Goal: Task Accomplishment & Management: Manage account settings

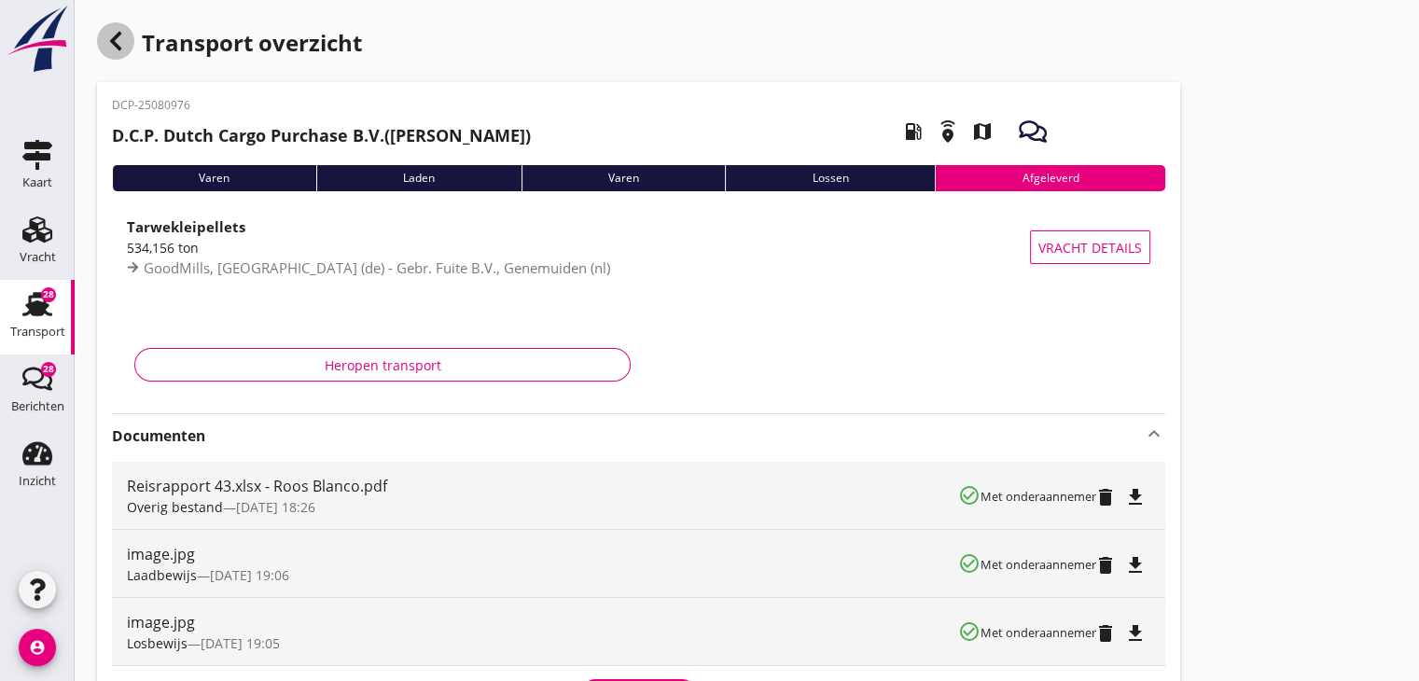
click at [104, 35] on div "button" at bounding box center [115, 40] width 37 height 37
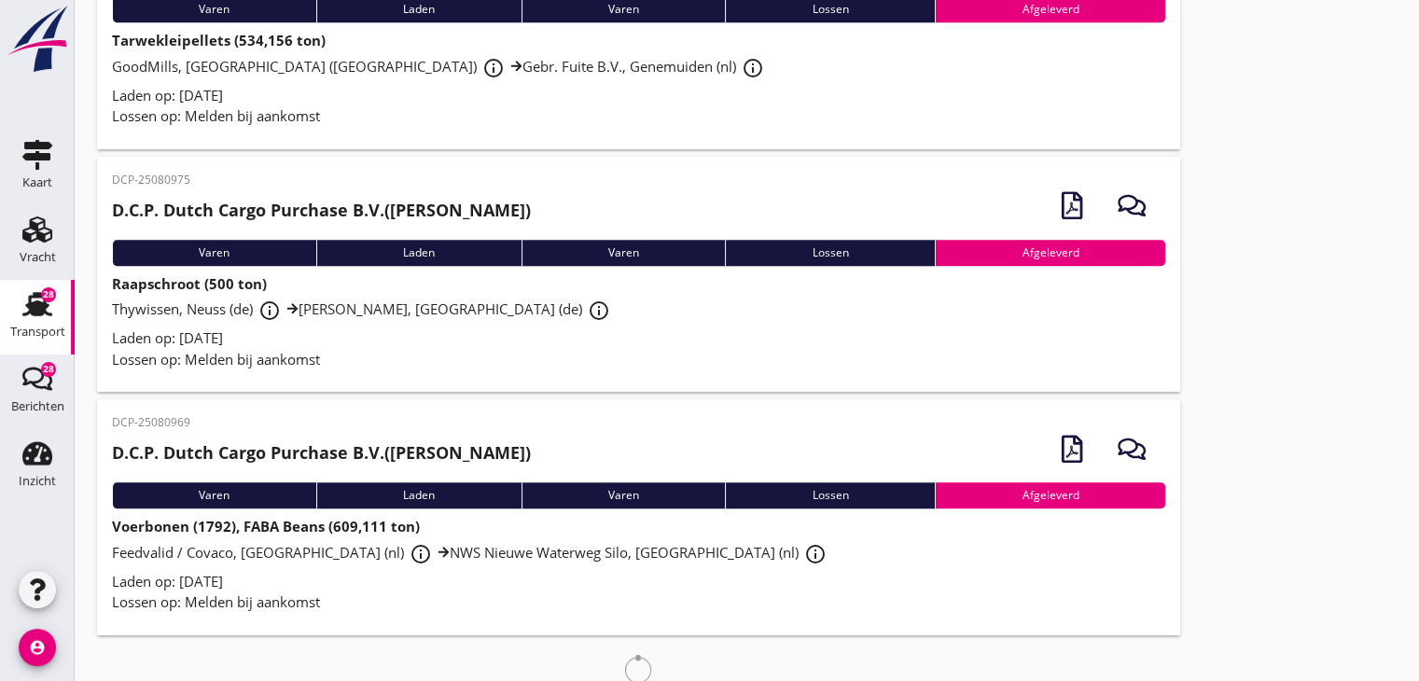
scroll to position [1919, 0]
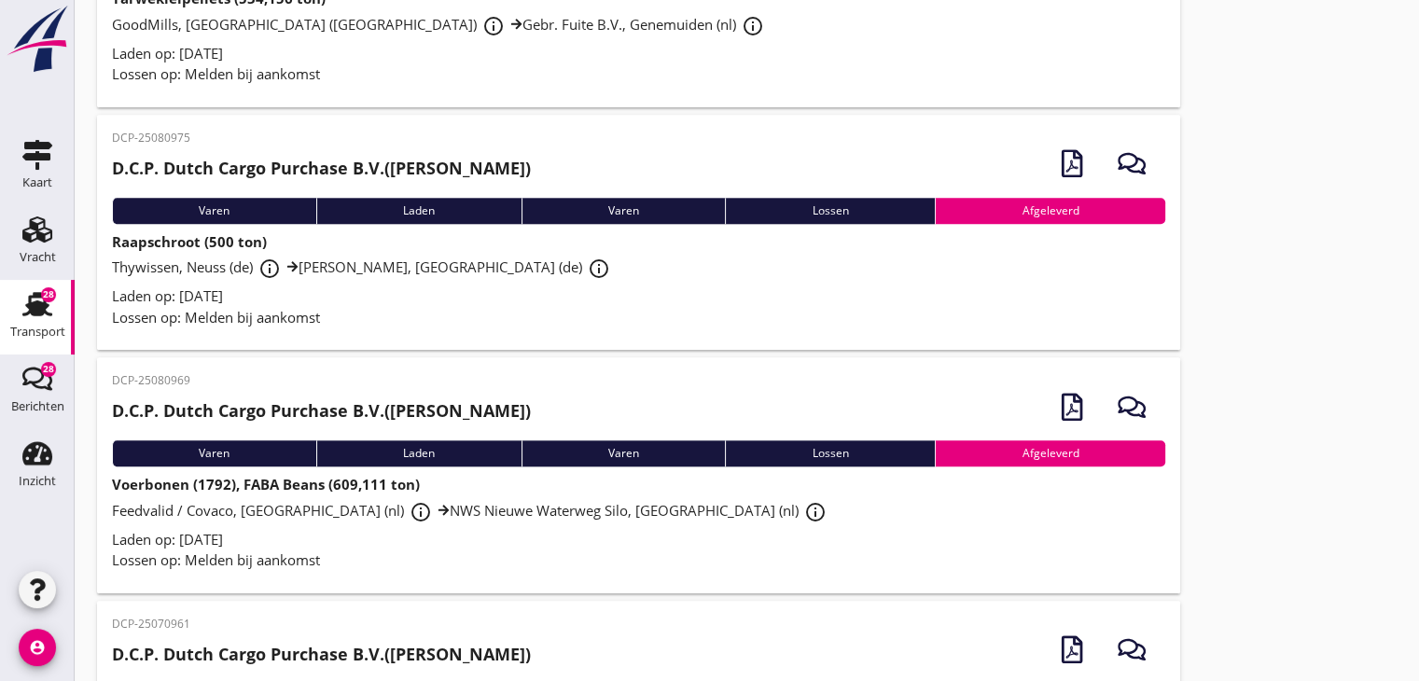
click at [336, 291] on div "Laden op: [DATE]" at bounding box center [638, 295] width 1053 height 21
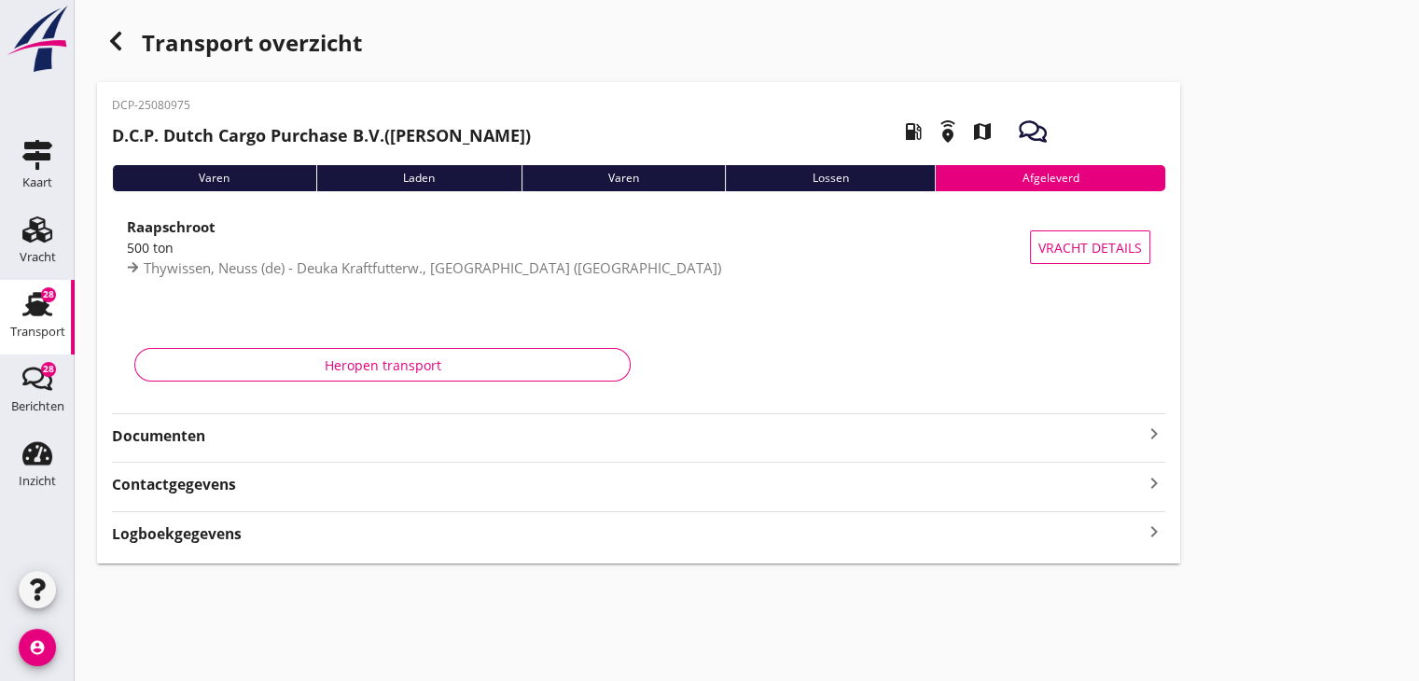
click at [380, 430] on strong "Documenten" at bounding box center [627, 435] width 1031 height 21
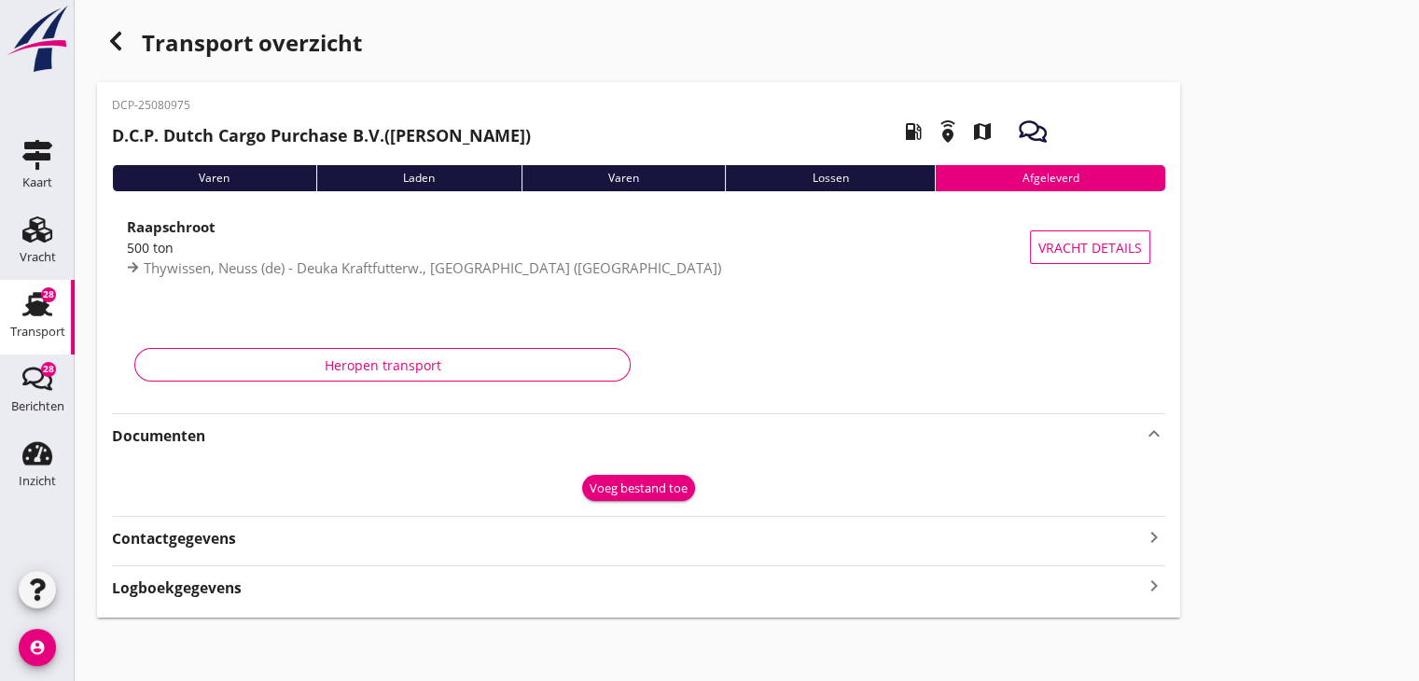
click at [627, 486] on div "Voeg bestand toe" at bounding box center [638, 488] width 98 height 19
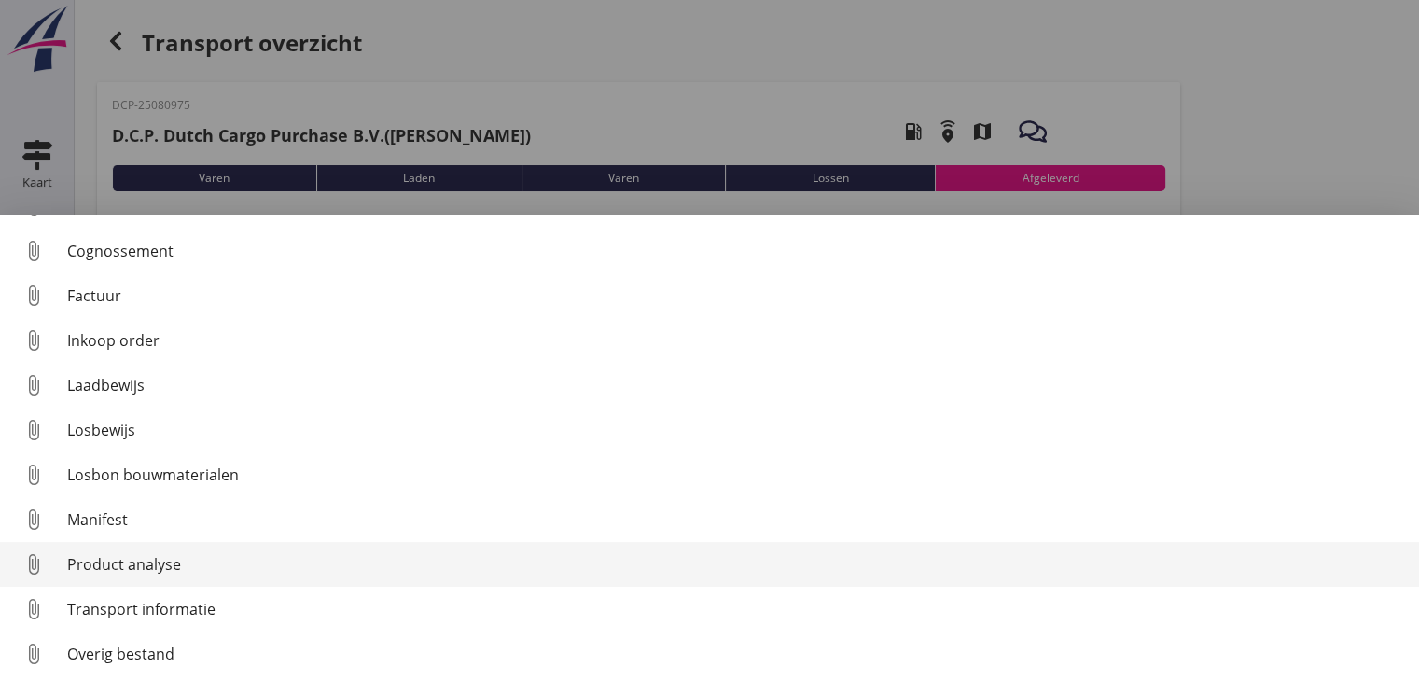
scroll to position [86, 0]
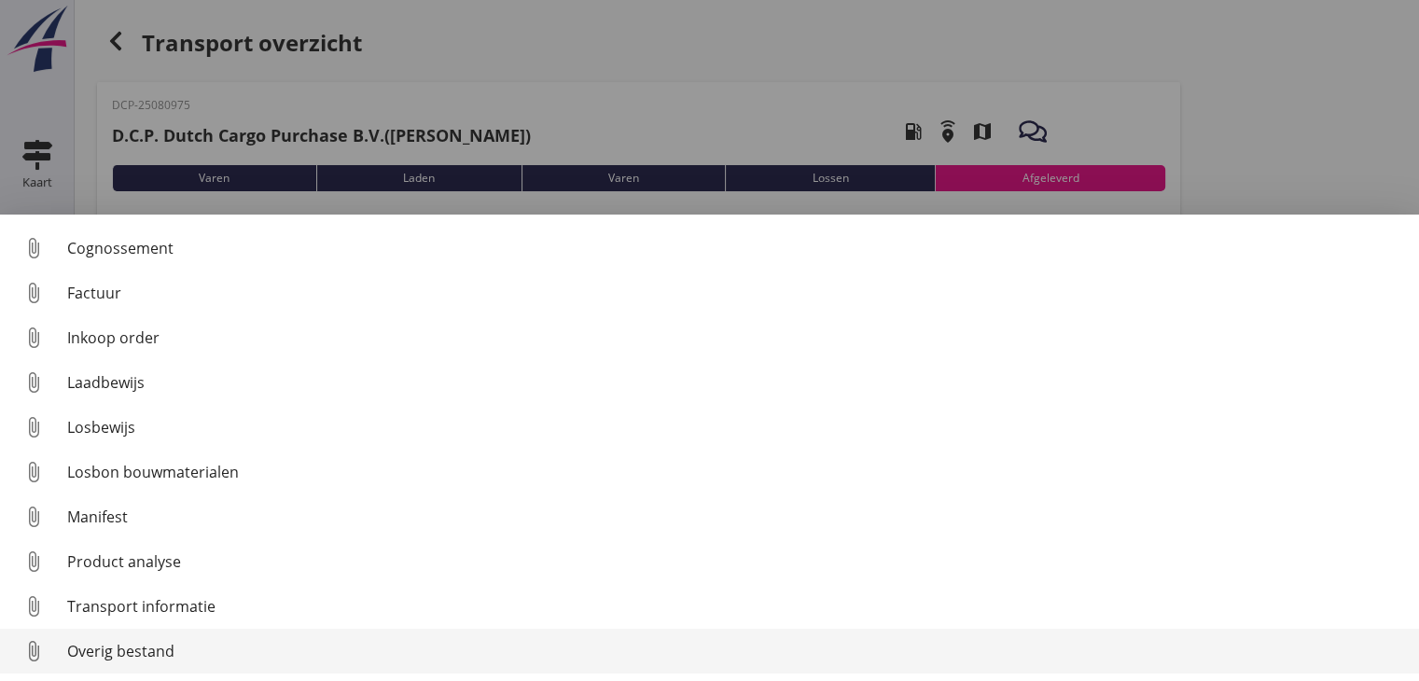
click at [412, 646] on div "Overig bestand" at bounding box center [735, 651] width 1337 height 22
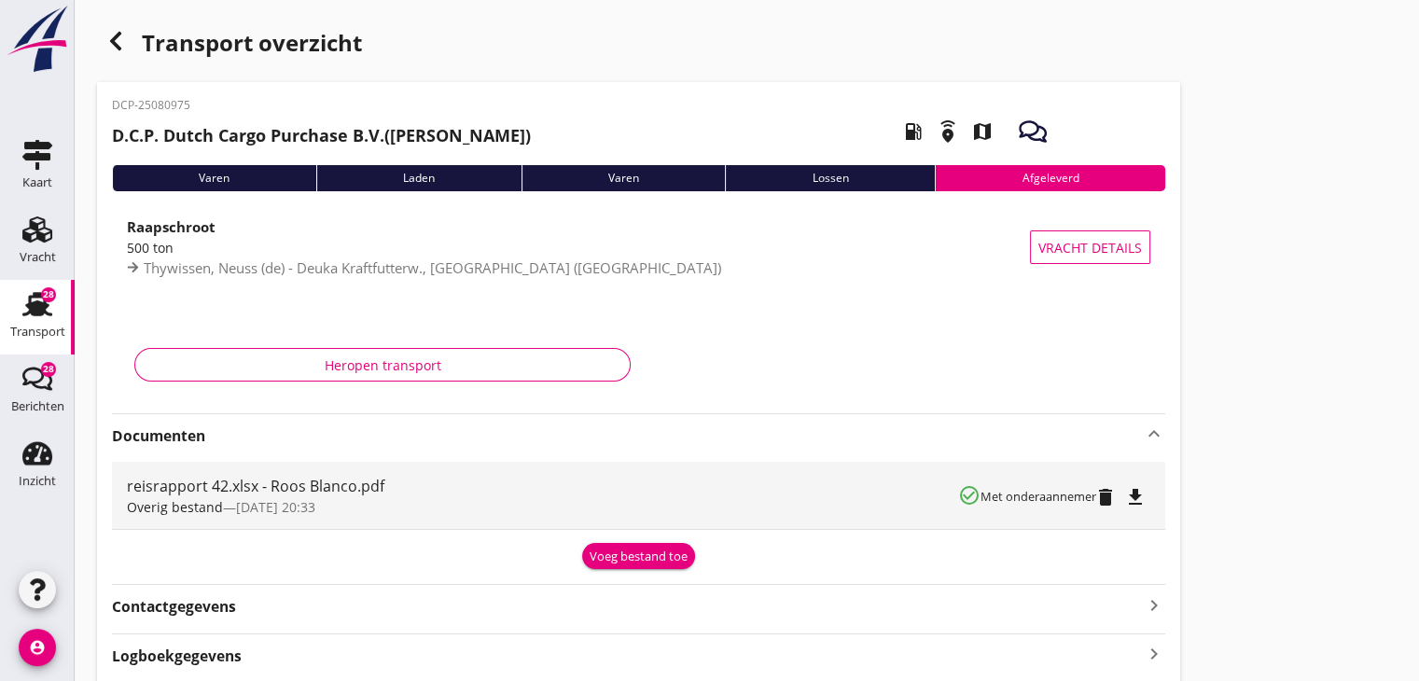
click at [107, 44] on icon "button" at bounding box center [115, 41] width 22 height 22
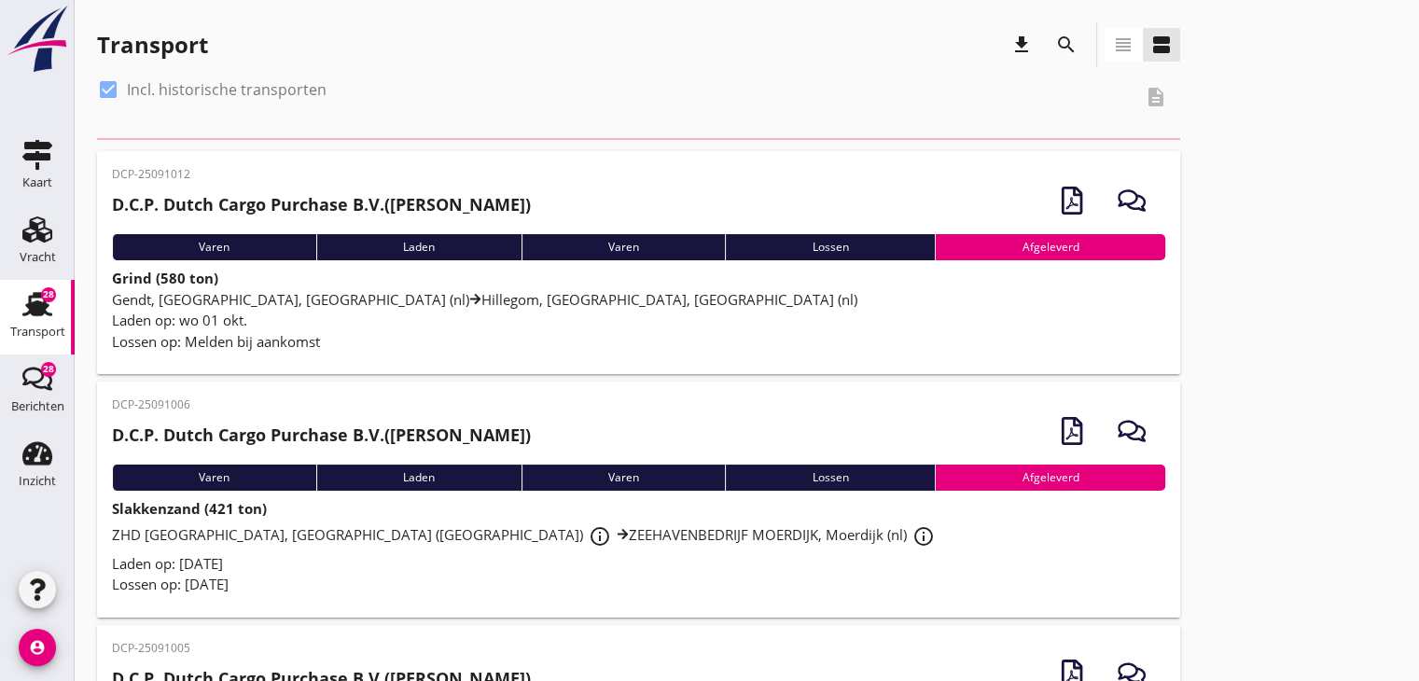
scroll to position [1919, 0]
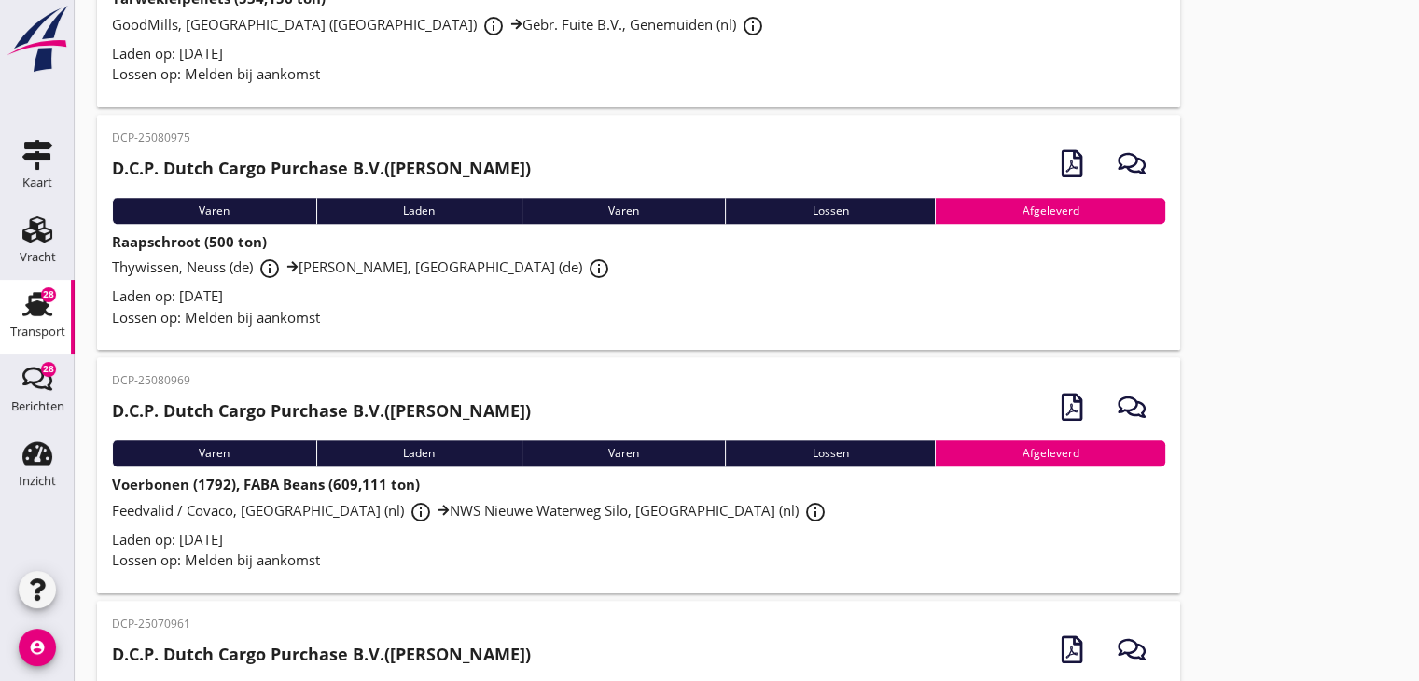
click at [351, 519] on div "Feedvalid / Covaco, Munnikenland (nl) info_outline [GEOGRAPHIC_DATA] (nl) info_…" at bounding box center [638, 512] width 1053 height 34
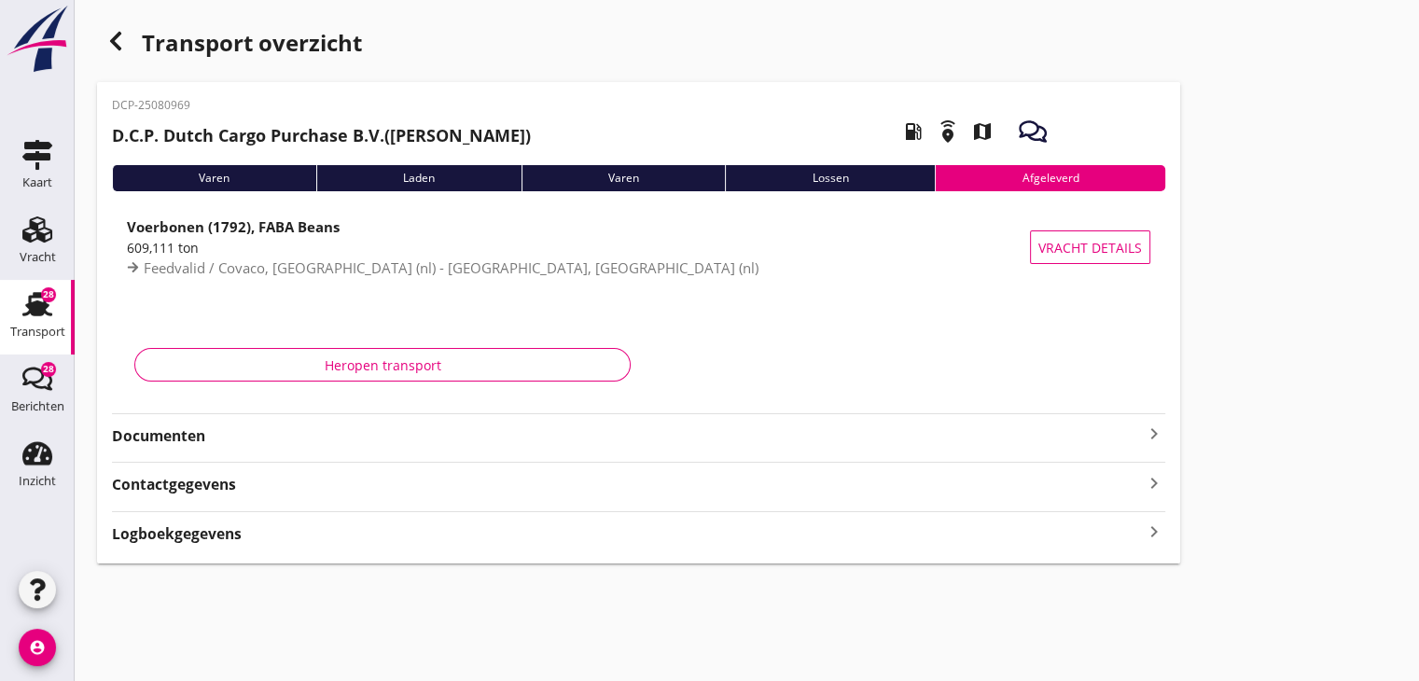
click at [342, 437] on strong "Documenten" at bounding box center [627, 435] width 1031 height 21
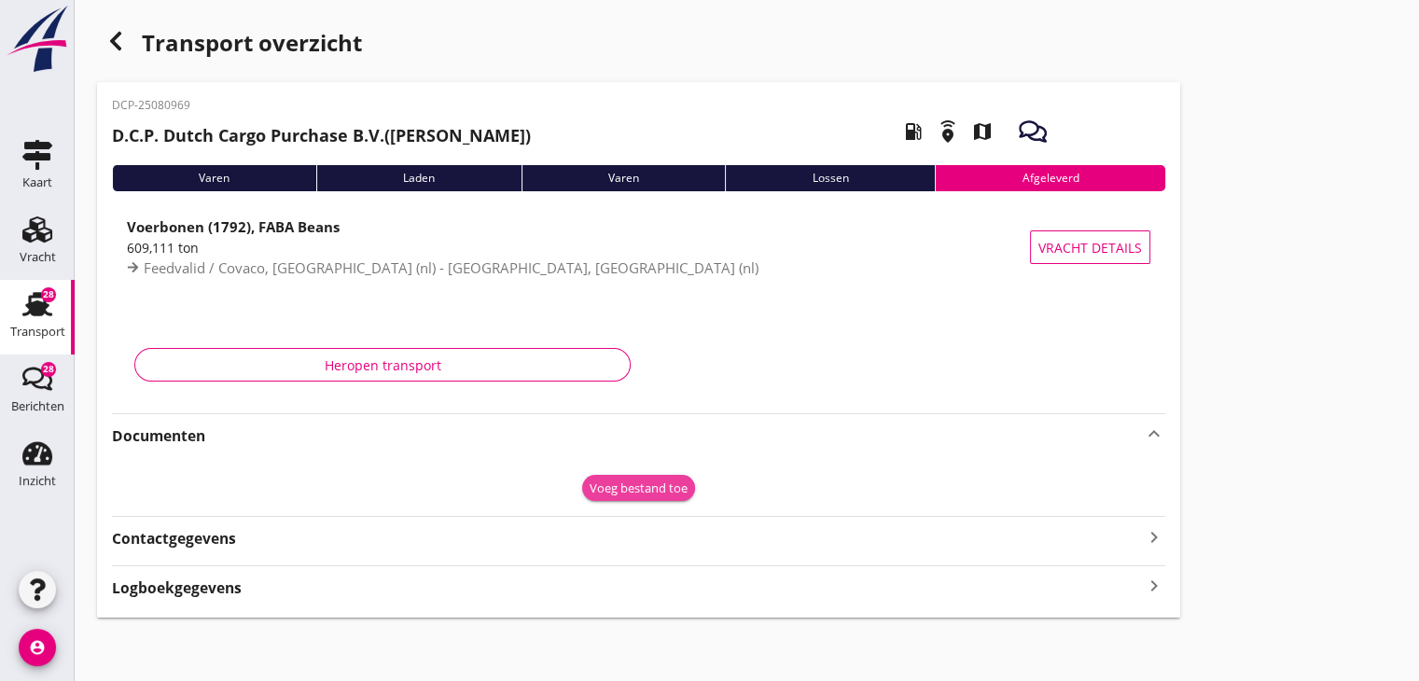
click at [605, 490] on div "Voeg bestand toe" at bounding box center [638, 488] width 98 height 19
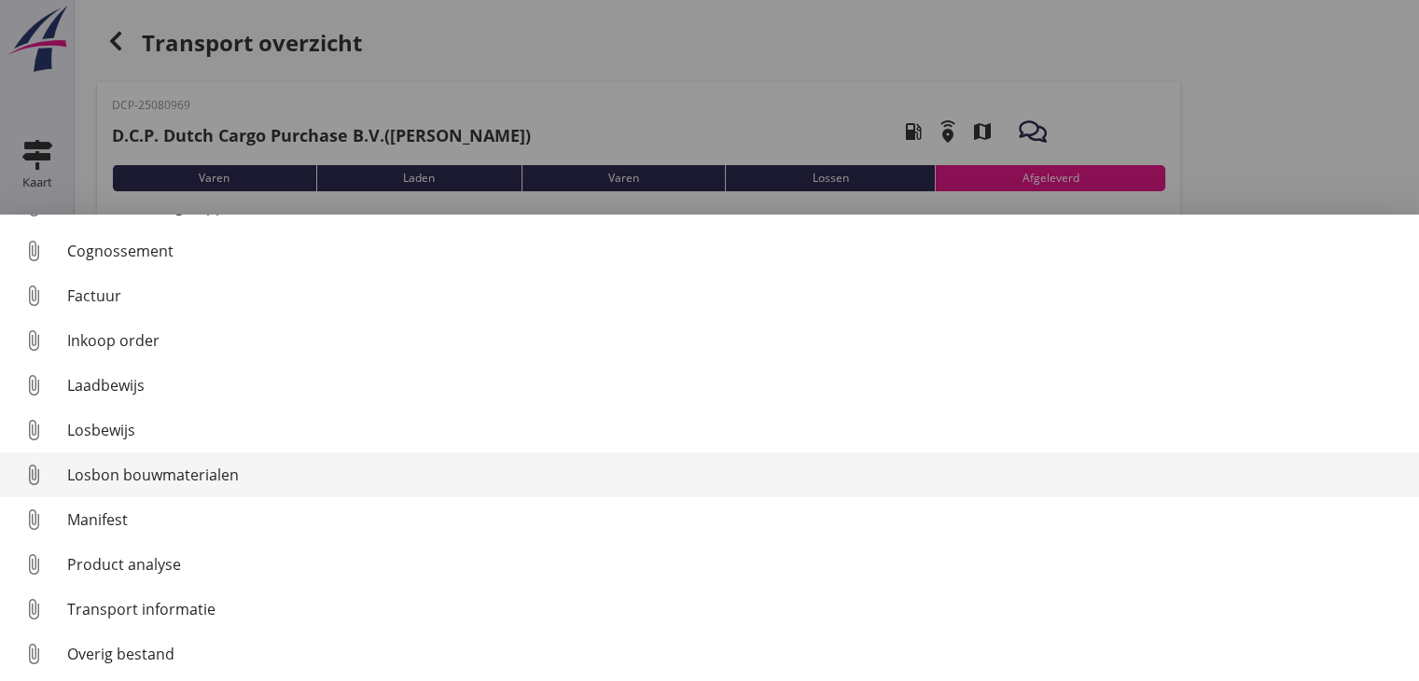
scroll to position [86, 0]
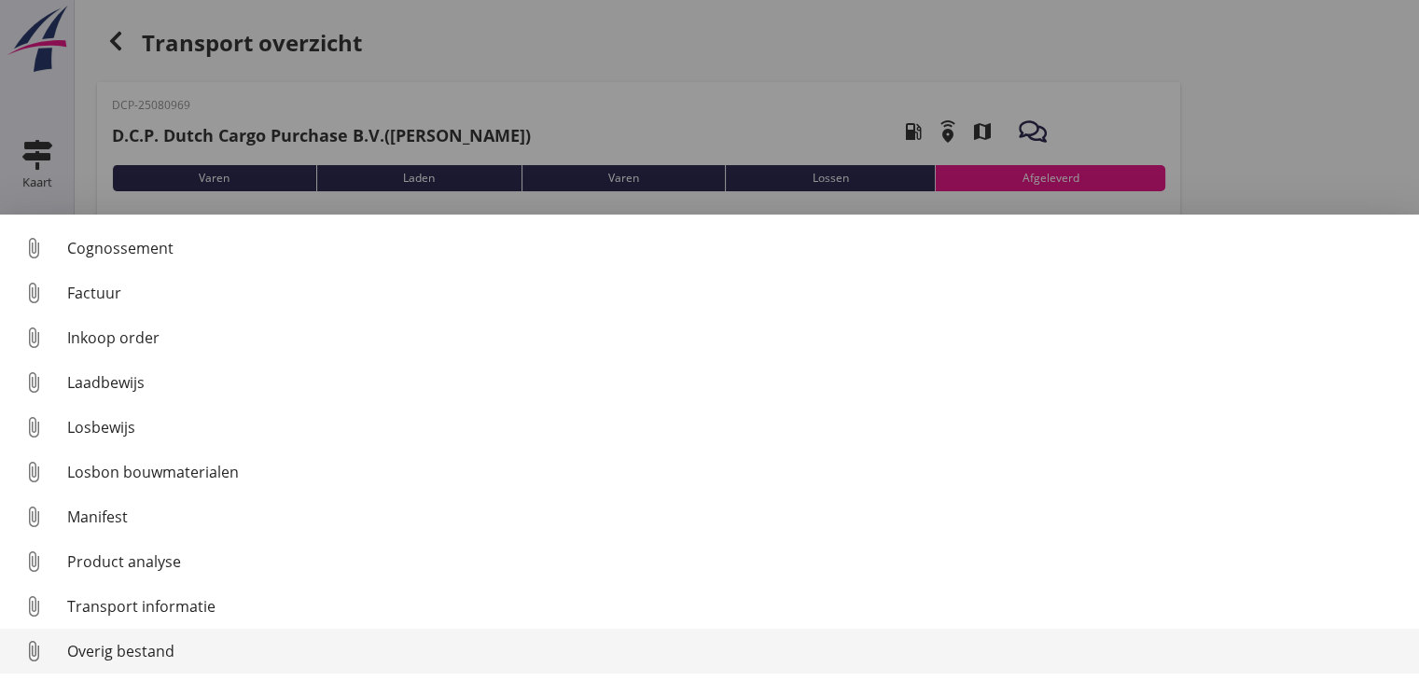
click at [134, 658] on div "Overig bestand" at bounding box center [735, 651] width 1337 height 22
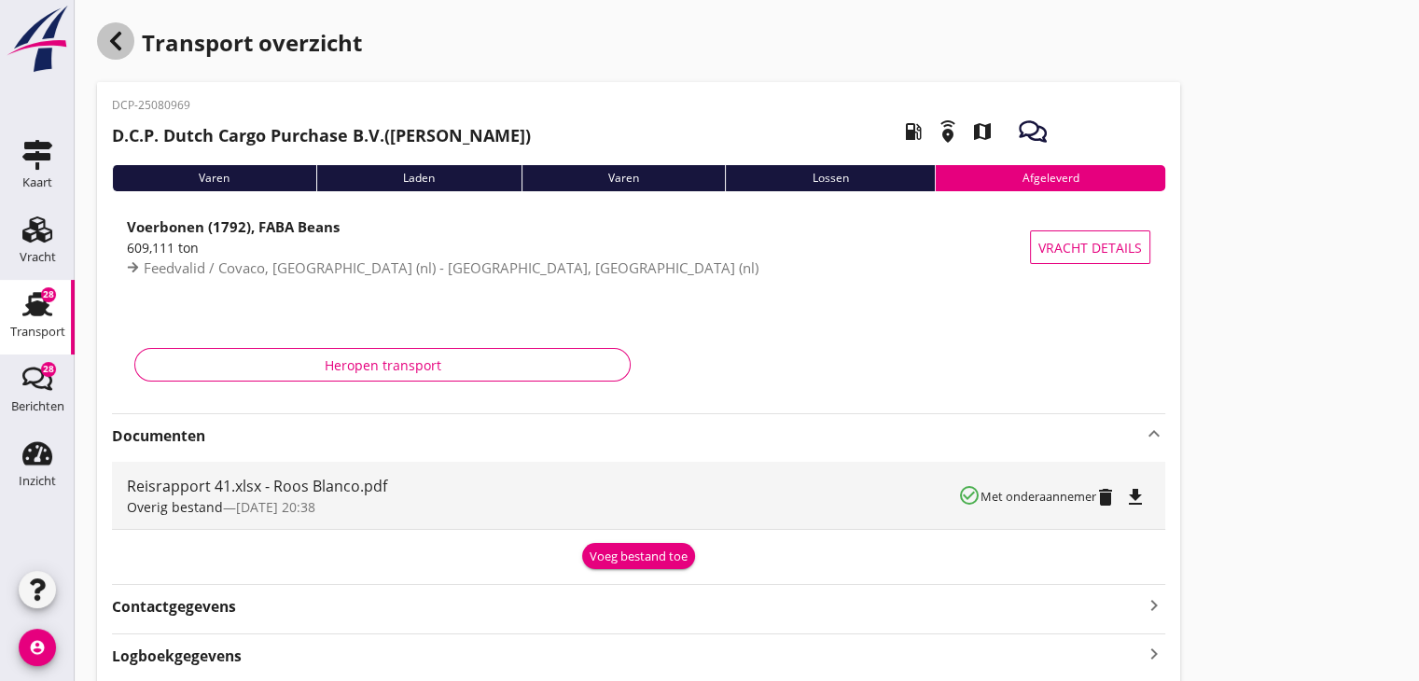
click at [110, 48] on icon "button" at bounding box center [115, 41] width 22 height 22
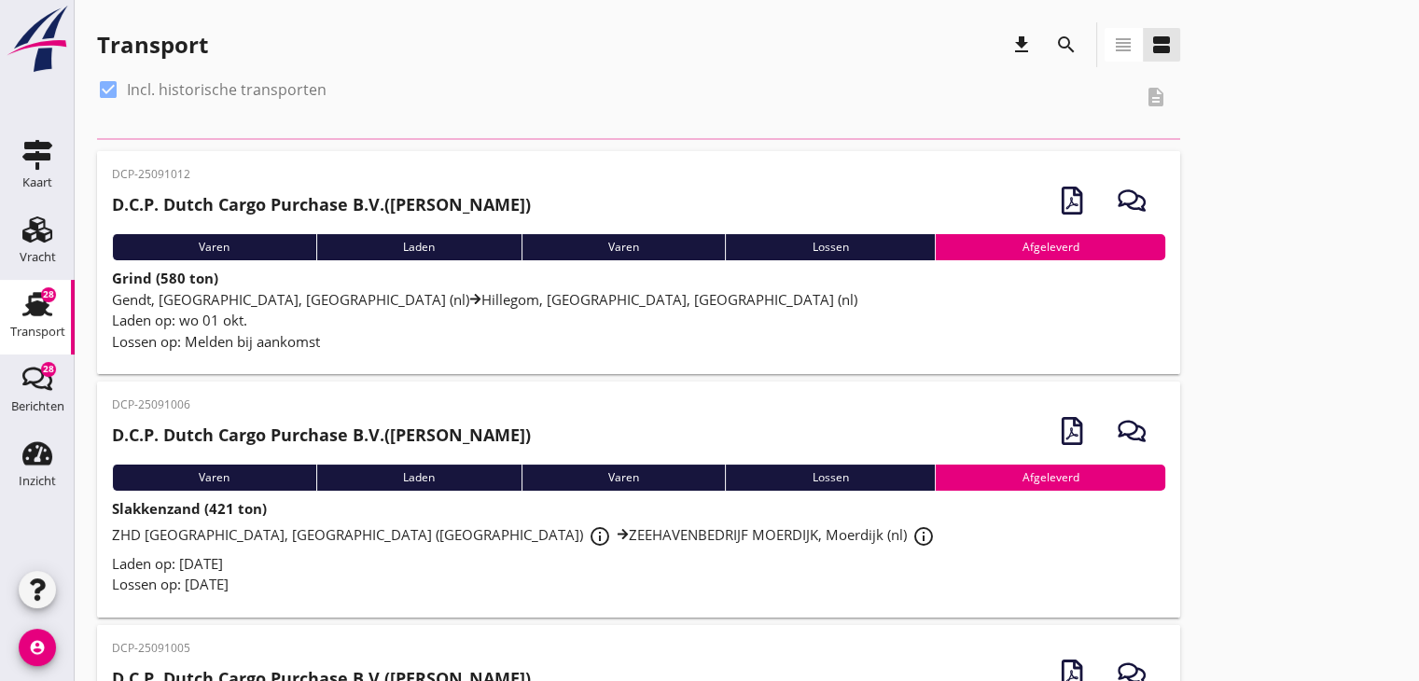
scroll to position [1919, 0]
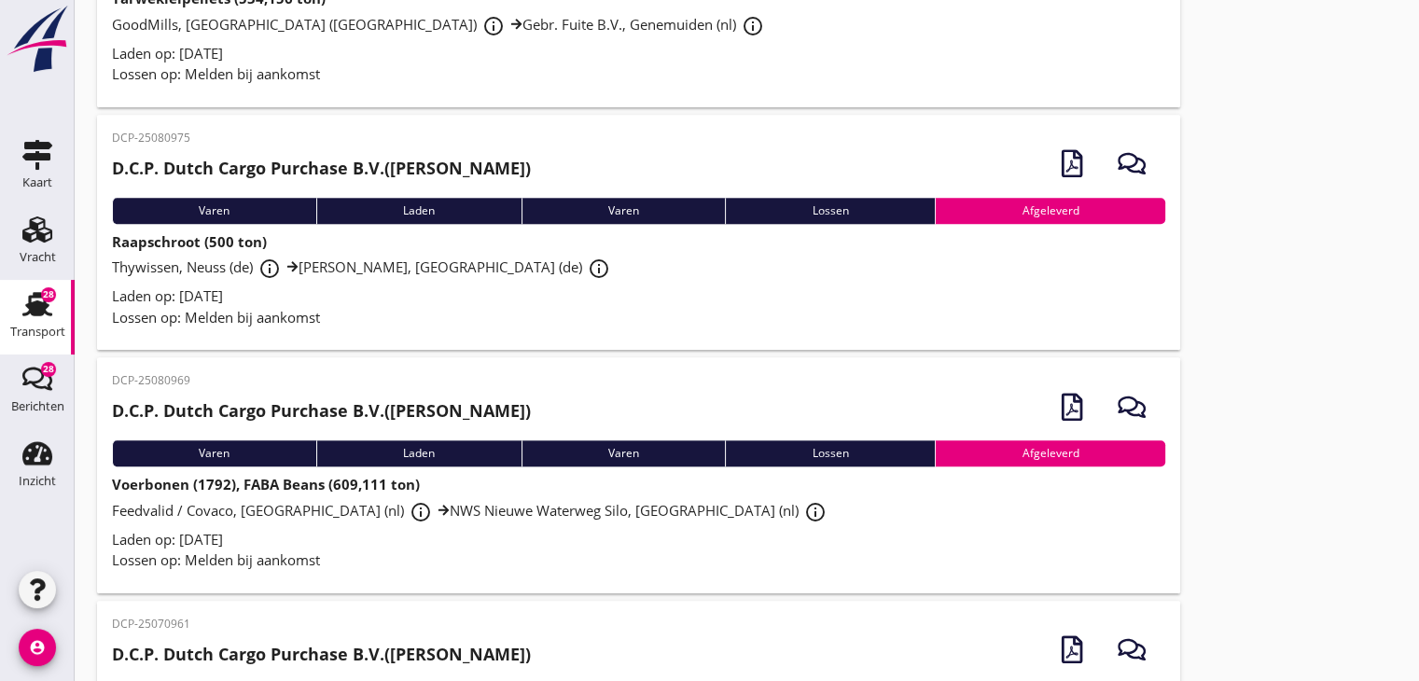
click at [485, 519] on div "Feedvalid / Covaco, Munnikenland (nl) info_outline [GEOGRAPHIC_DATA] (nl) info_…" at bounding box center [638, 512] width 1053 height 34
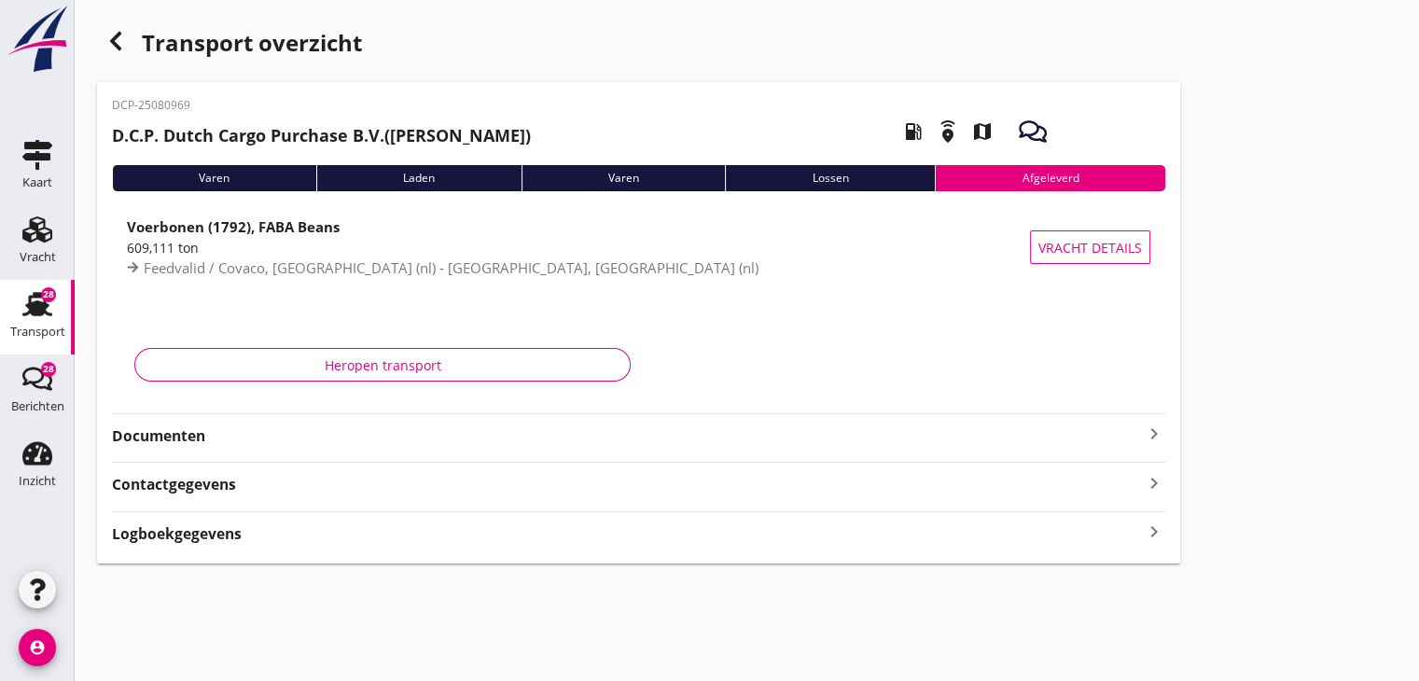
click at [407, 447] on div "DCP-25080969 D.C.P. Dutch Cargo Purchase B.V. ([PERSON_NAME]) local_gas_station…" at bounding box center [638, 322] width 1083 height 481
click at [1159, 435] on icon "keyboard_arrow_right" at bounding box center [1154, 433] width 22 height 22
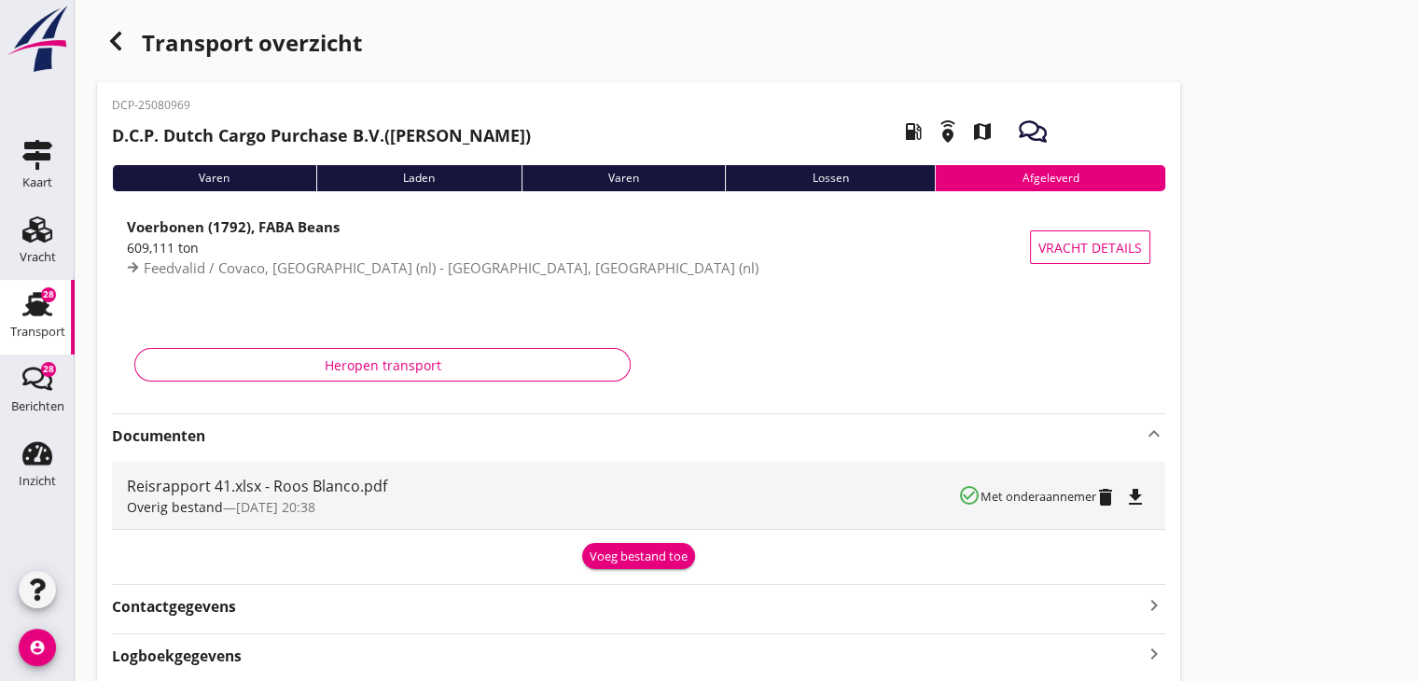
click at [112, 35] on icon "button" at bounding box center [115, 41] width 22 height 22
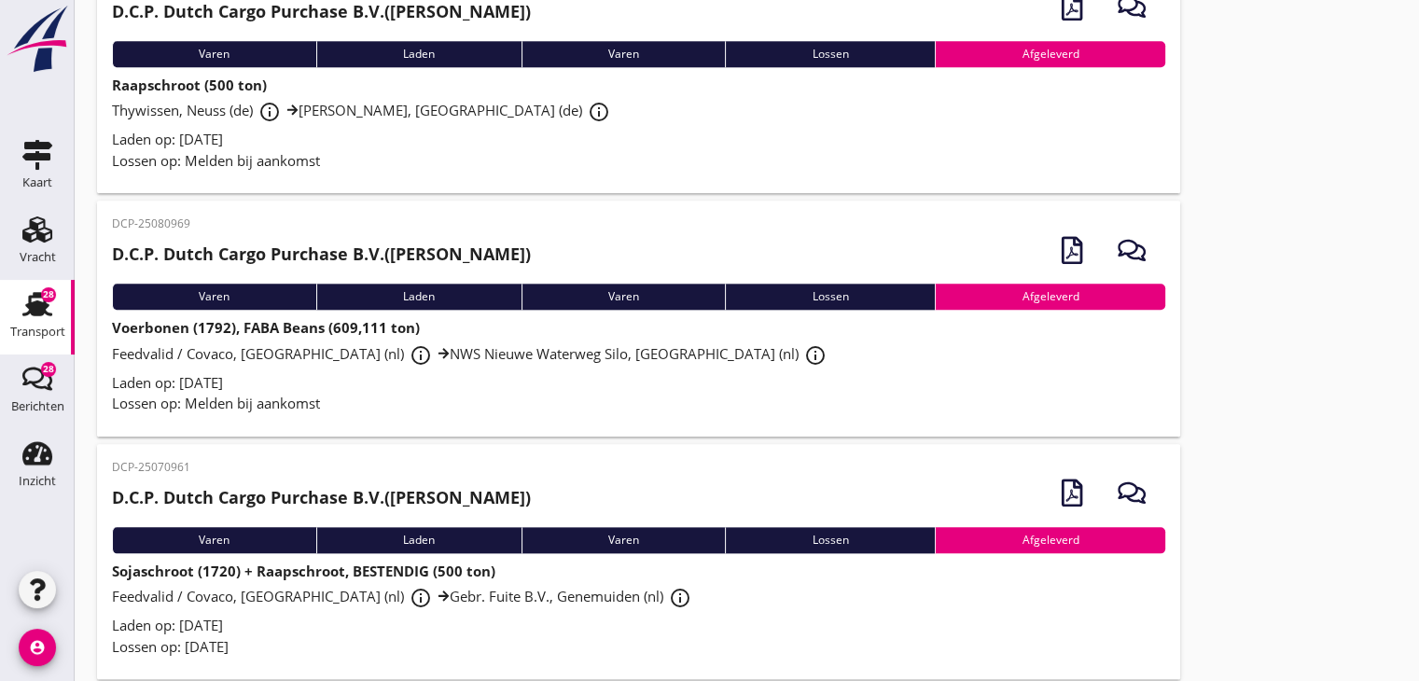
scroll to position [2105, 0]
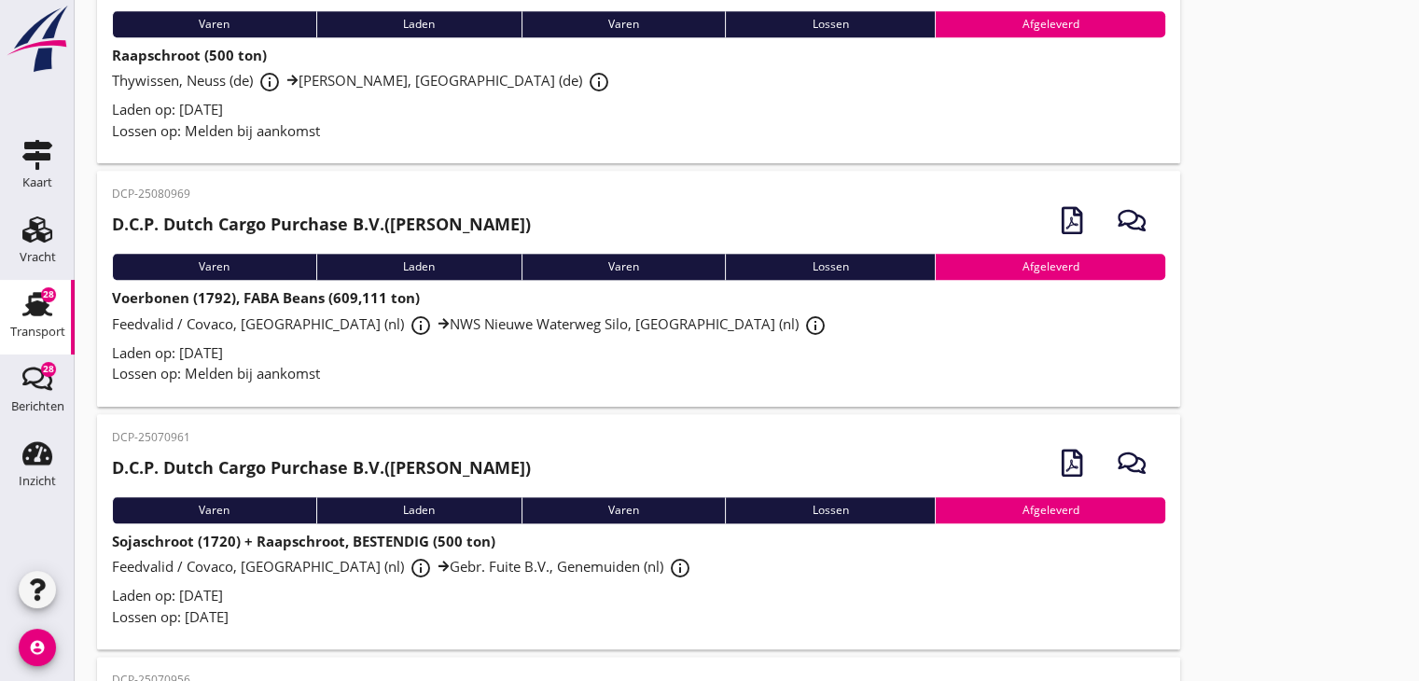
click at [253, 564] on span "Feedvalid / Covaco, Munnikenland (nl) info_outline Gebr. Fuite B.V., Genemuiden…" at bounding box center [404, 566] width 585 height 19
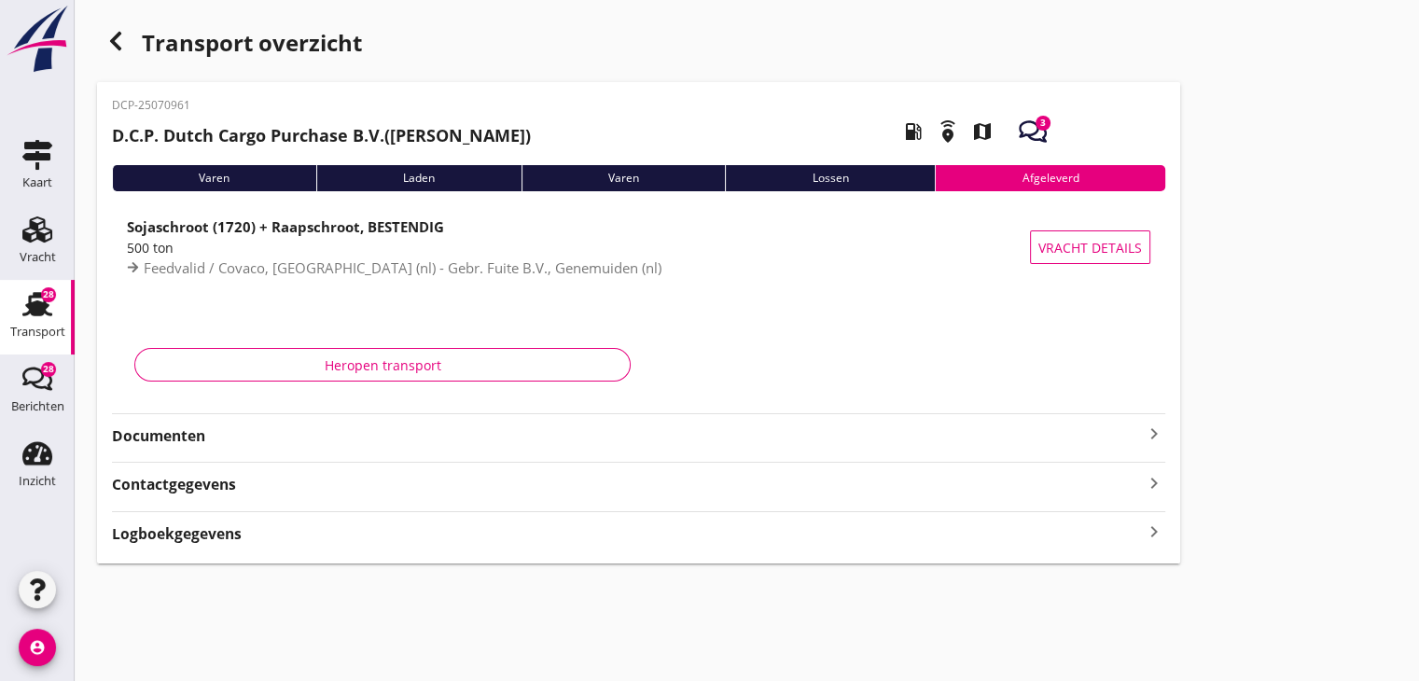
click at [329, 418] on div "Documenten keyboard_arrow_right" at bounding box center [638, 430] width 1053 height 34
click at [330, 431] on strong "Documenten" at bounding box center [627, 435] width 1031 height 21
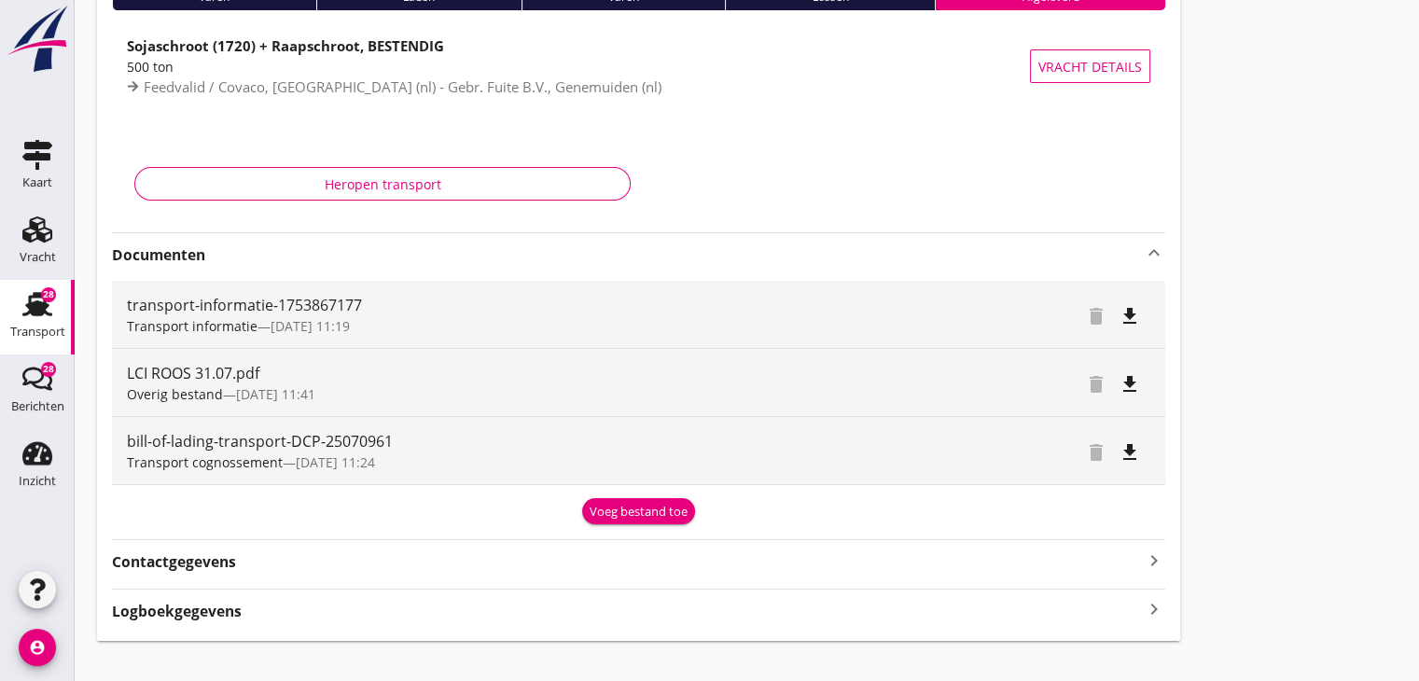
scroll to position [207, 0]
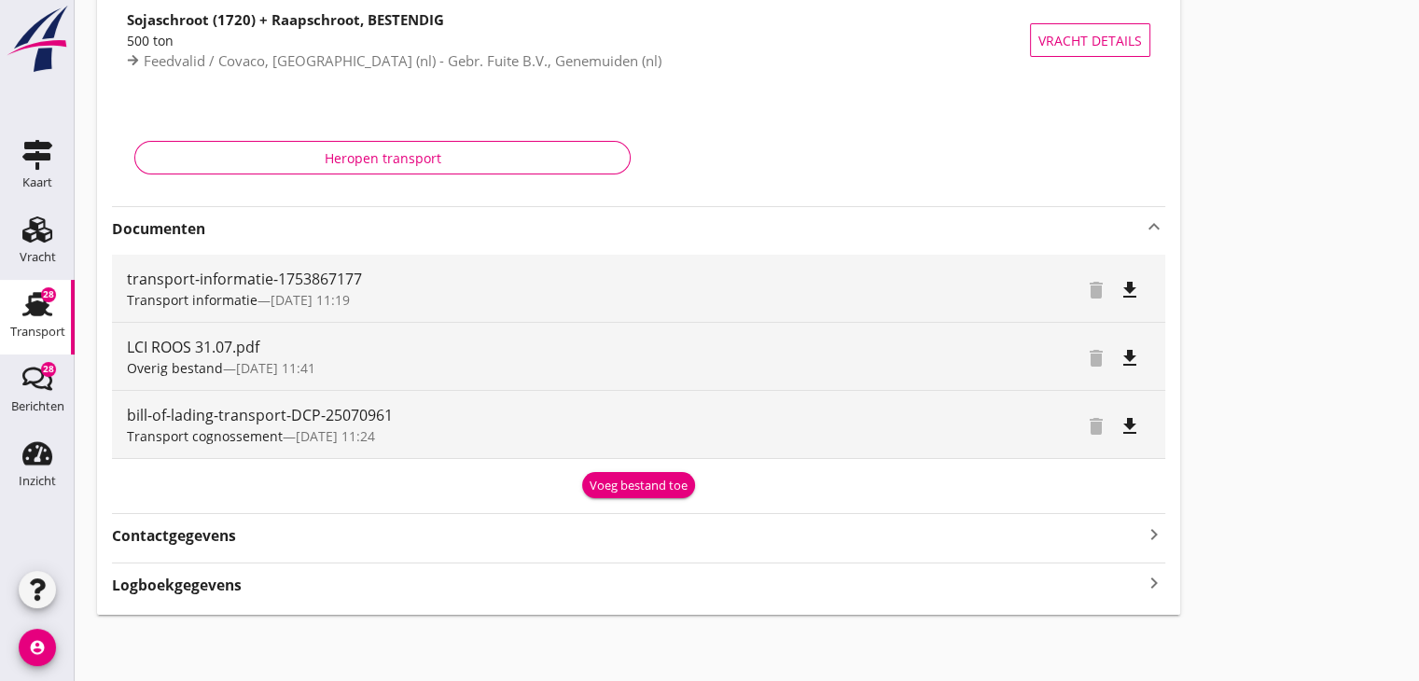
click at [624, 480] on div "Voeg bestand toe" at bounding box center [638, 486] width 98 height 19
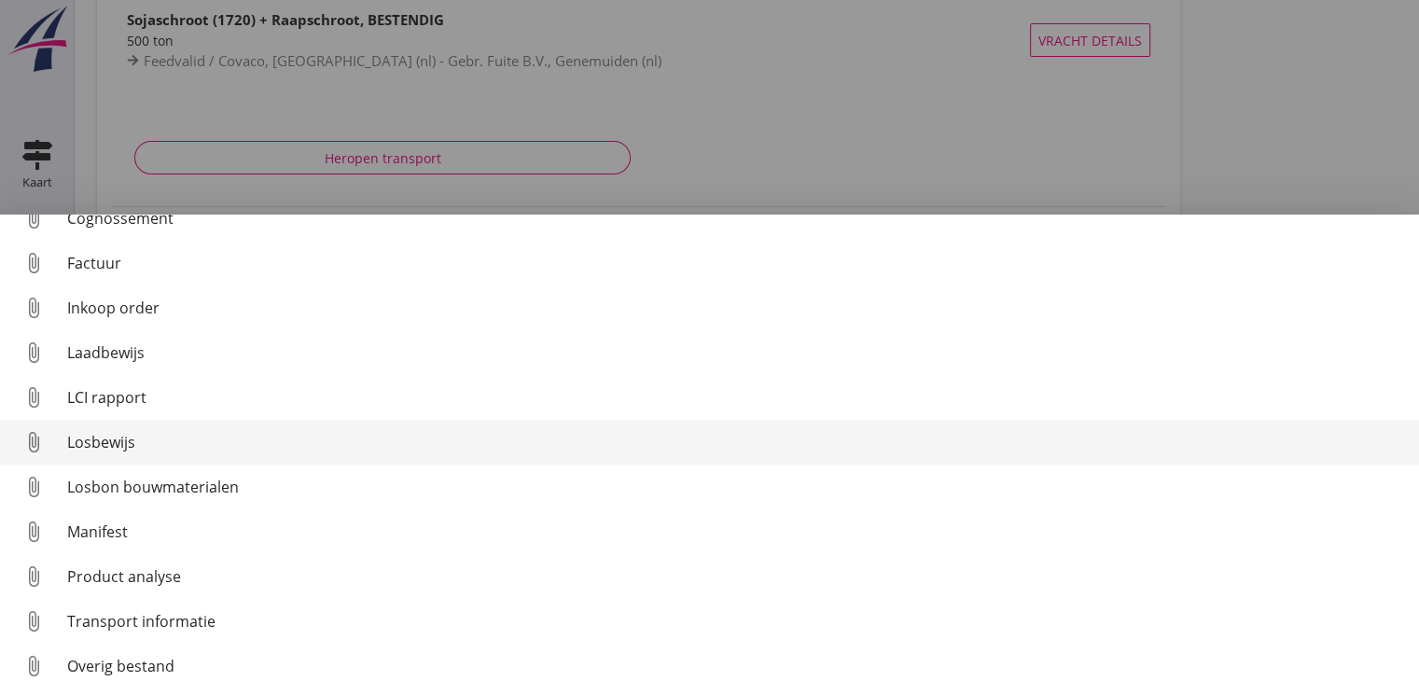
scroll to position [131, 0]
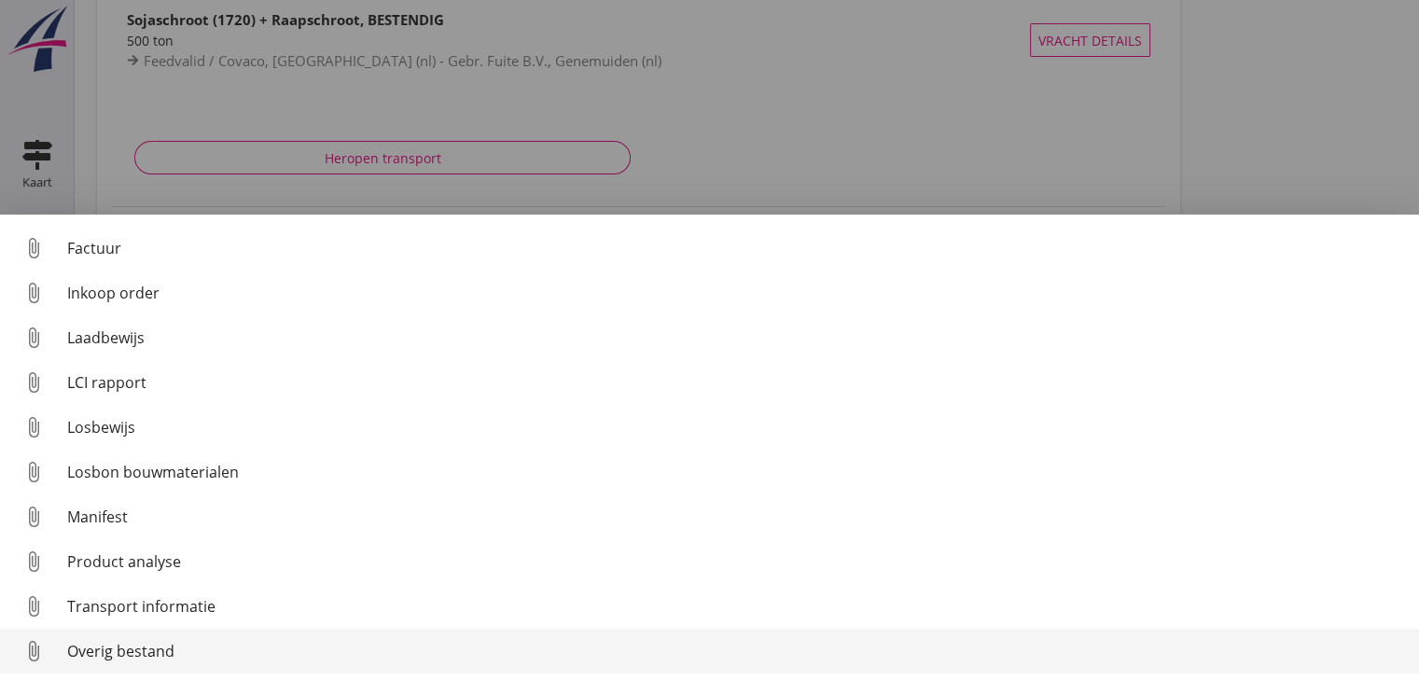
click at [506, 650] on div "Overig bestand" at bounding box center [735, 651] width 1337 height 22
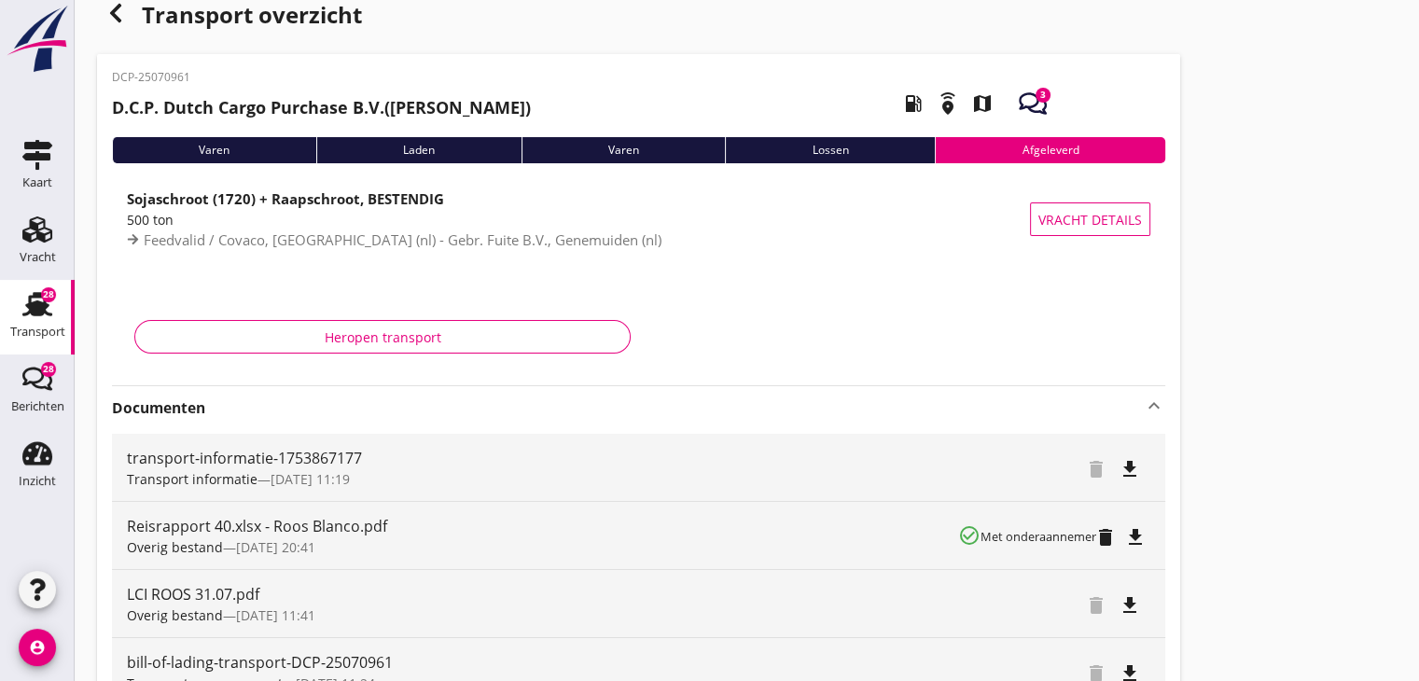
scroll to position [0, 0]
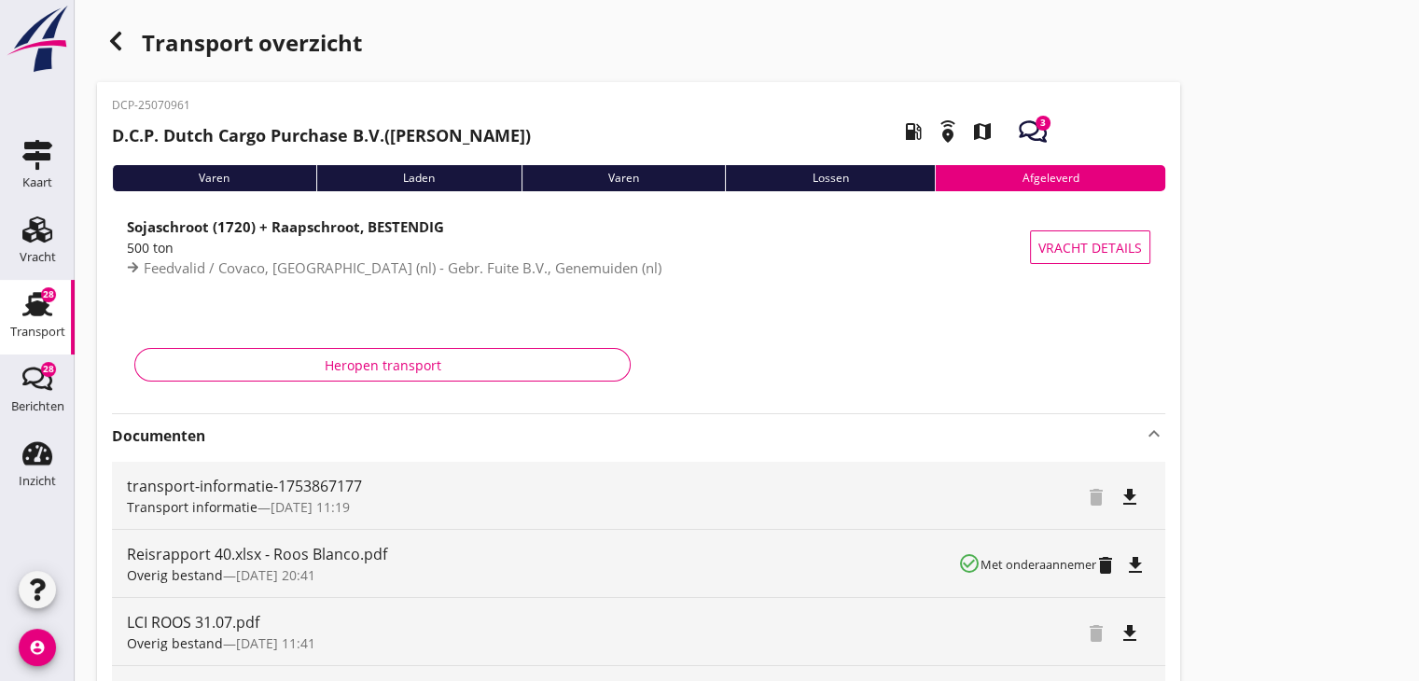
click at [119, 42] on icon "button" at bounding box center [115, 41] width 22 height 22
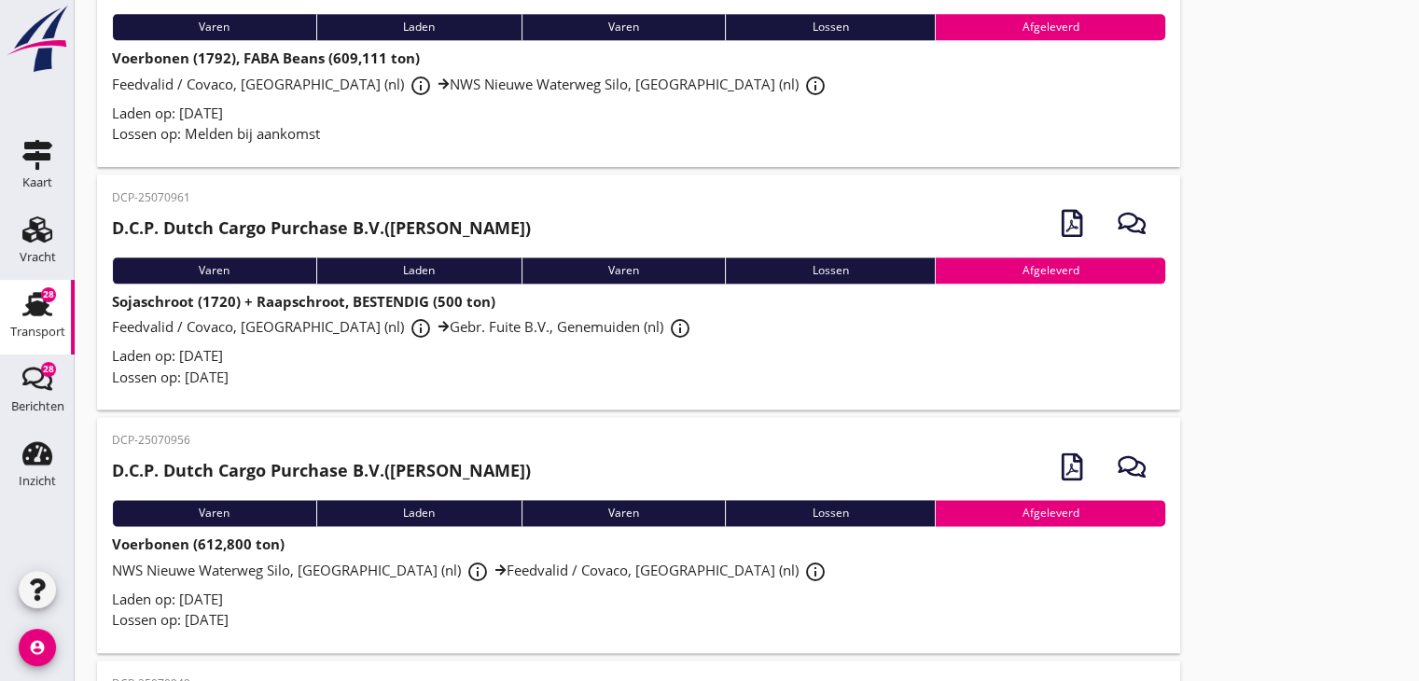
scroll to position [2385, 0]
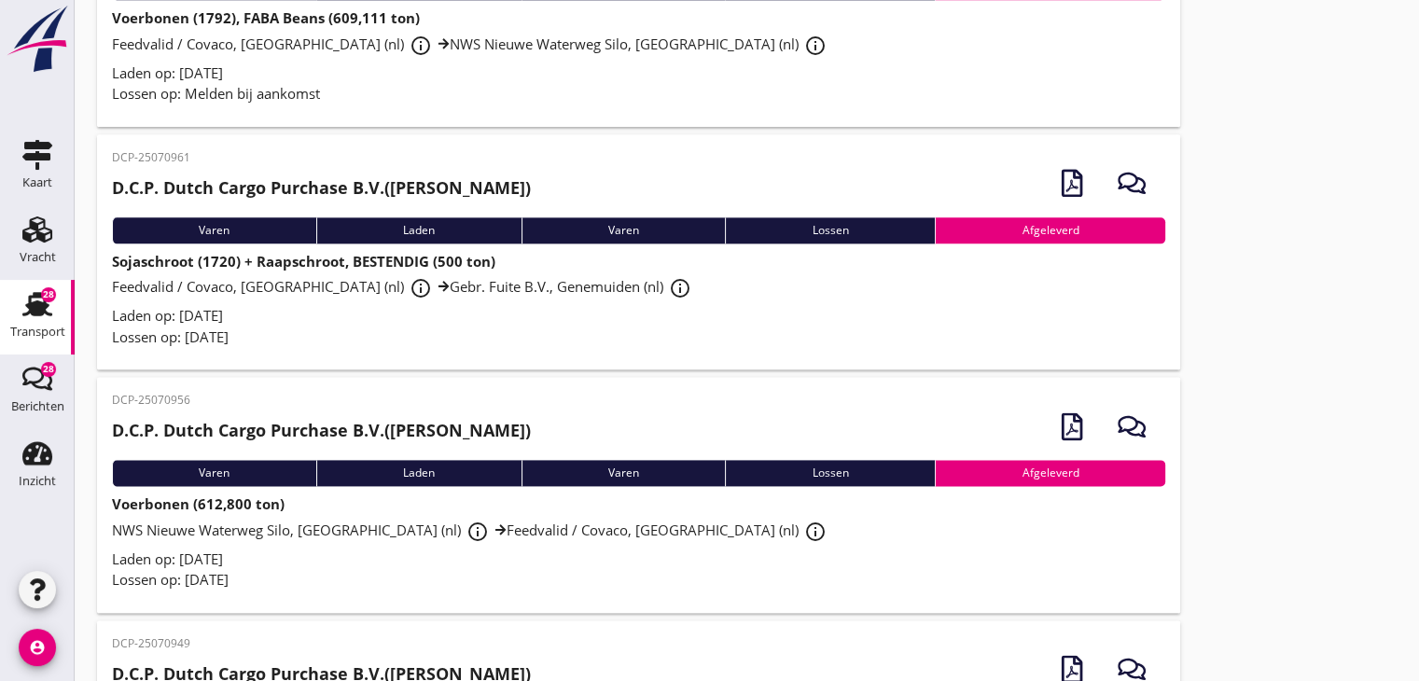
click at [467, 535] on span "[GEOGRAPHIC_DATA], Schiedam (nl) info_outline Feedvalid / Covaco, Munnikenland …" at bounding box center [472, 529] width 720 height 19
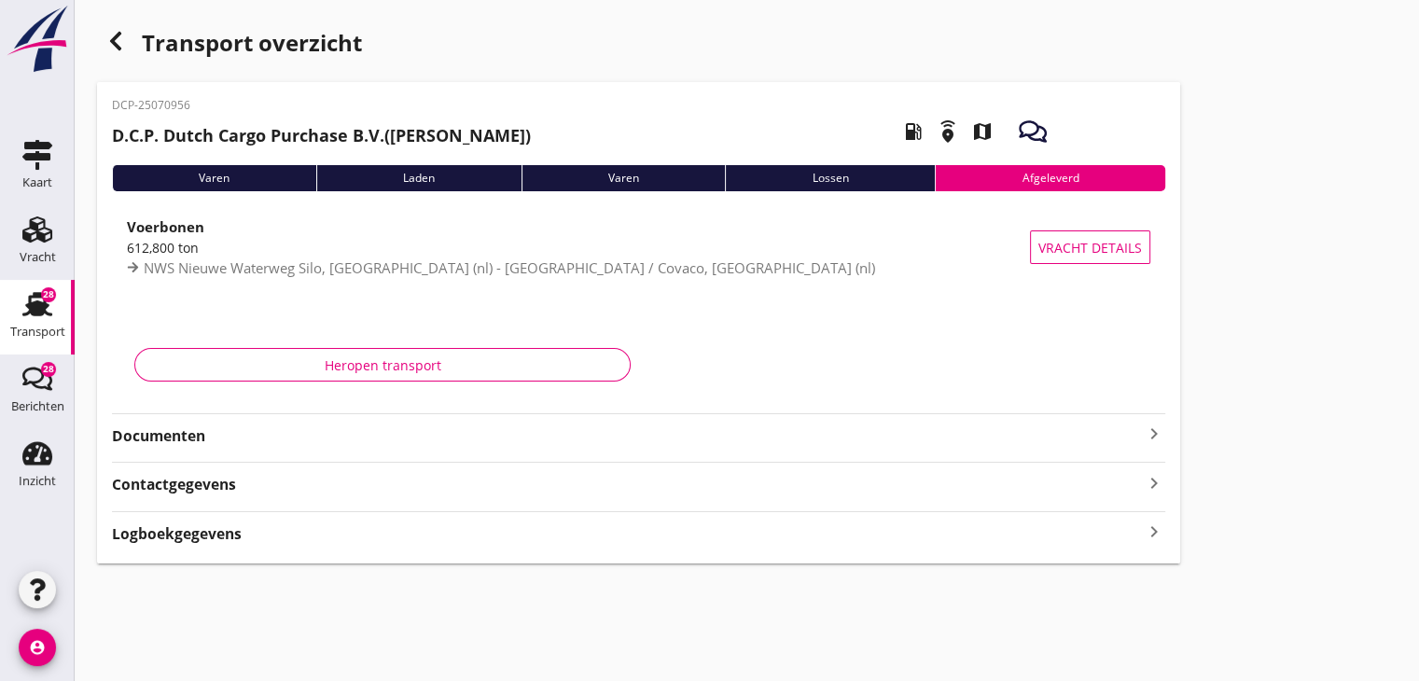
click at [547, 445] on strong "Documenten" at bounding box center [627, 435] width 1031 height 21
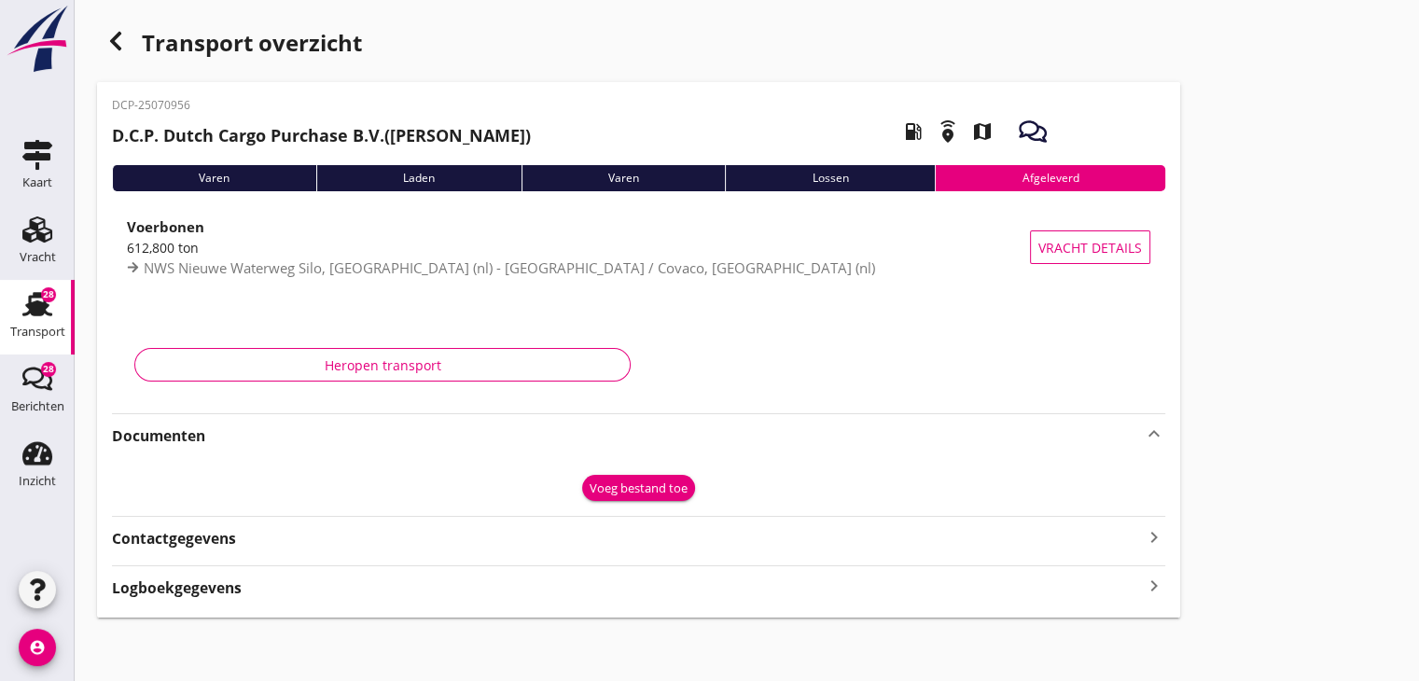
click at [604, 487] on div "Voeg bestand toe" at bounding box center [638, 488] width 98 height 19
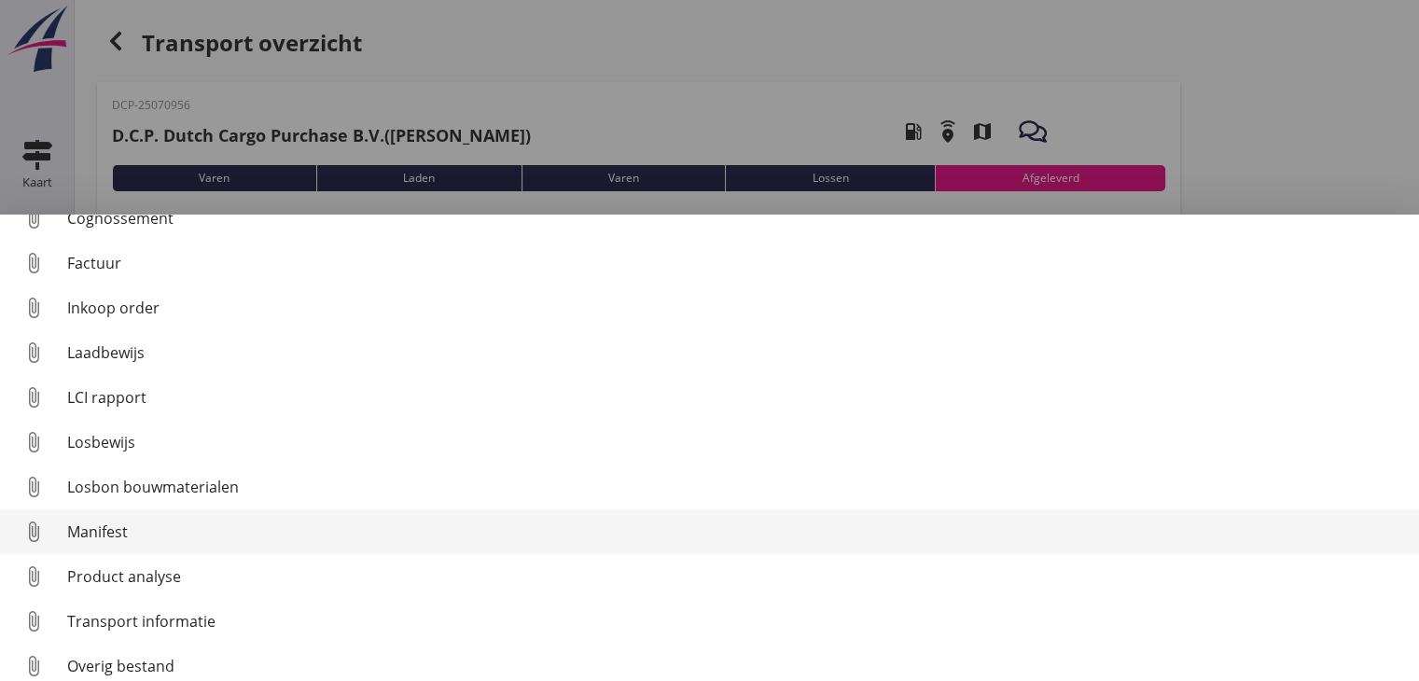
scroll to position [131, 0]
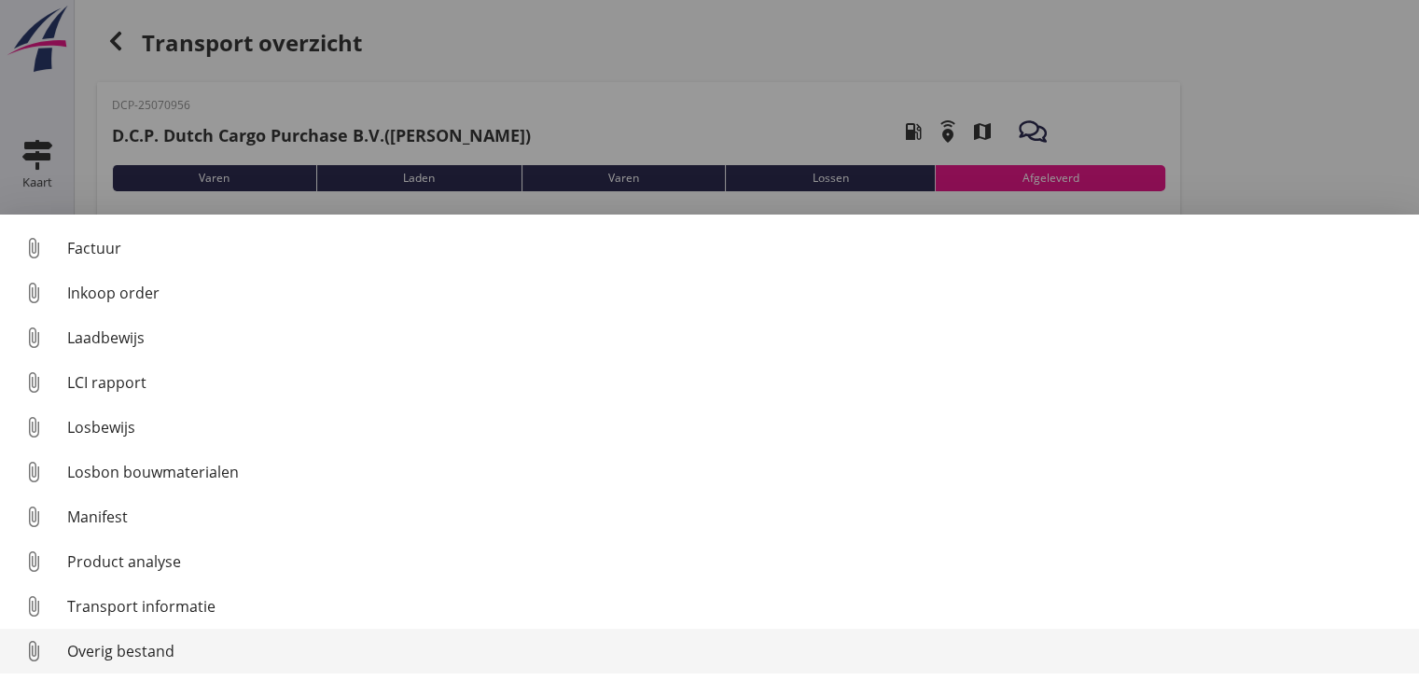
click at [532, 669] on link "attach_file Overig bestand" at bounding box center [709, 651] width 1419 height 45
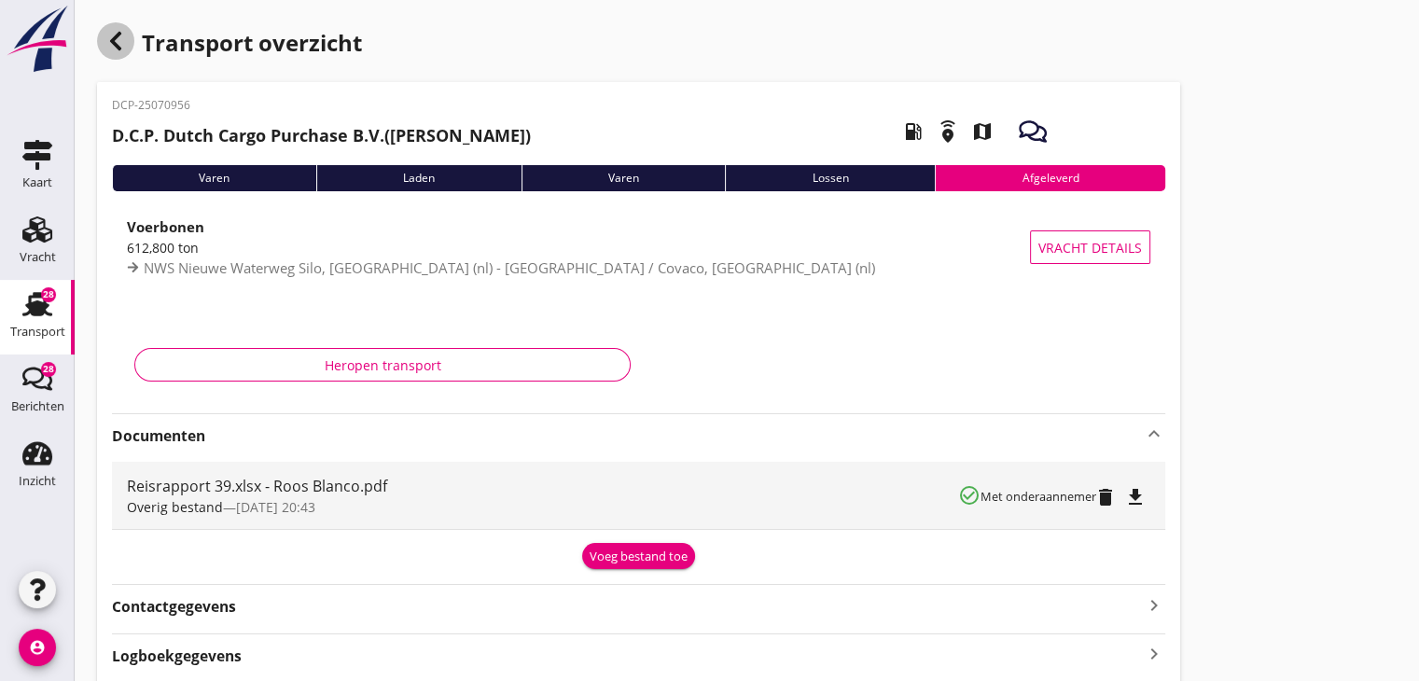
click at [117, 38] on icon "button" at bounding box center [115, 41] width 22 height 22
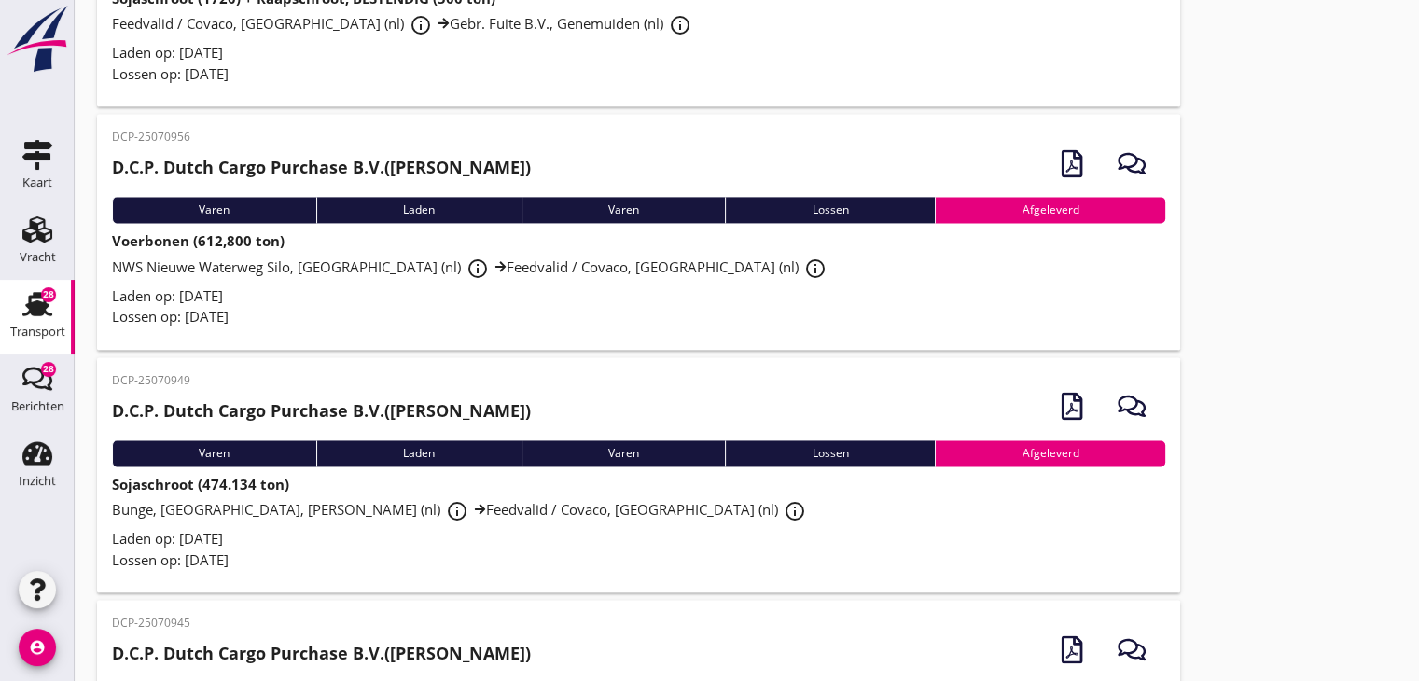
scroll to position [2650, 0]
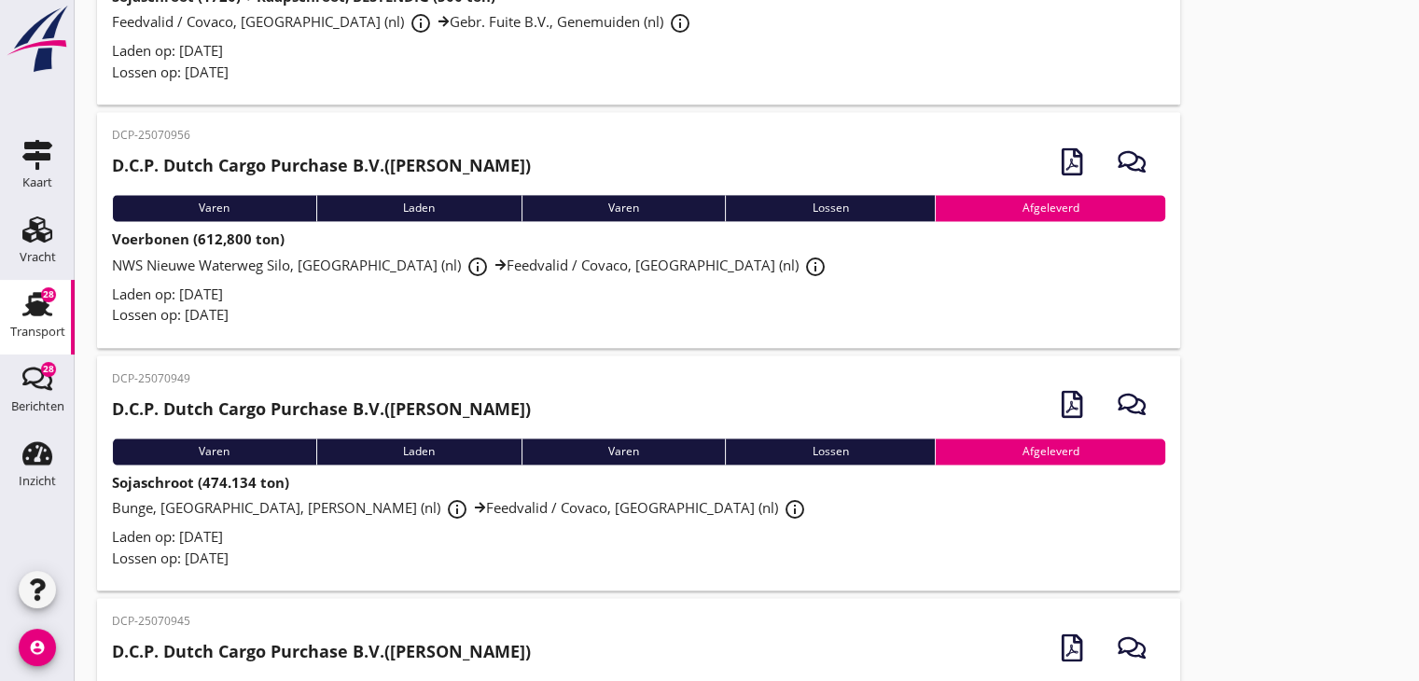
click at [366, 554] on div "Lossen op: [DATE]" at bounding box center [638, 557] width 1053 height 21
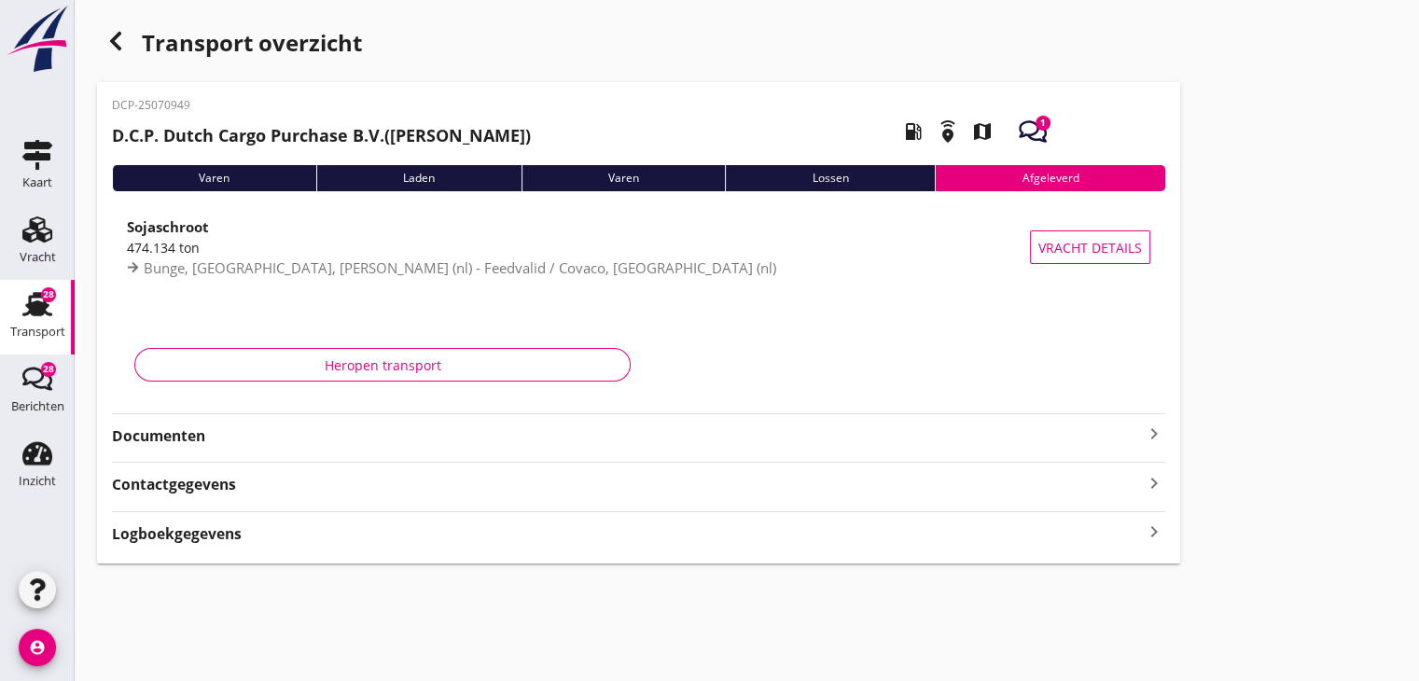
click at [484, 430] on strong "Documenten" at bounding box center [627, 435] width 1031 height 21
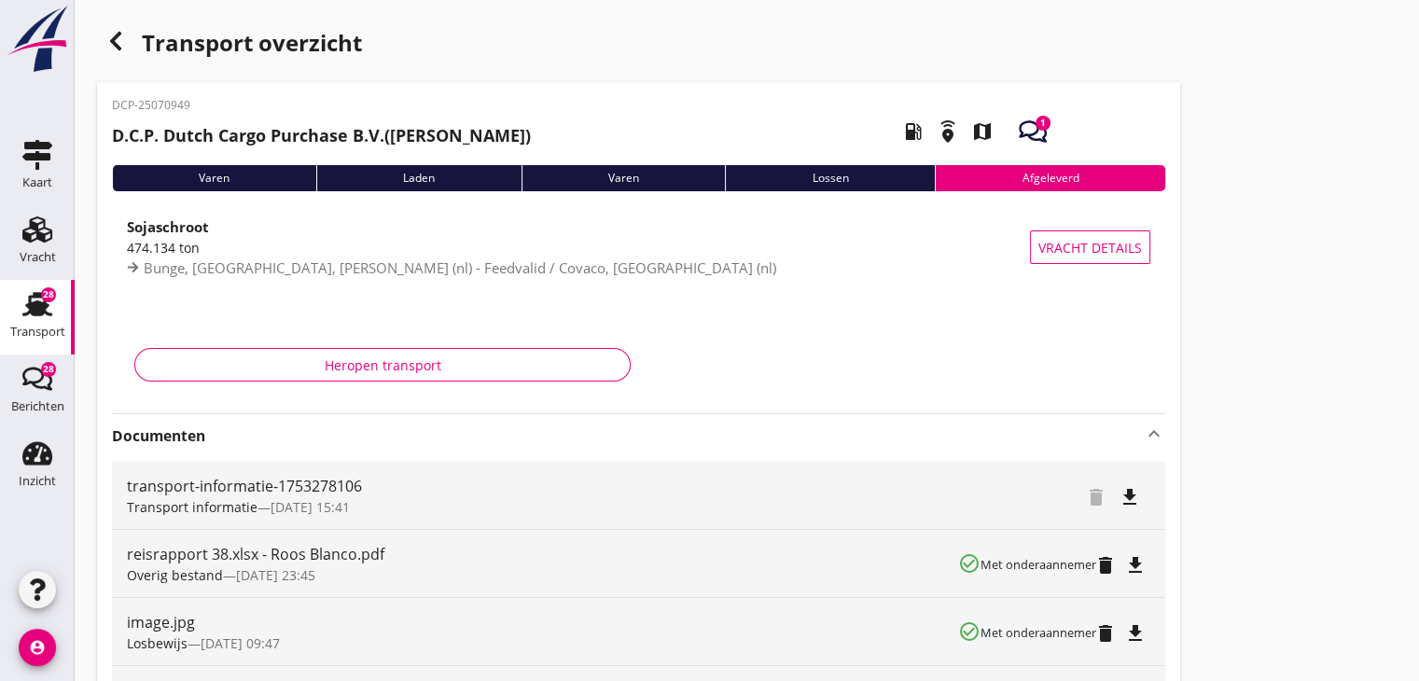
click at [110, 42] on icon "button" at bounding box center [115, 41] width 22 height 22
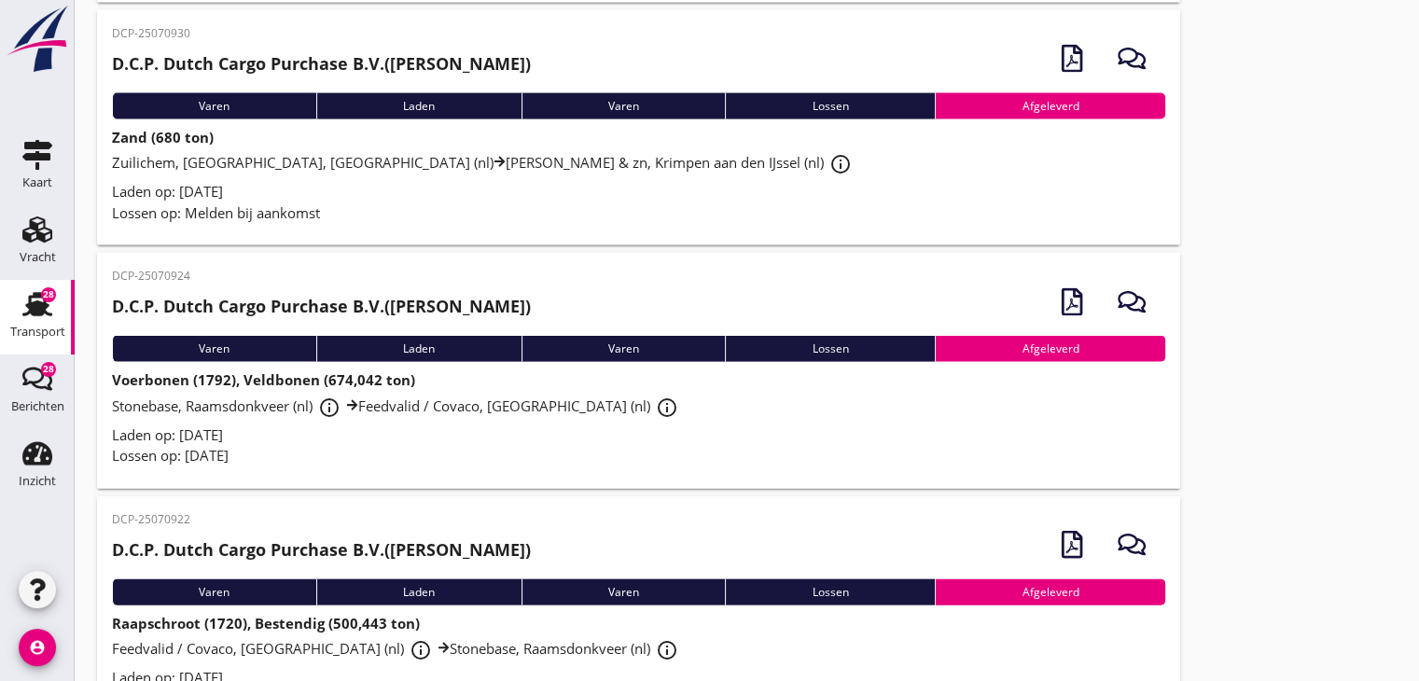
scroll to position [4049, 0]
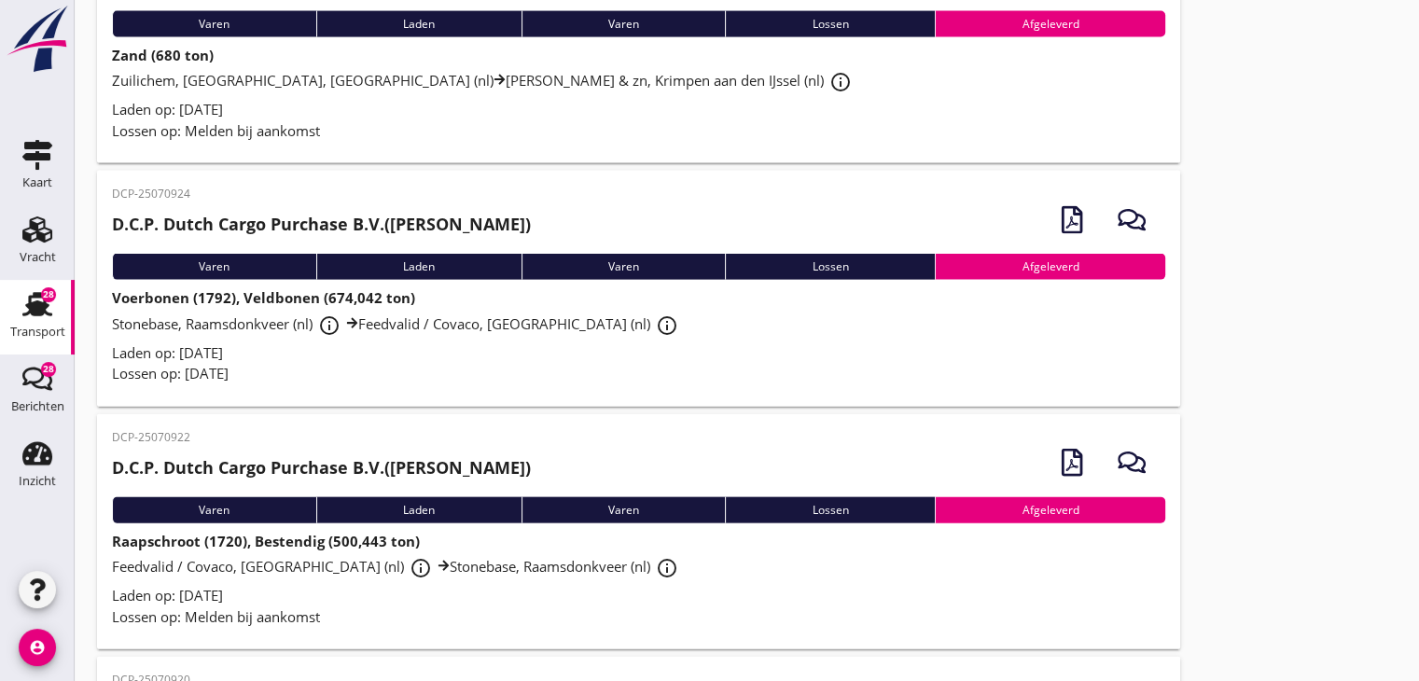
click at [337, 583] on div "Feedvalid / Covaco, Munnikenland (nl) info_outline Stonebase, Raamsdonkveer (nl…" at bounding box center [638, 568] width 1053 height 34
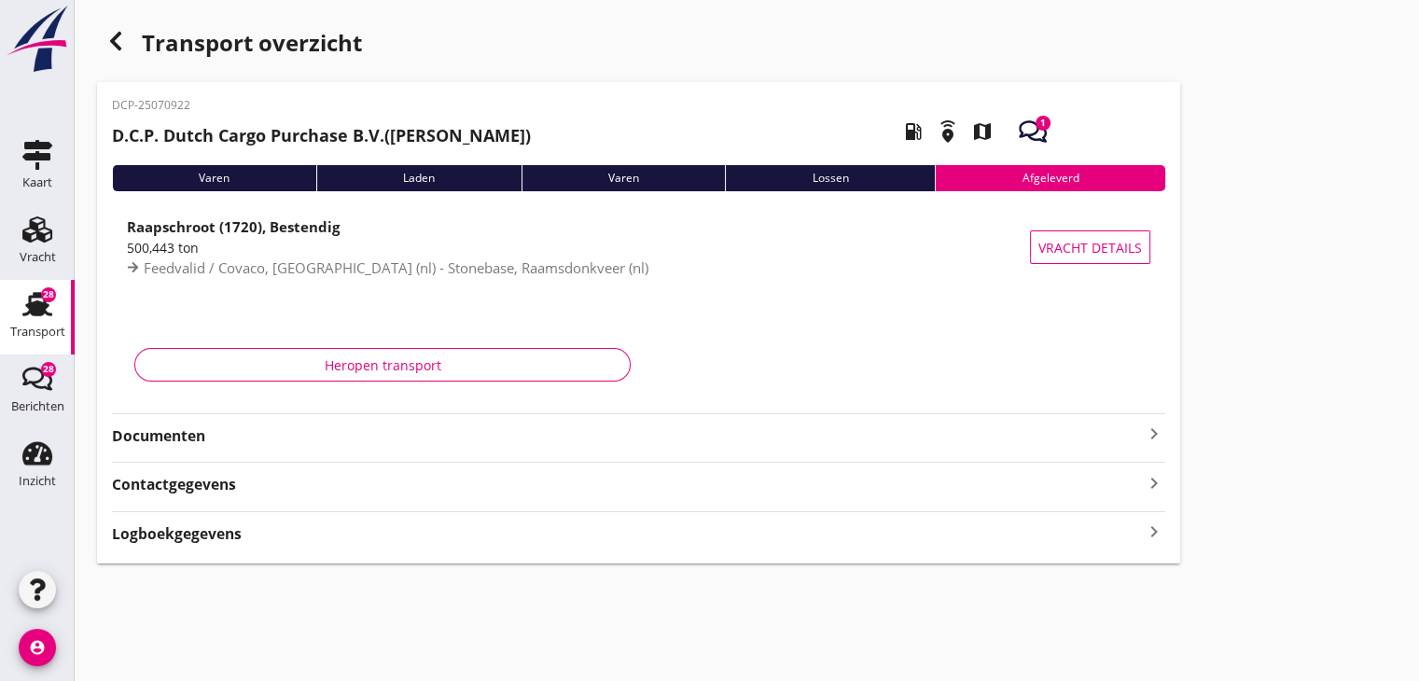
click at [462, 432] on strong "Documenten" at bounding box center [627, 435] width 1031 height 21
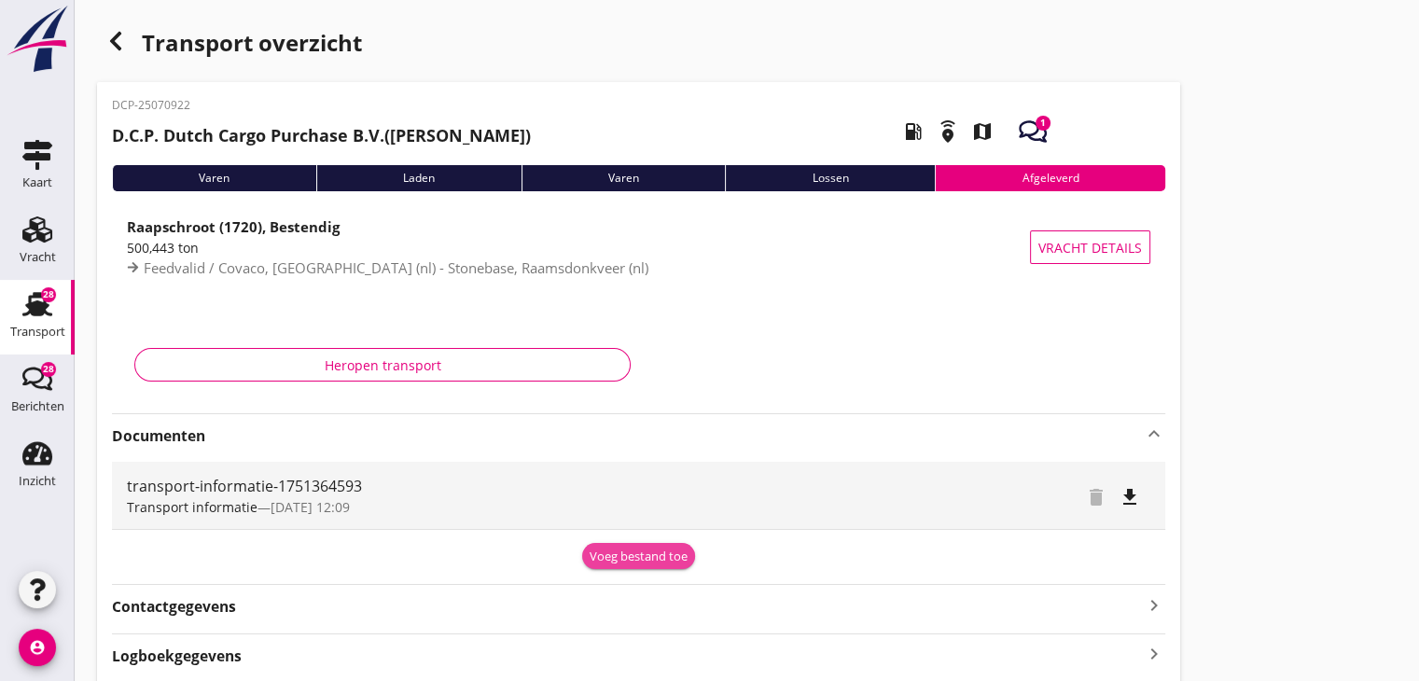
click at [600, 555] on div "Voeg bestand toe" at bounding box center [638, 556] width 98 height 19
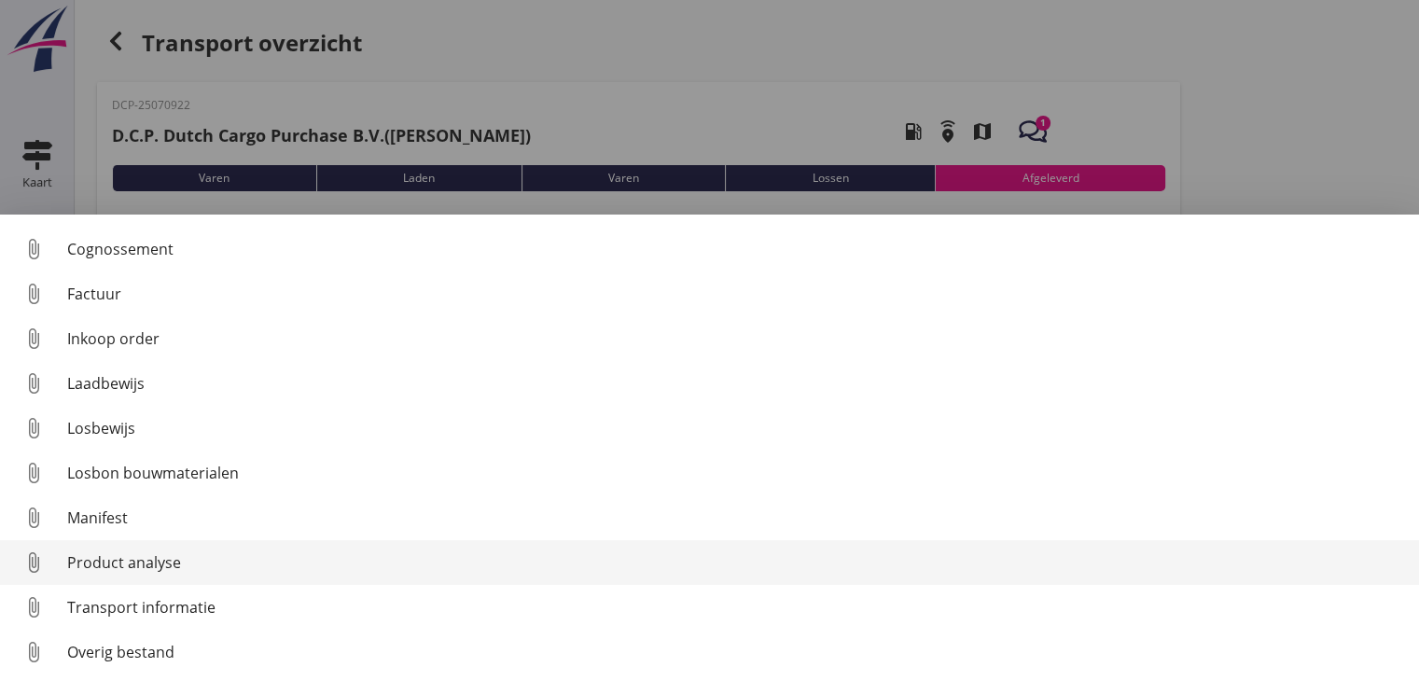
scroll to position [86, 0]
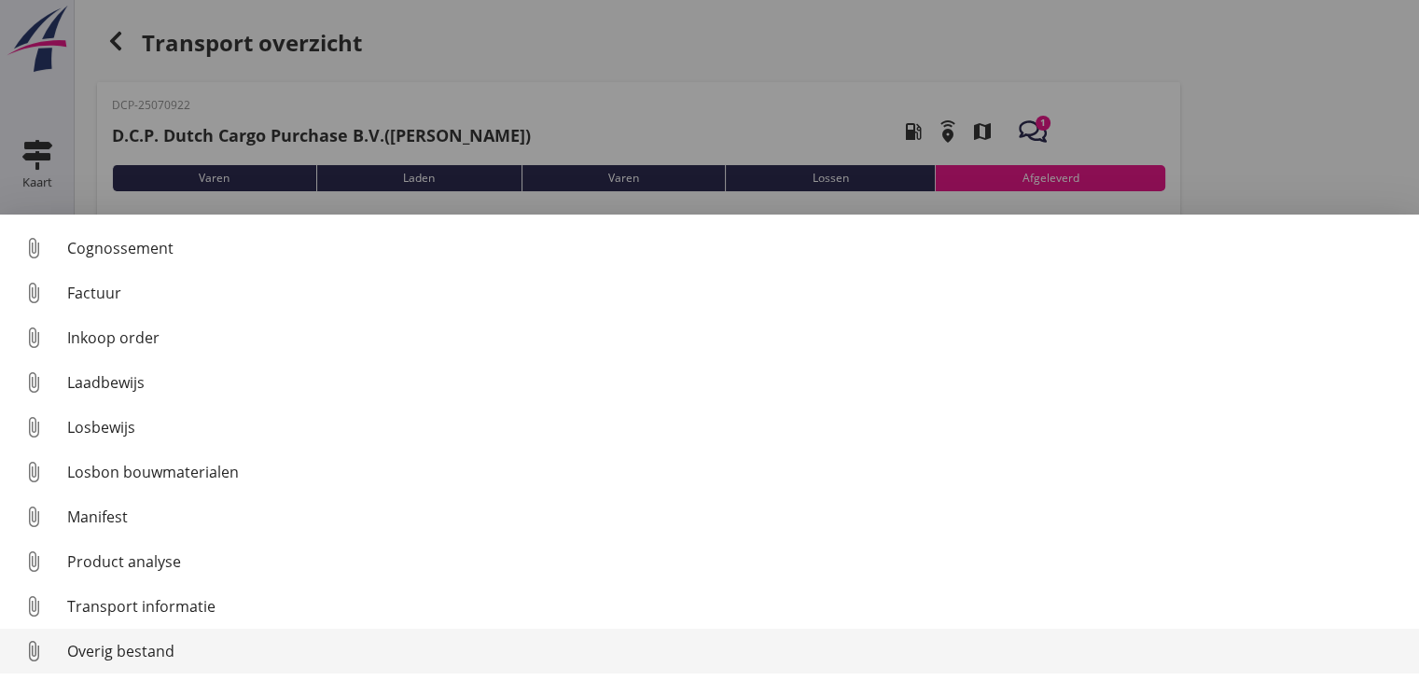
click at [407, 659] on div "Overig bestand" at bounding box center [735, 651] width 1337 height 22
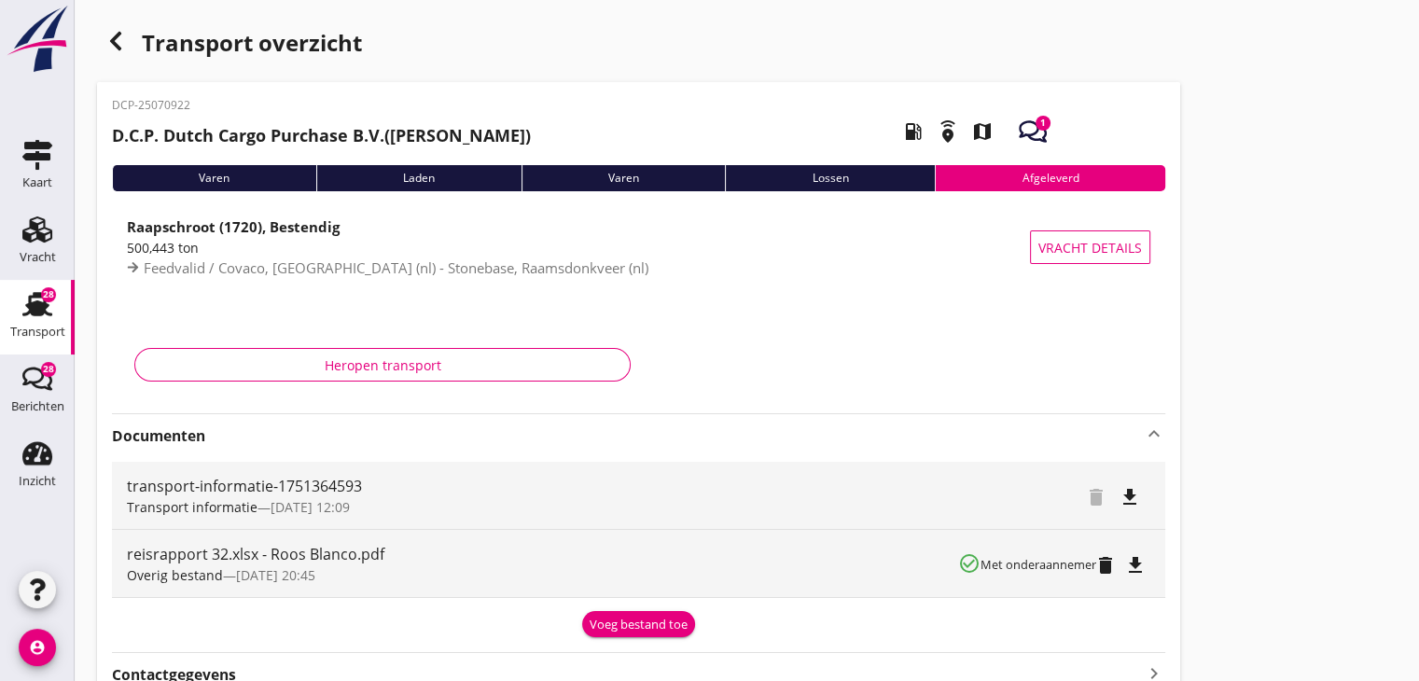
click at [120, 44] on icon "button" at bounding box center [115, 41] width 22 height 22
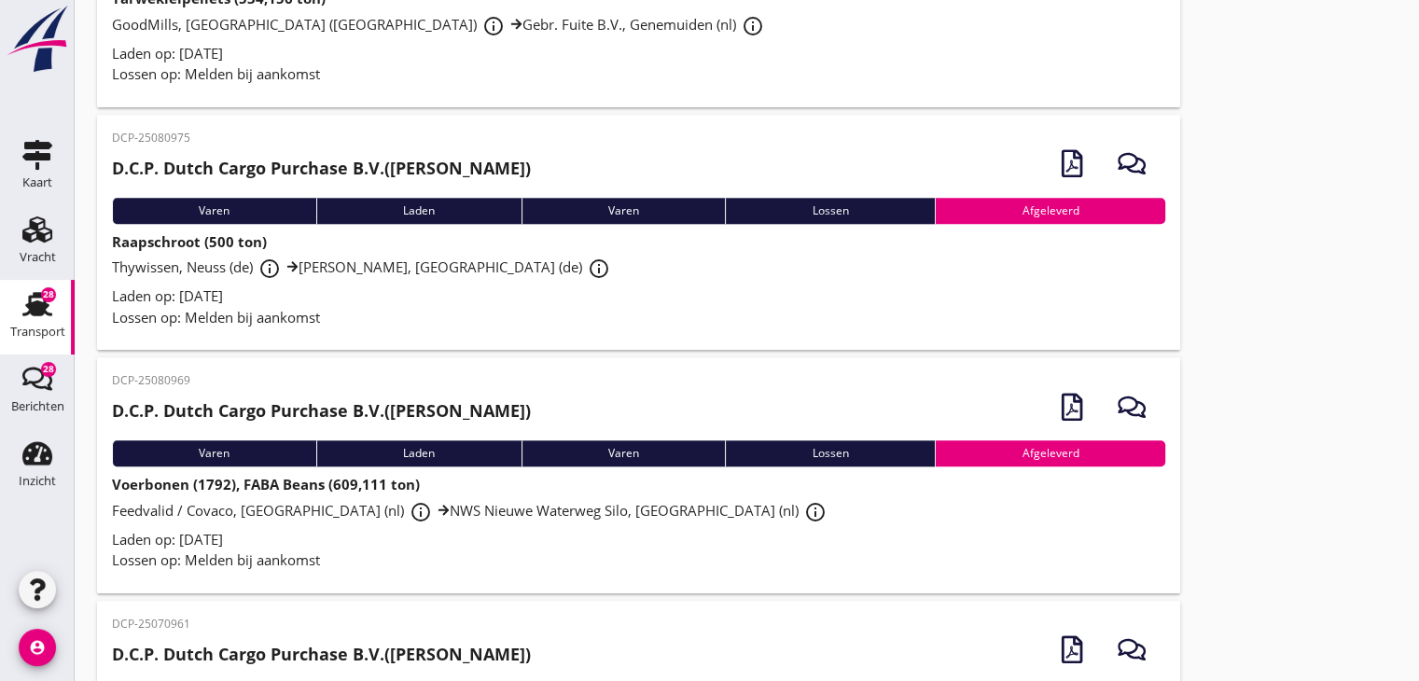
scroll to position [2370, 0]
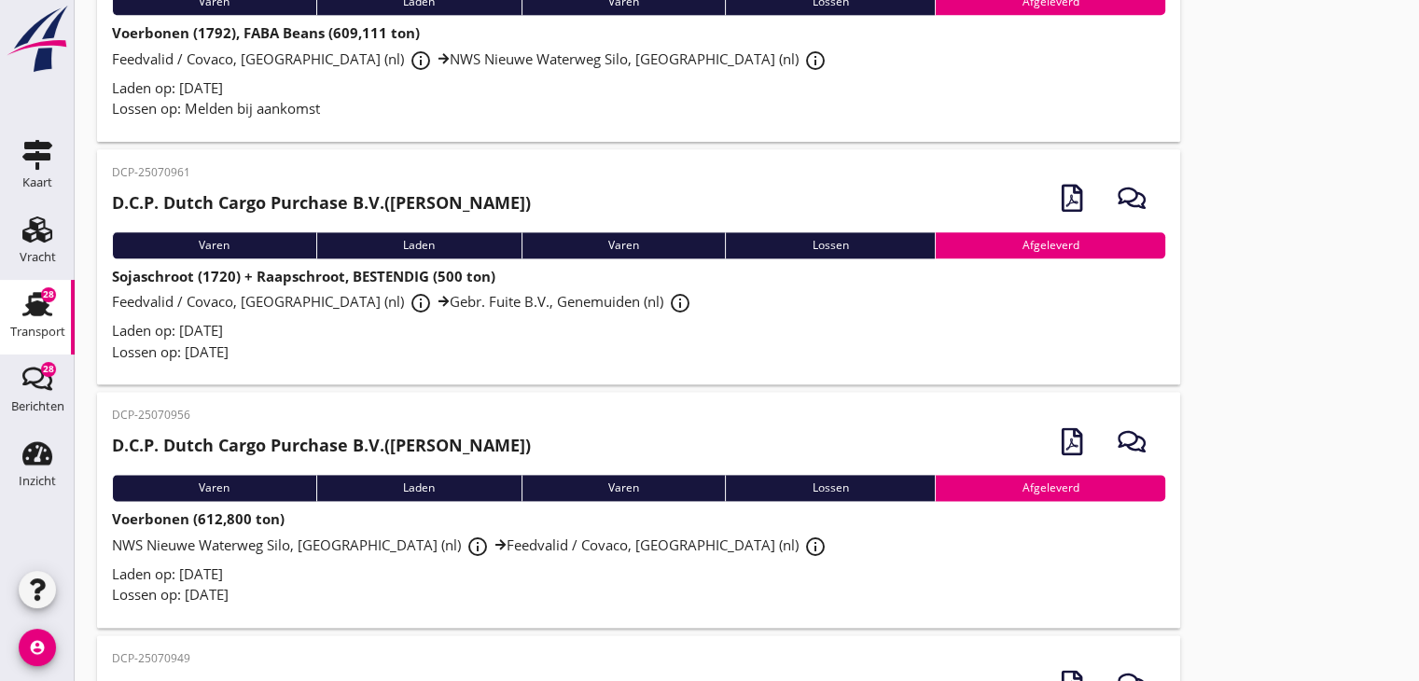
click at [343, 90] on div "Laden op: [DATE]" at bounding box center [638, 87] width 1053 height 21
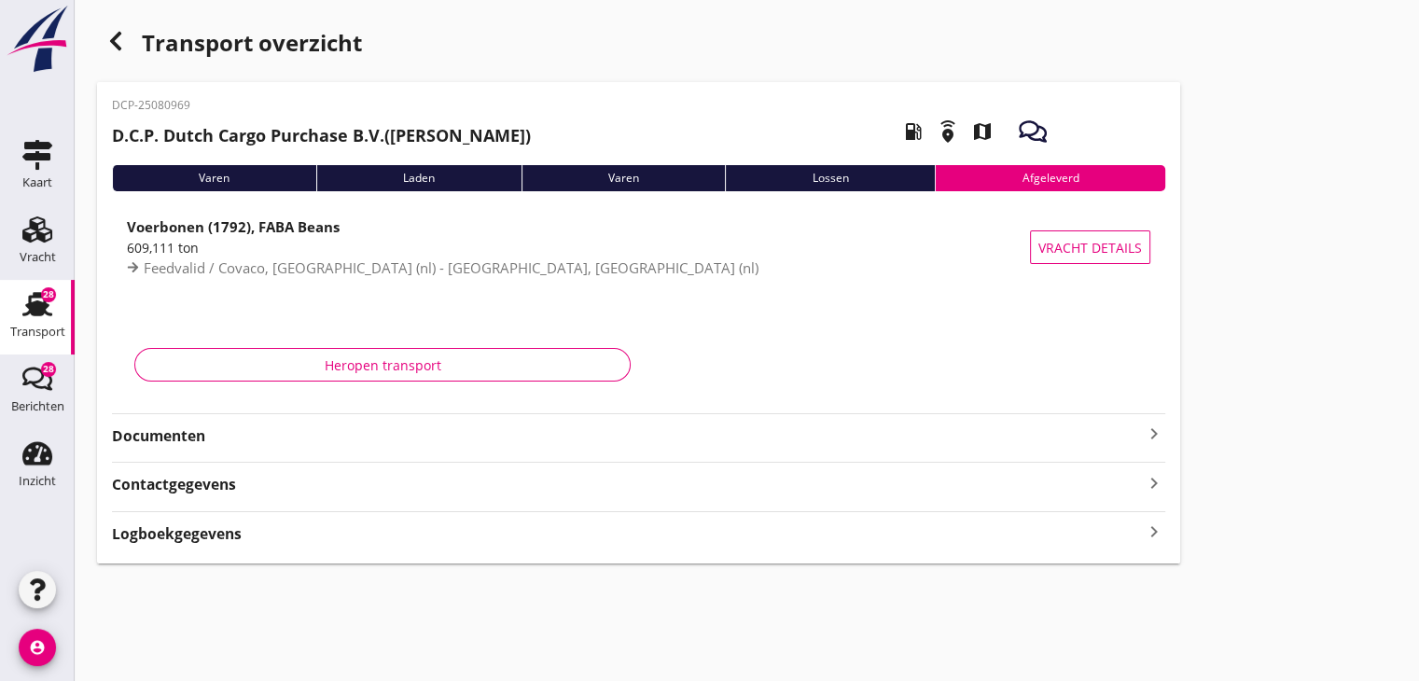
click at [545, 445] on strong "Documenten" at bounding box center [627, 435] width 1031 height 21
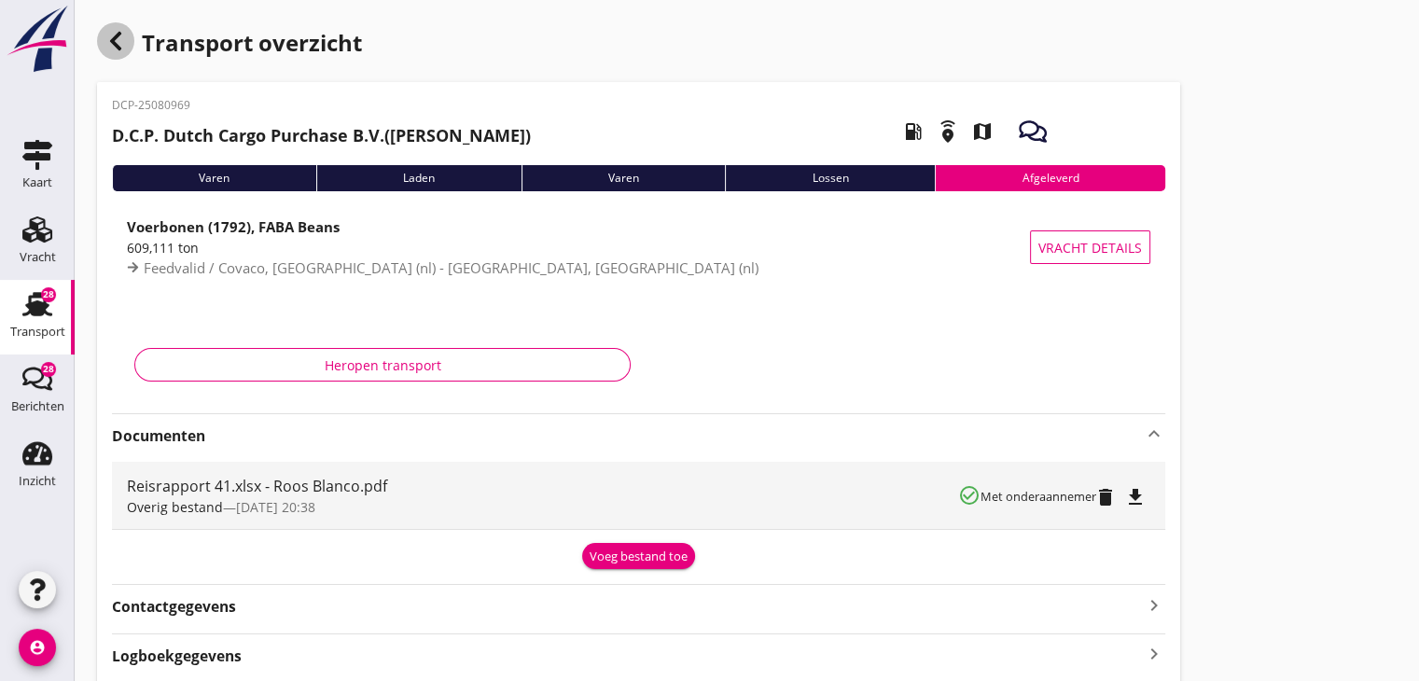
click at [120, 41] on icon "button" at bounding box center [115, 41] width 22 height 22
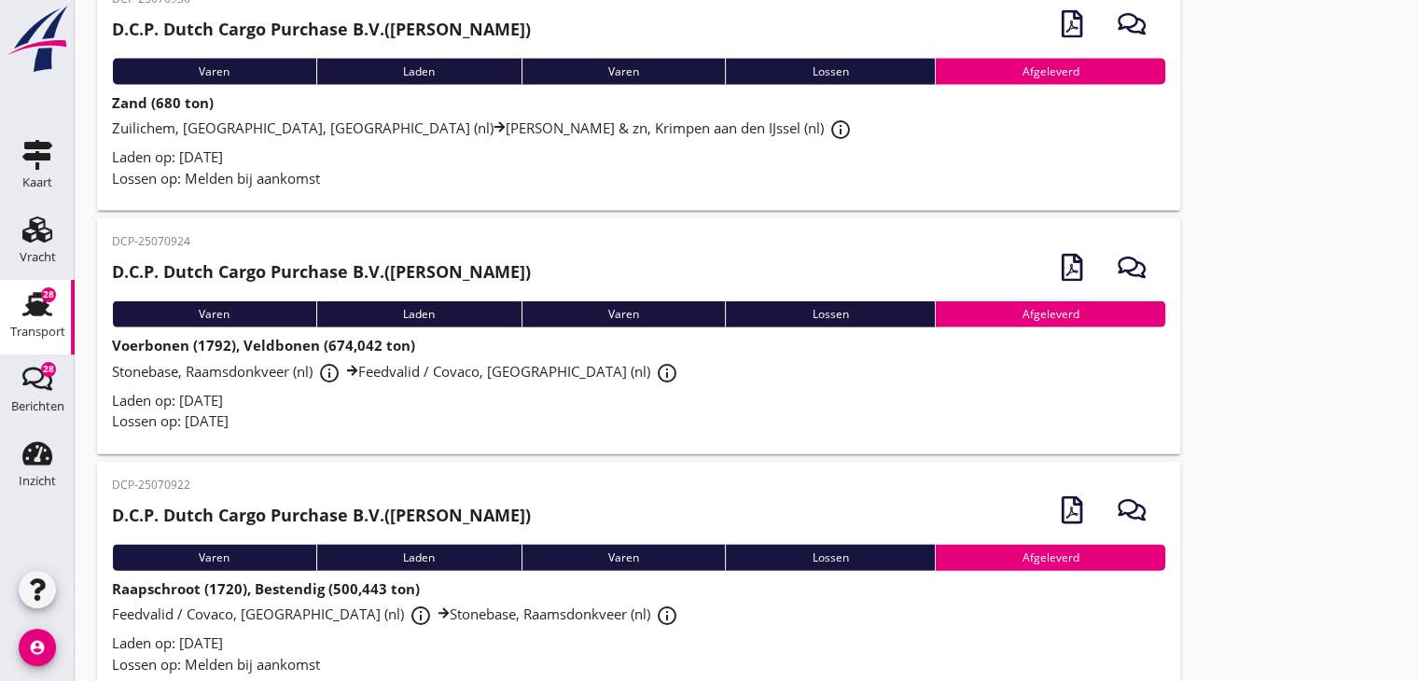
scroll to position [4049, 0]
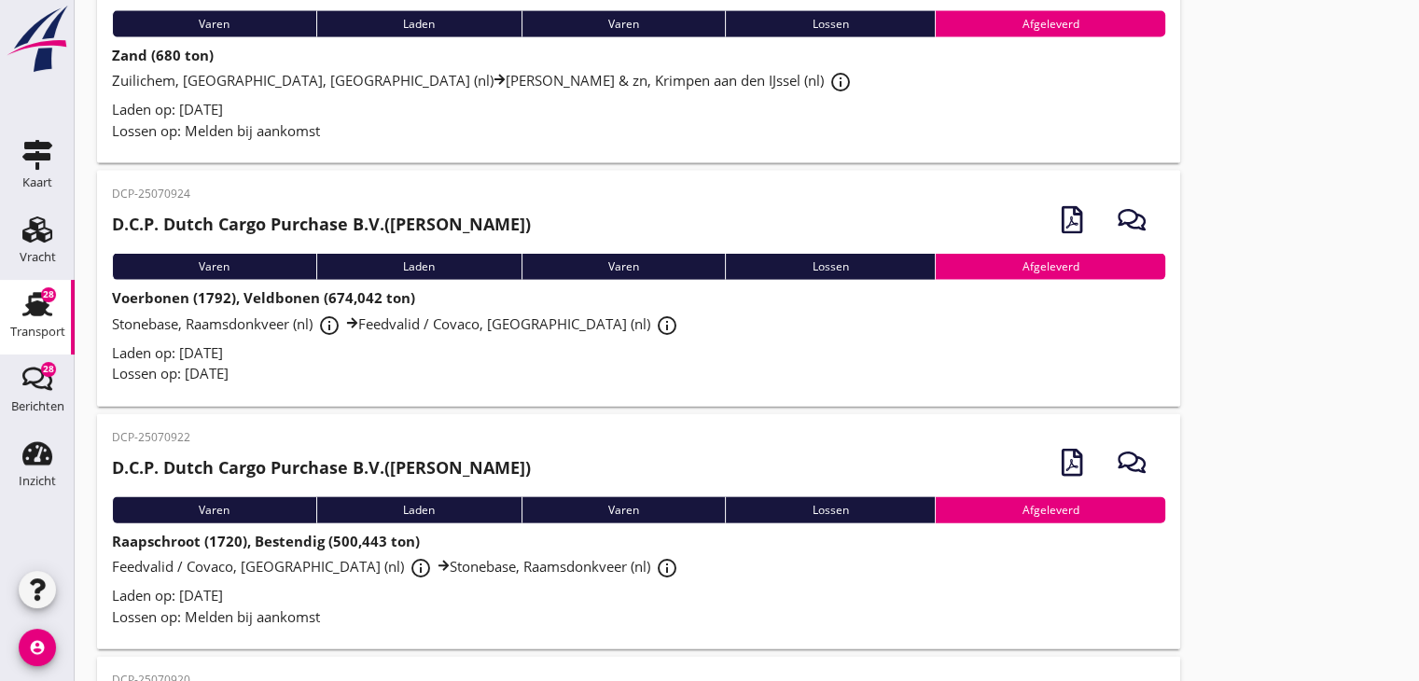
click at [353, 322] on icon at bounding box center [352, 323] width 12 height 12
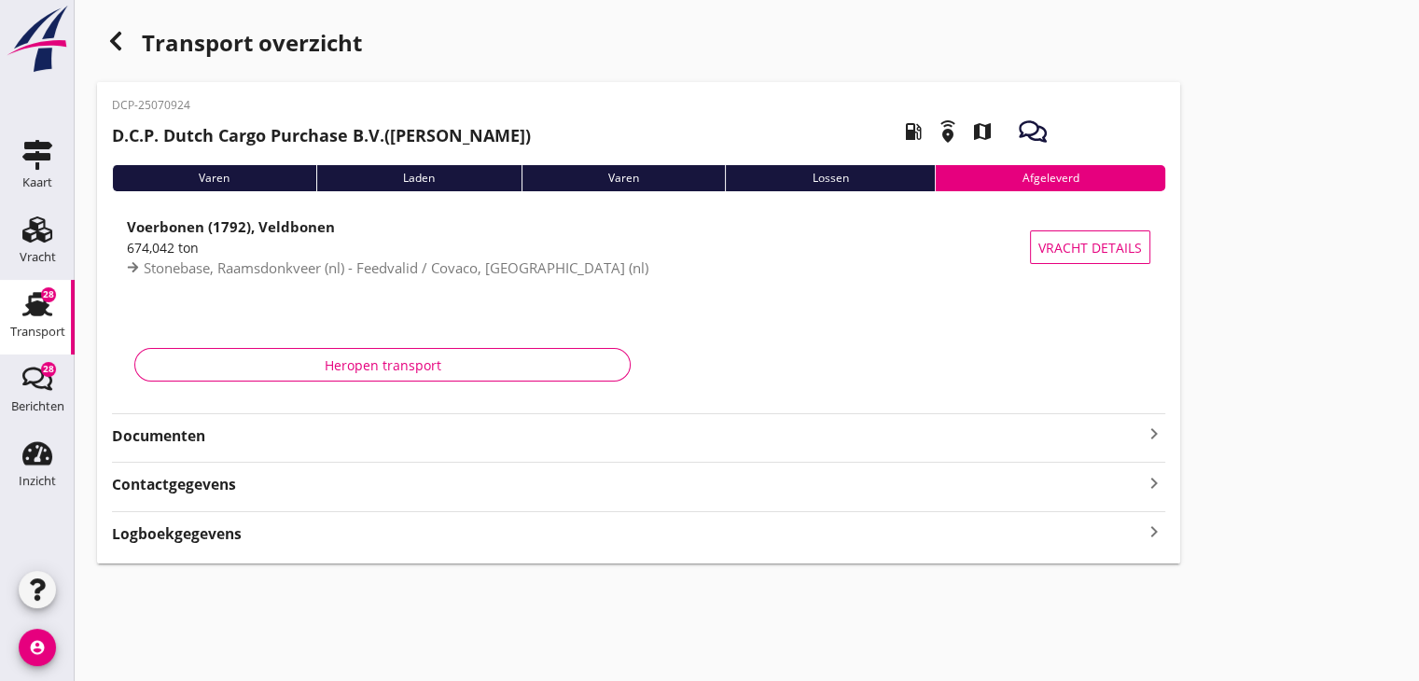
click at [336, 422] on div "Documenten keyboard_arrow_right" at bounding box center [638, 434] width 1053 height 25
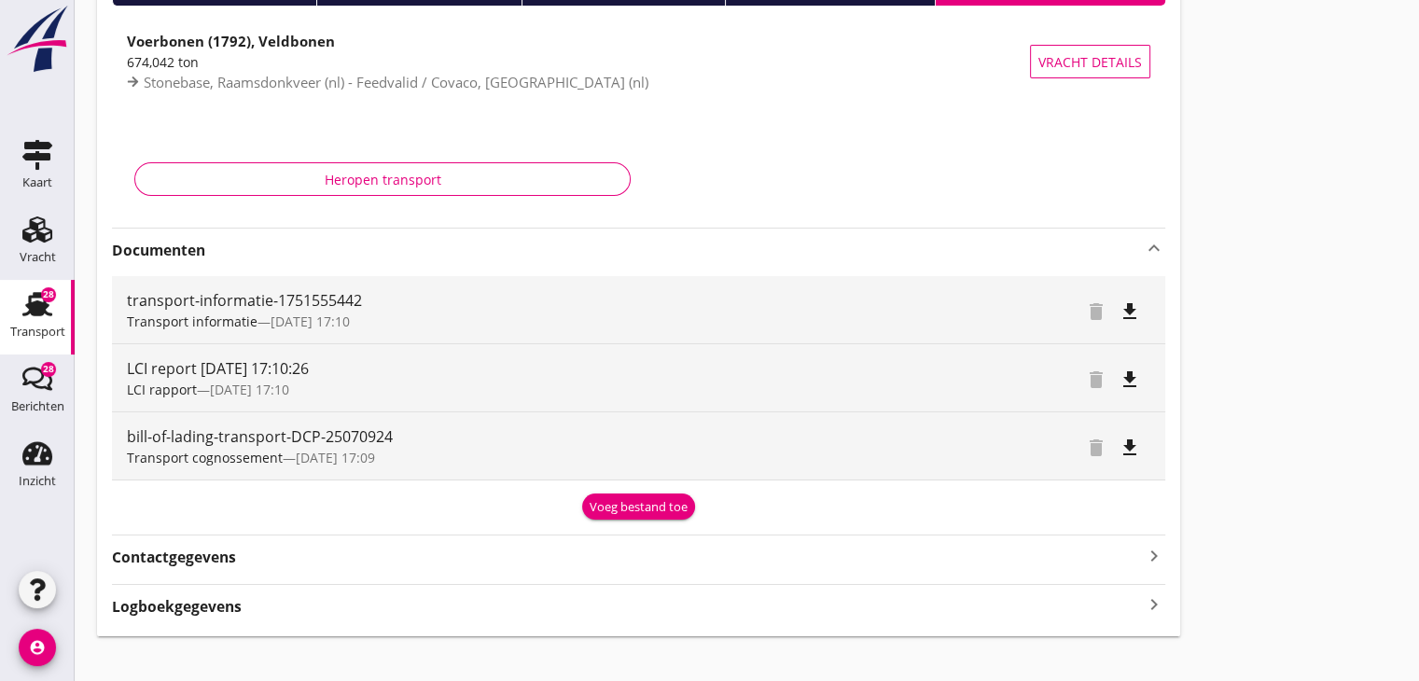
scroll to position [187, 0]
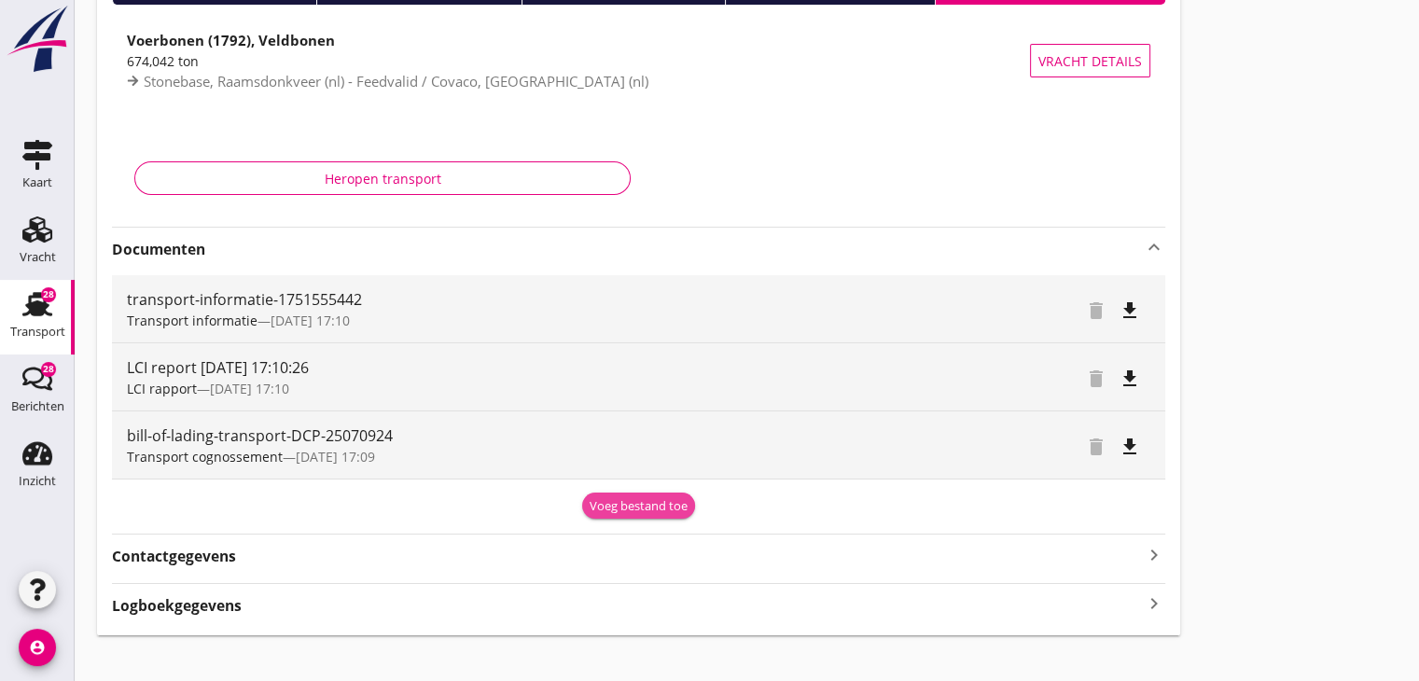
click at [672, 512] on div "Voeg bestand toe" at bounding box center [638, 506] width 98 height 19
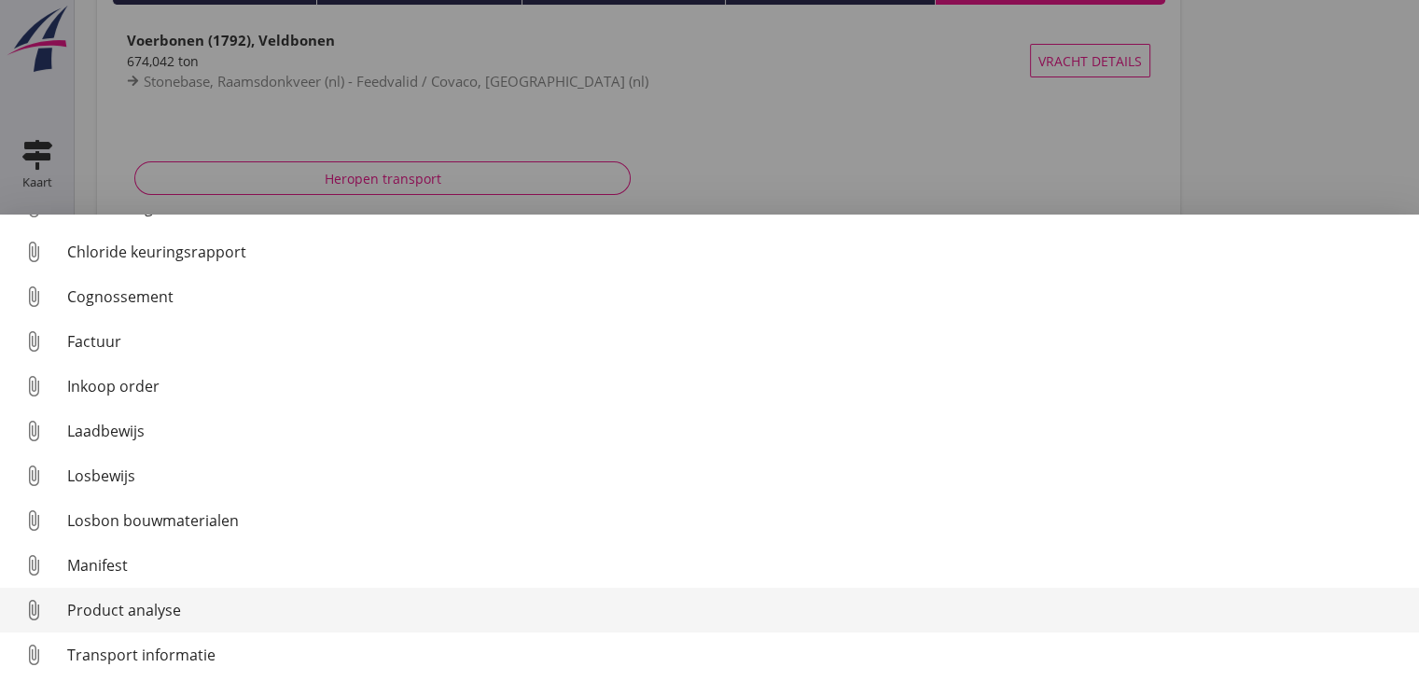
scroll to position [86, 0]
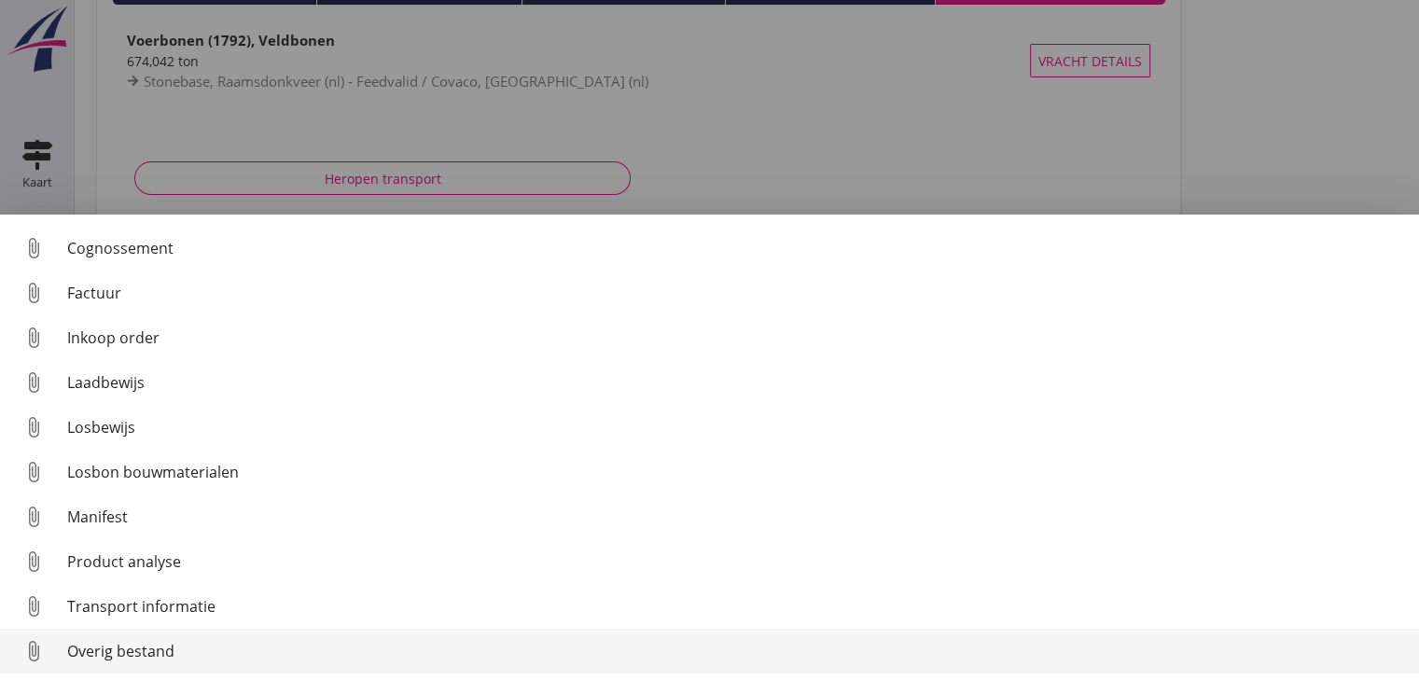
click at [422, 668] on link "attach_file Overig bestand" at bounding box center [709, 651] width 1419 height 45
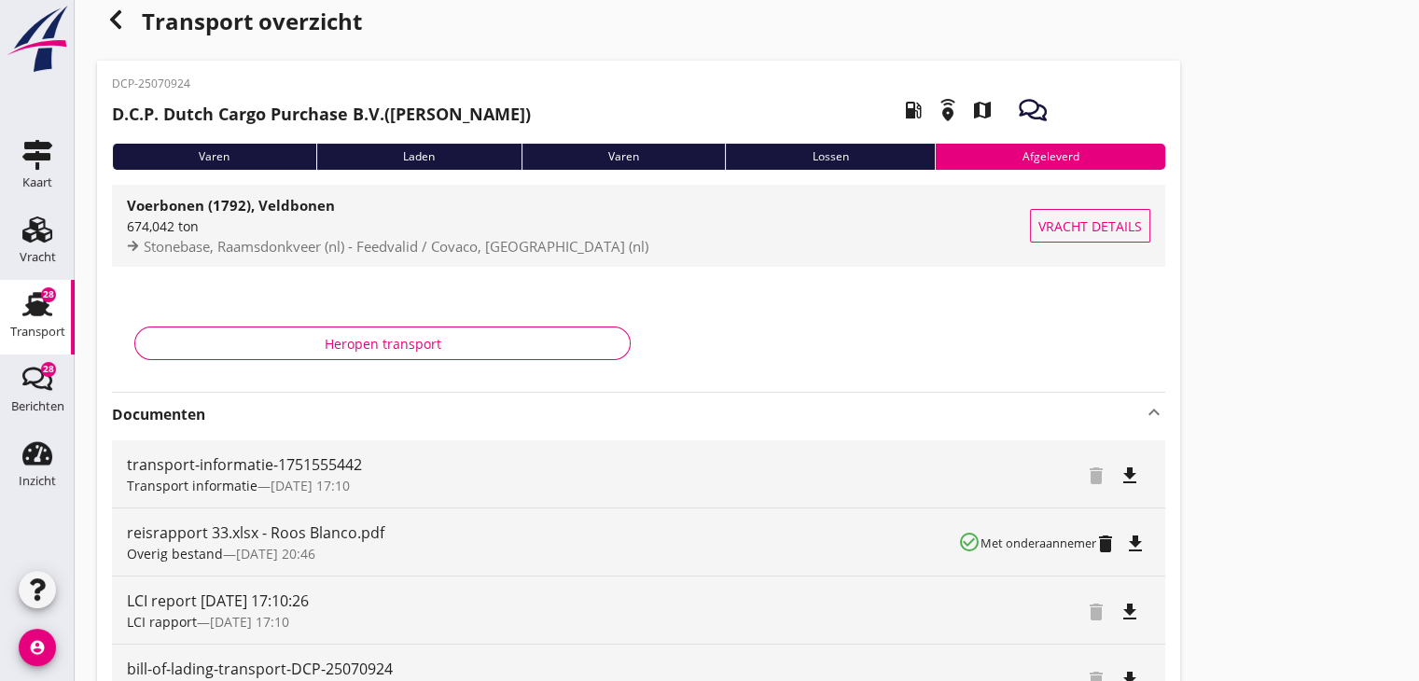
scroll to position [0, 0]
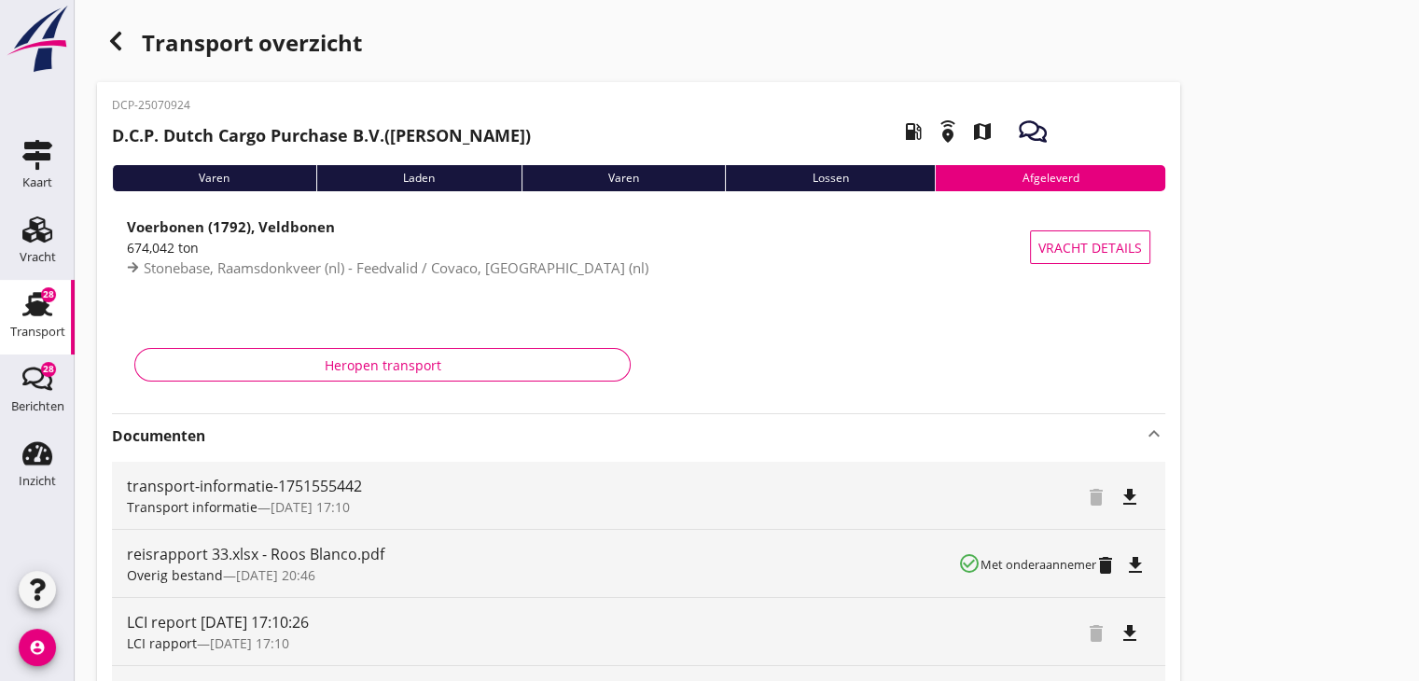
click at [114, 40] on use "button" at bounding box center [115, 41] width 11 height 19
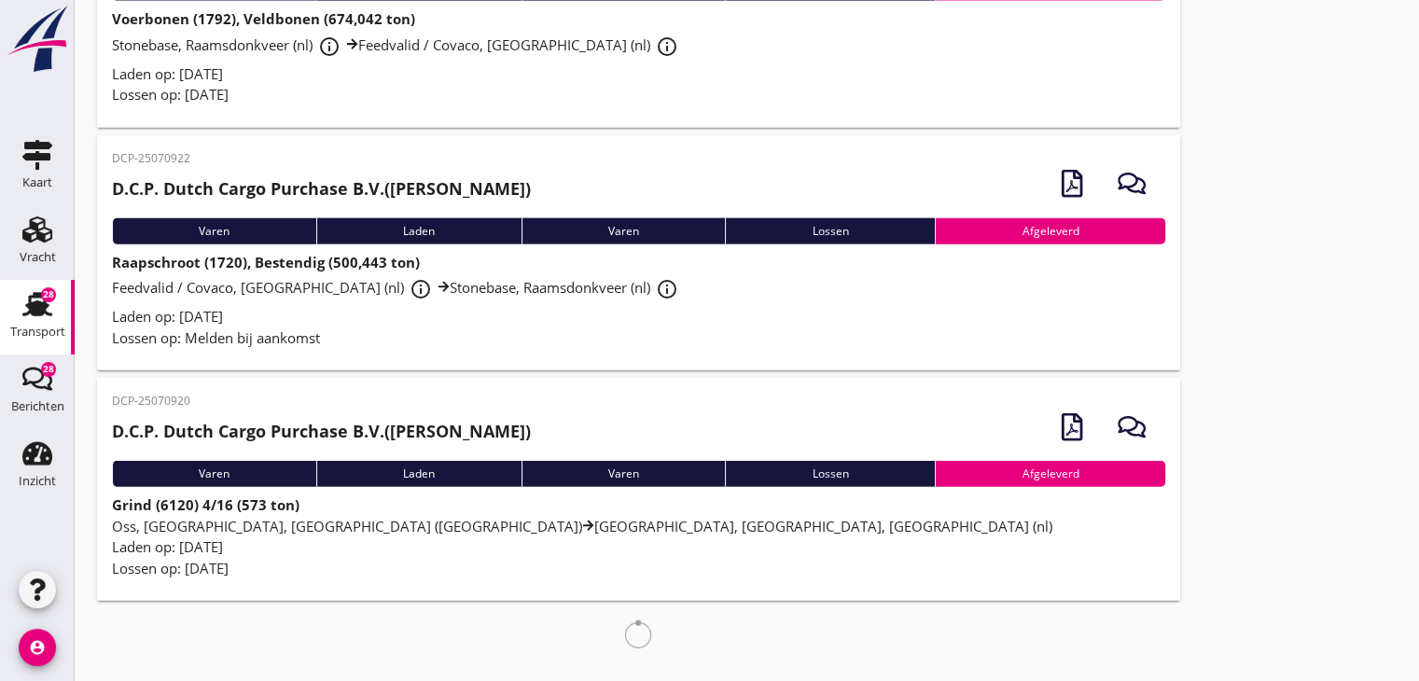
scroll to position [4336, 0]
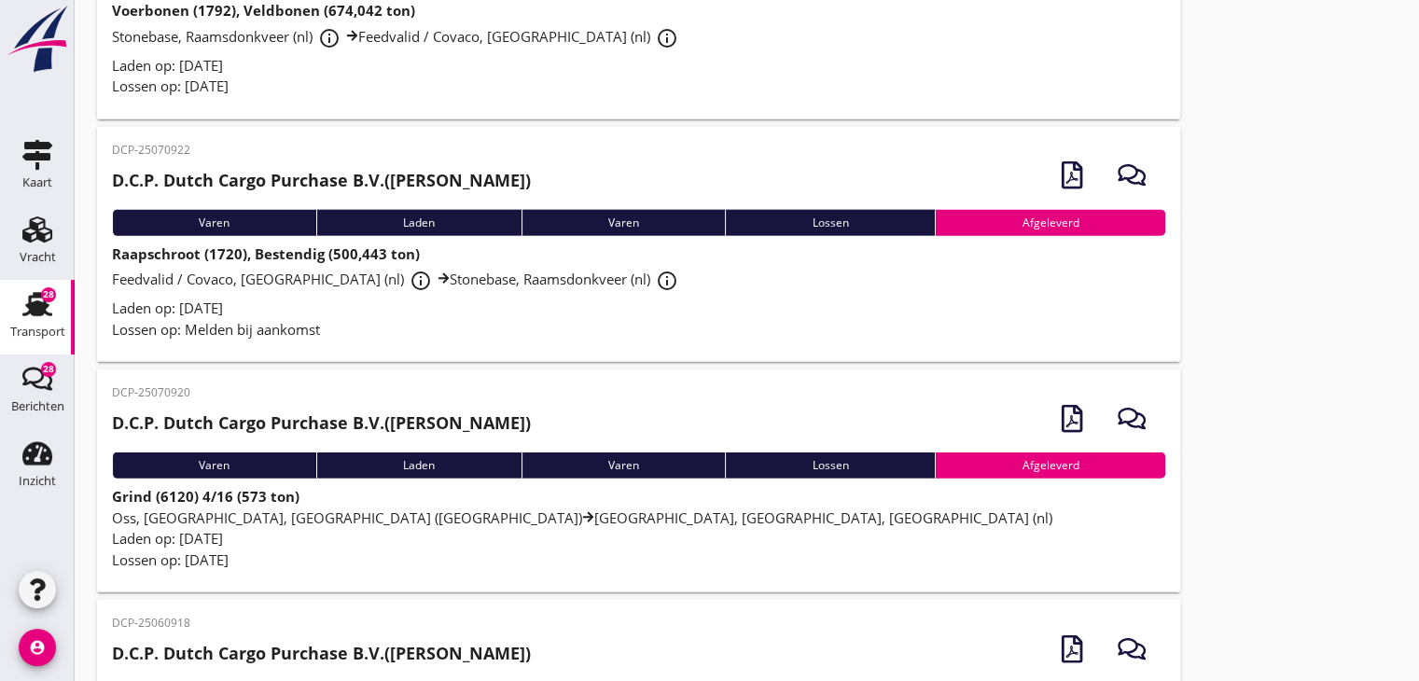
click at [458, 526] on div "[GEOGRAPHIC_DATA], [GEOGRAPHIC_DATA], [GEOGRAPHIC_DATA] (nl) [GEOGRAPHIC_DATA],…" at bounding box center [638, 517] width 1053 height 21
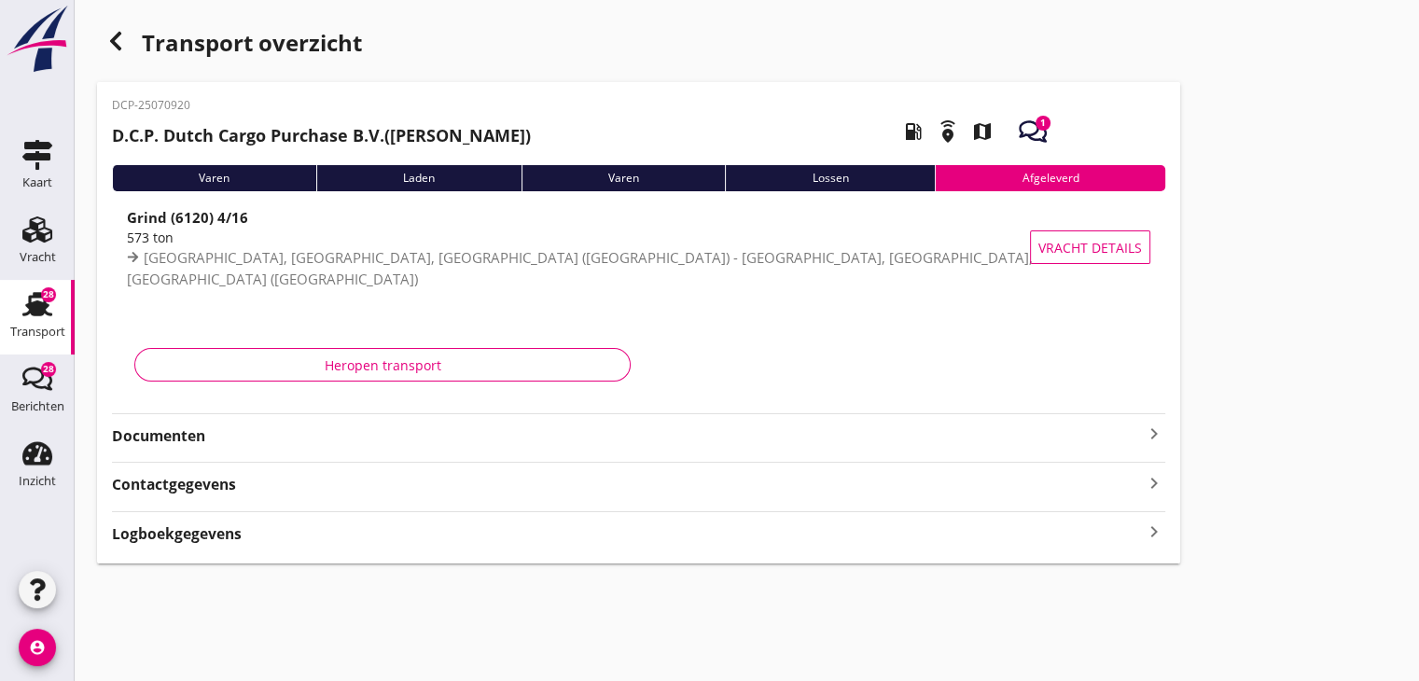
click at [442, 441] on strong "Documenten" at bounding box center [627, 435] width 1031 height 21
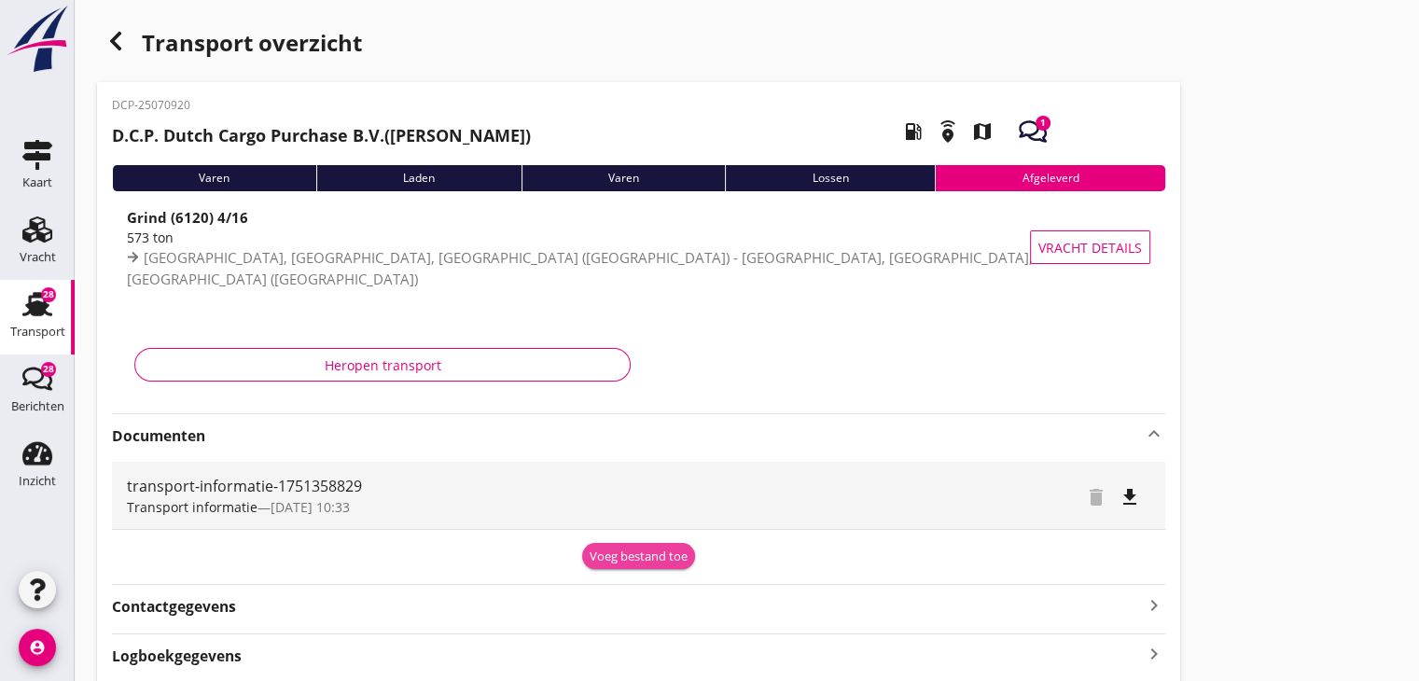
click at [644, 549] on div "Voeg bestand toe" at bounding box center [638, 556] width 98 height 19
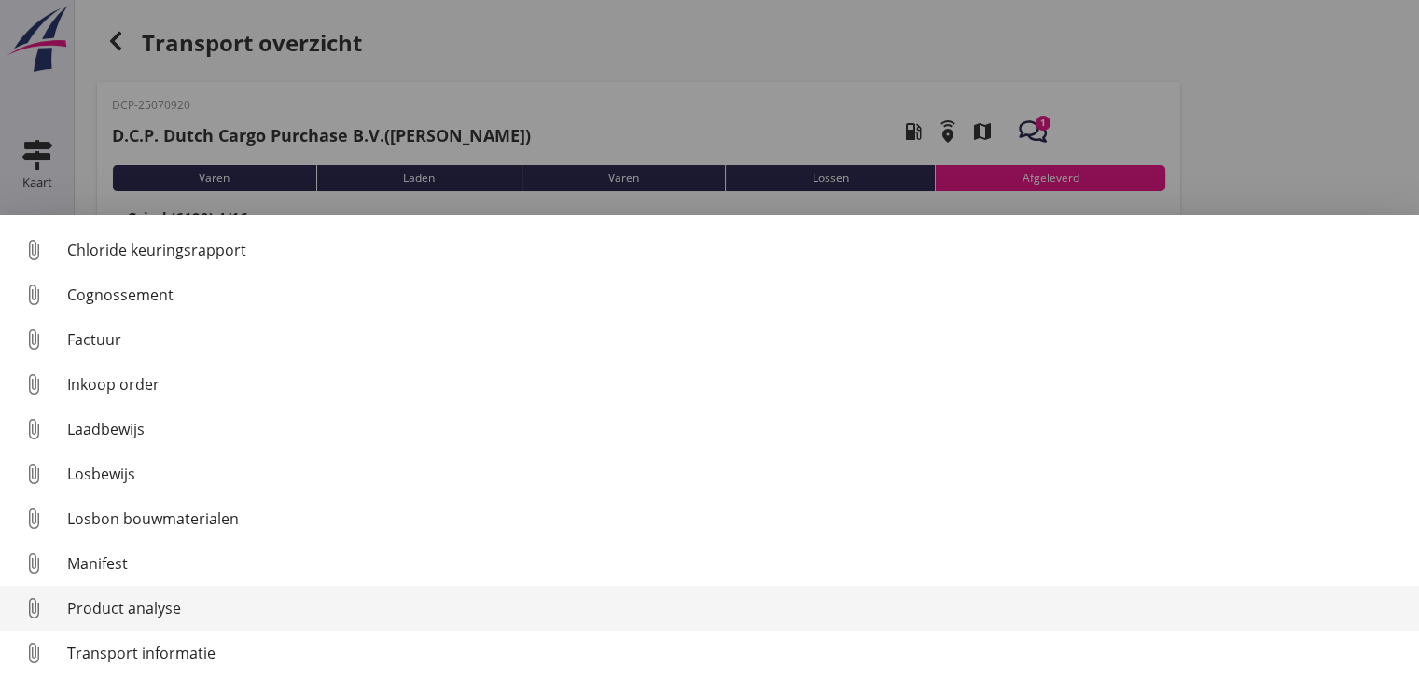
scroll to position [86, 0]
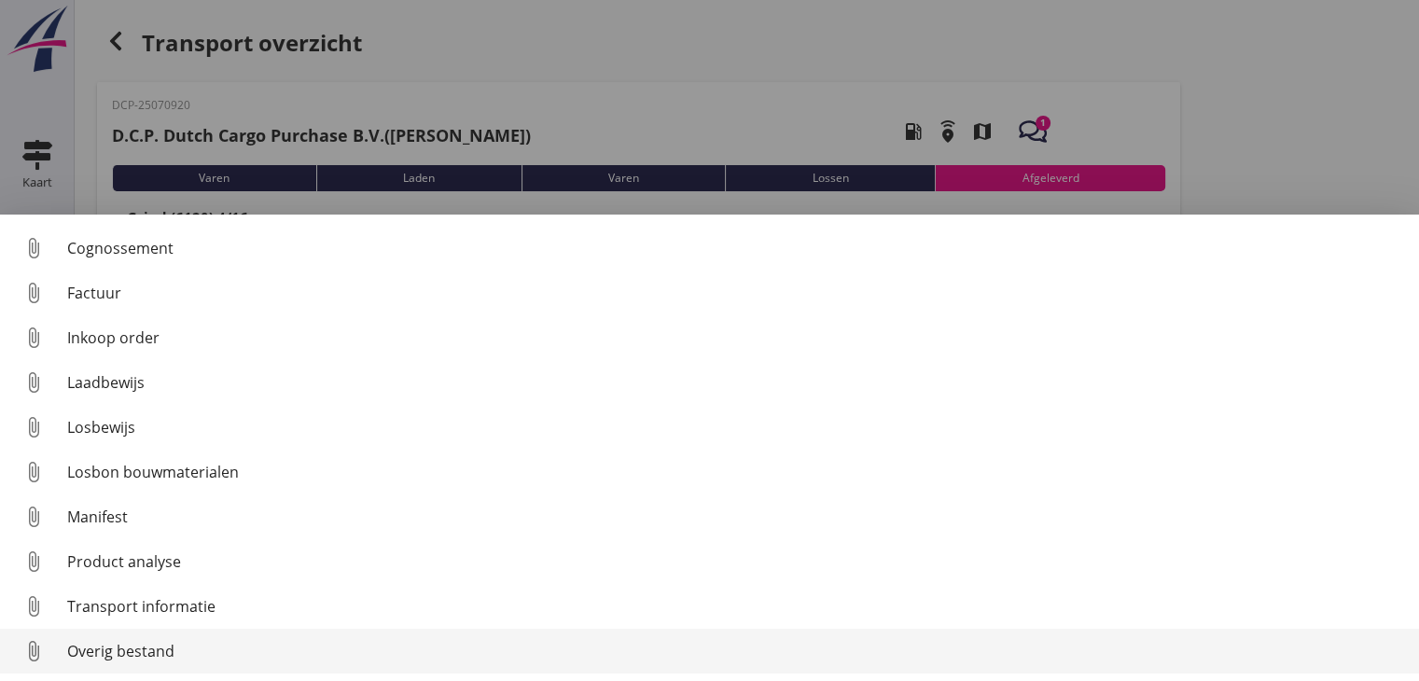
click at [548, 660] on div "Overig bestand" at bounding box center [735, 651] width 1337 height 22
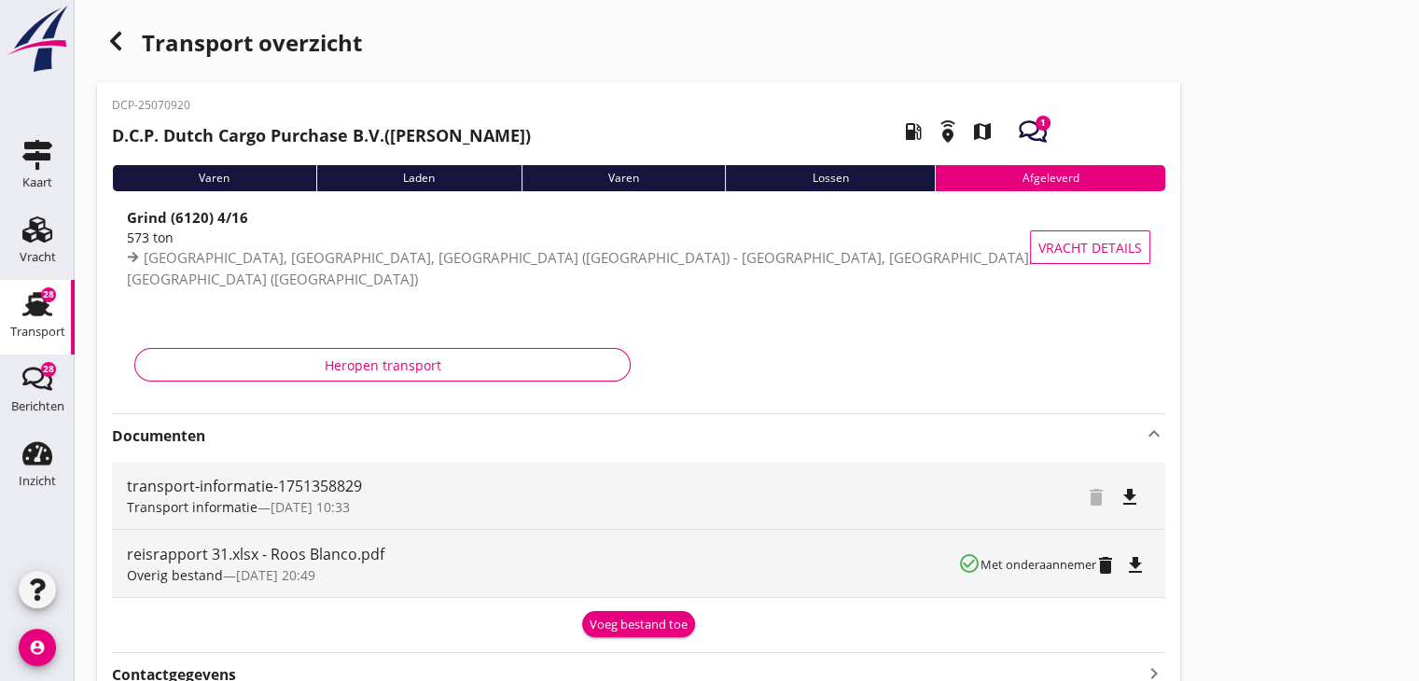
click at [123, 38] on icon "button" at bounding box center [115, 41] width 22 height 22
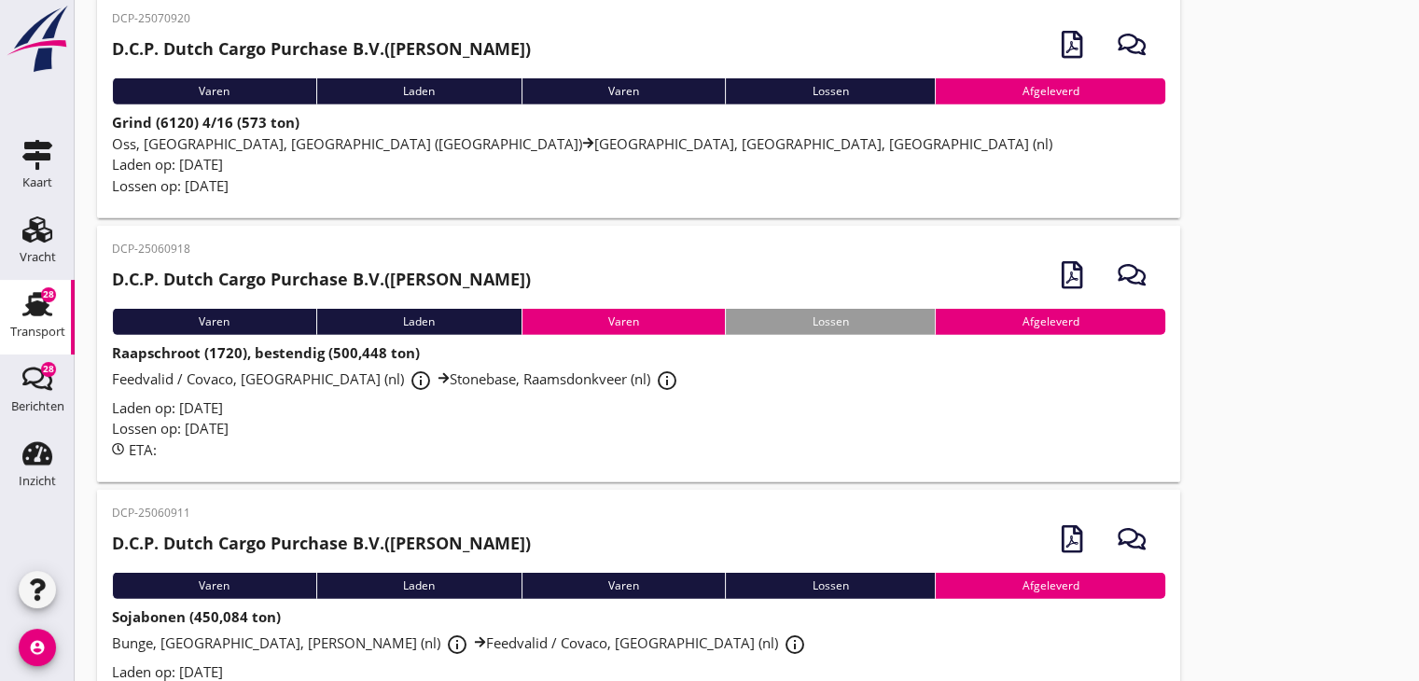
scroll to position [4709, 0]
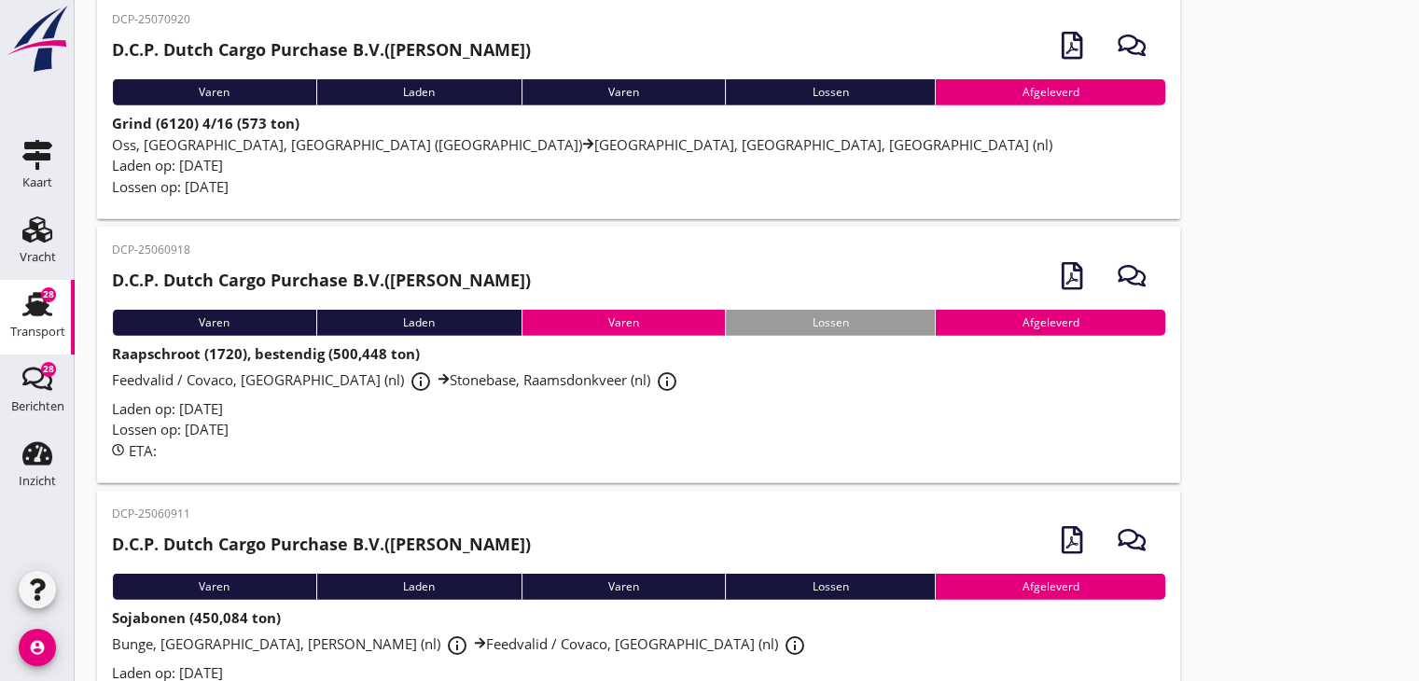
click at [216, 385] on span "Feedvalid / Covaco, Munnikenland (nl) info_outline Stonebase, Raamsdonkveer (nl…" at bounding box center [398, 379] width 572 height 19
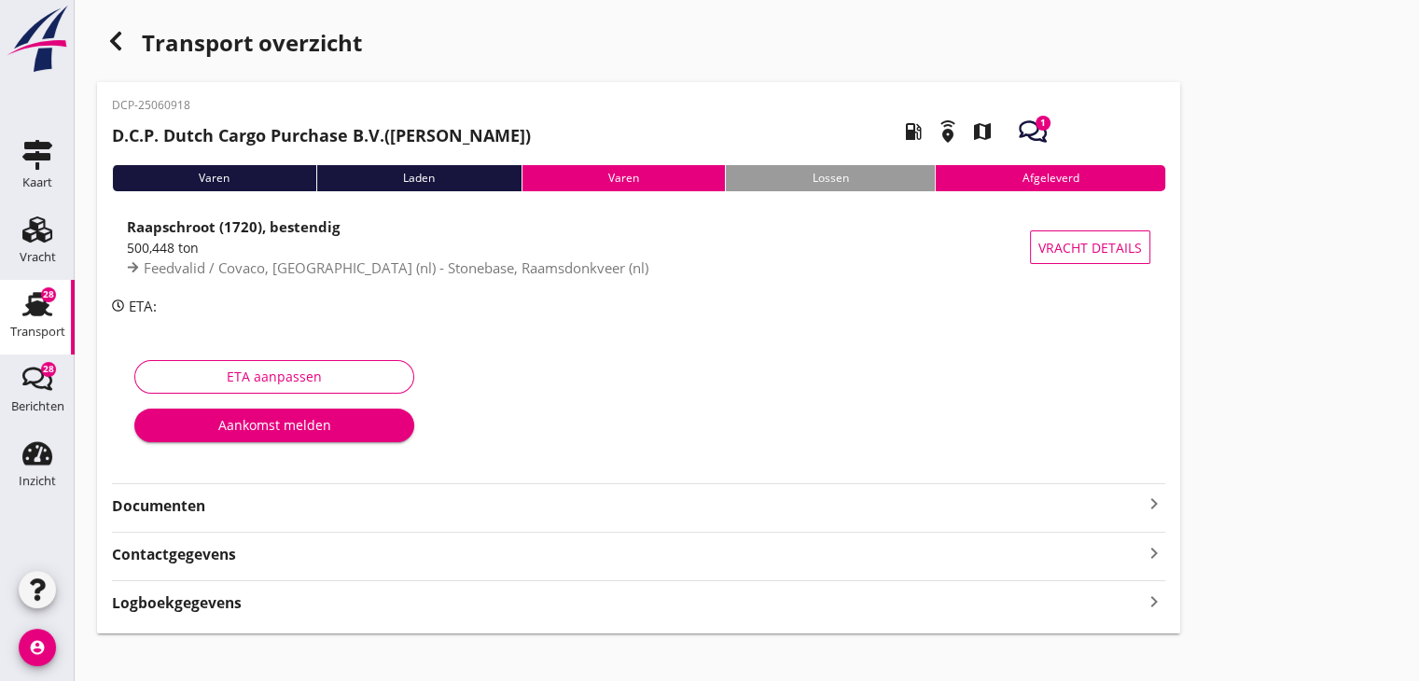
click at [448, 506] on strong "Documenten" at bounding box center [627, 505] width 1031 height 21
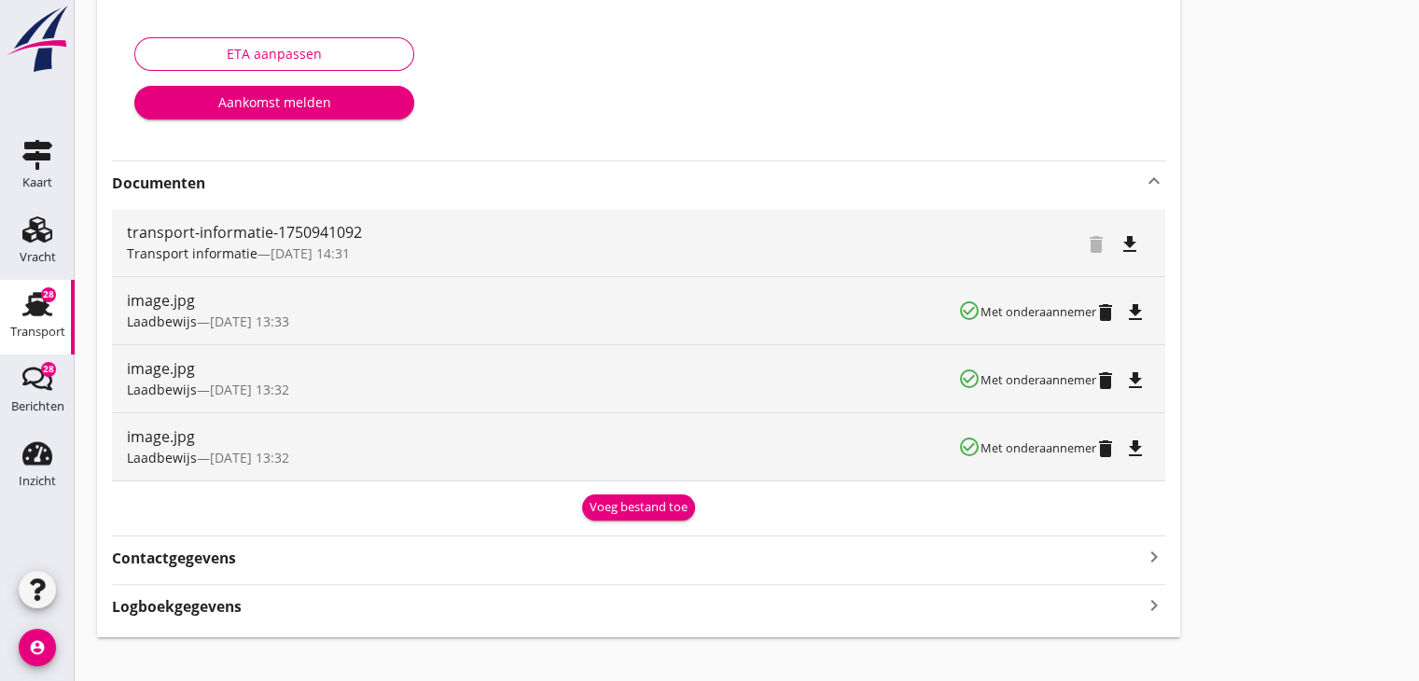
scroll to position [344, 0]
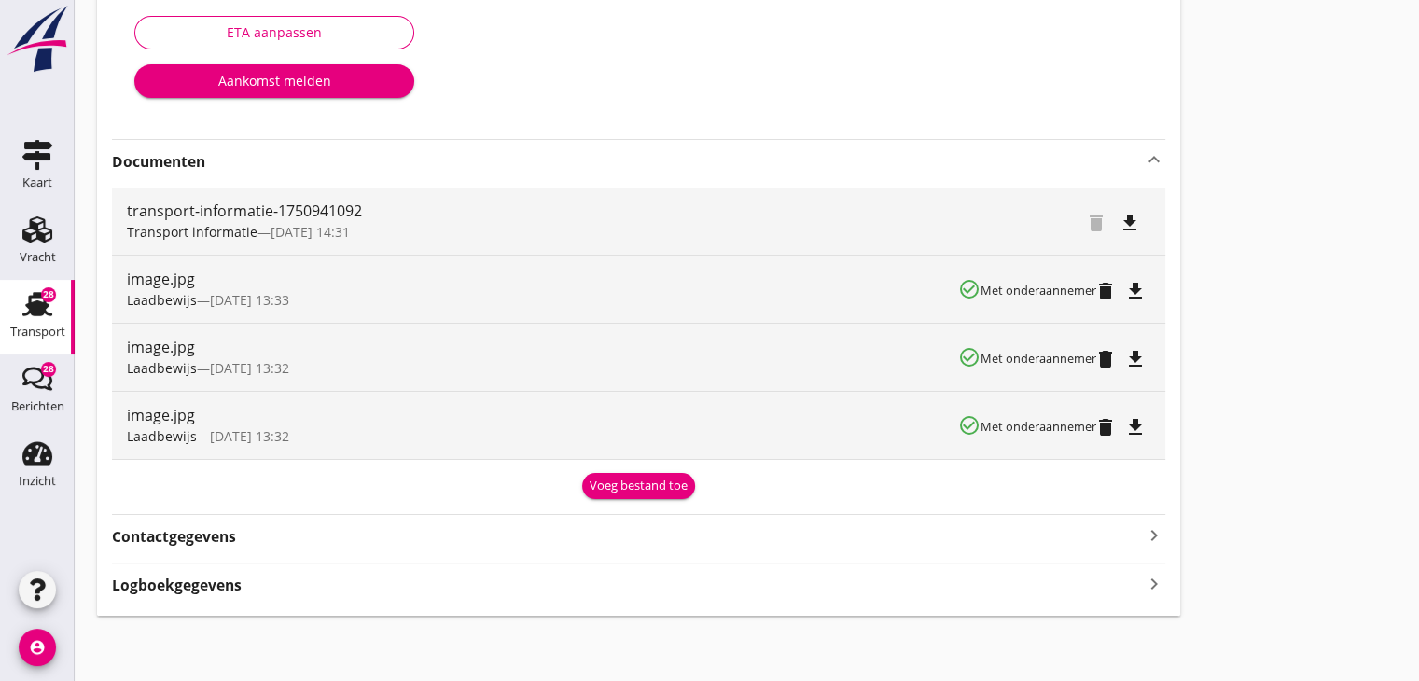
click at [634, 486] on div "Voeg bestand toe" at bounding box center [638, 486] width 98 height 19
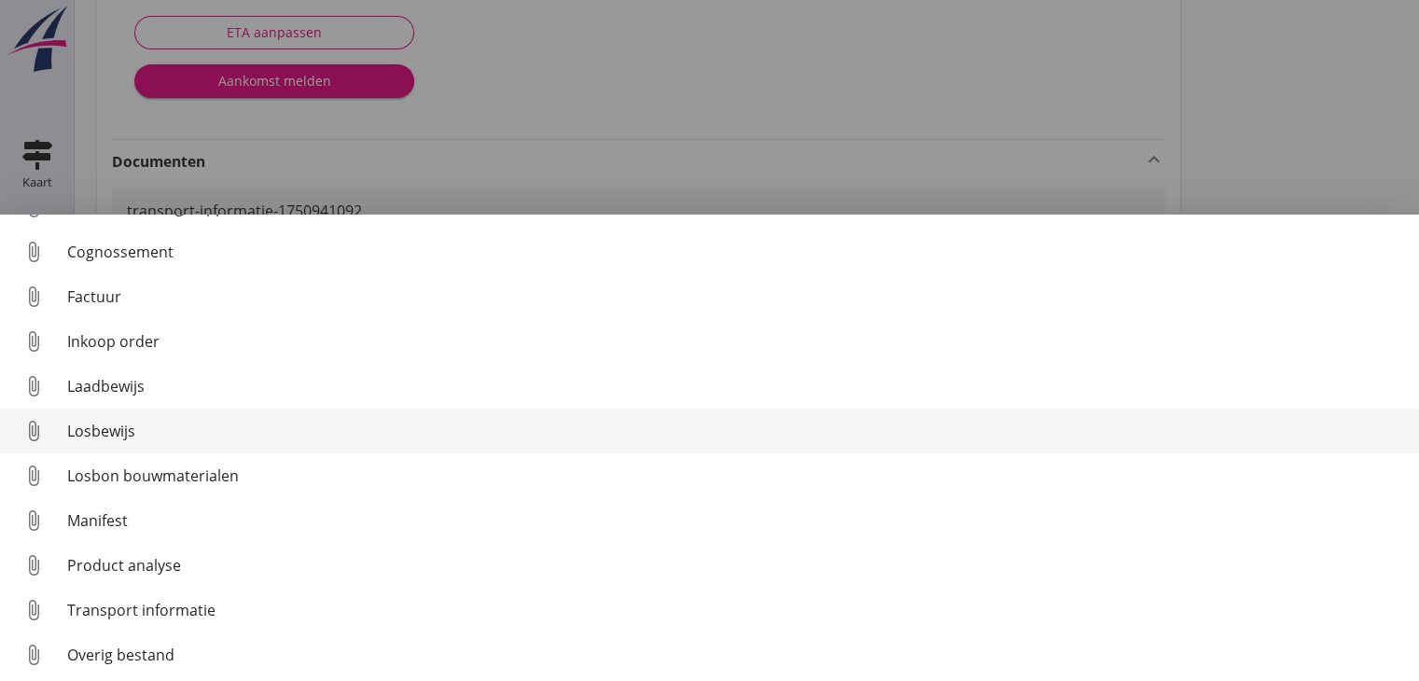
scroll to position [86, 0]
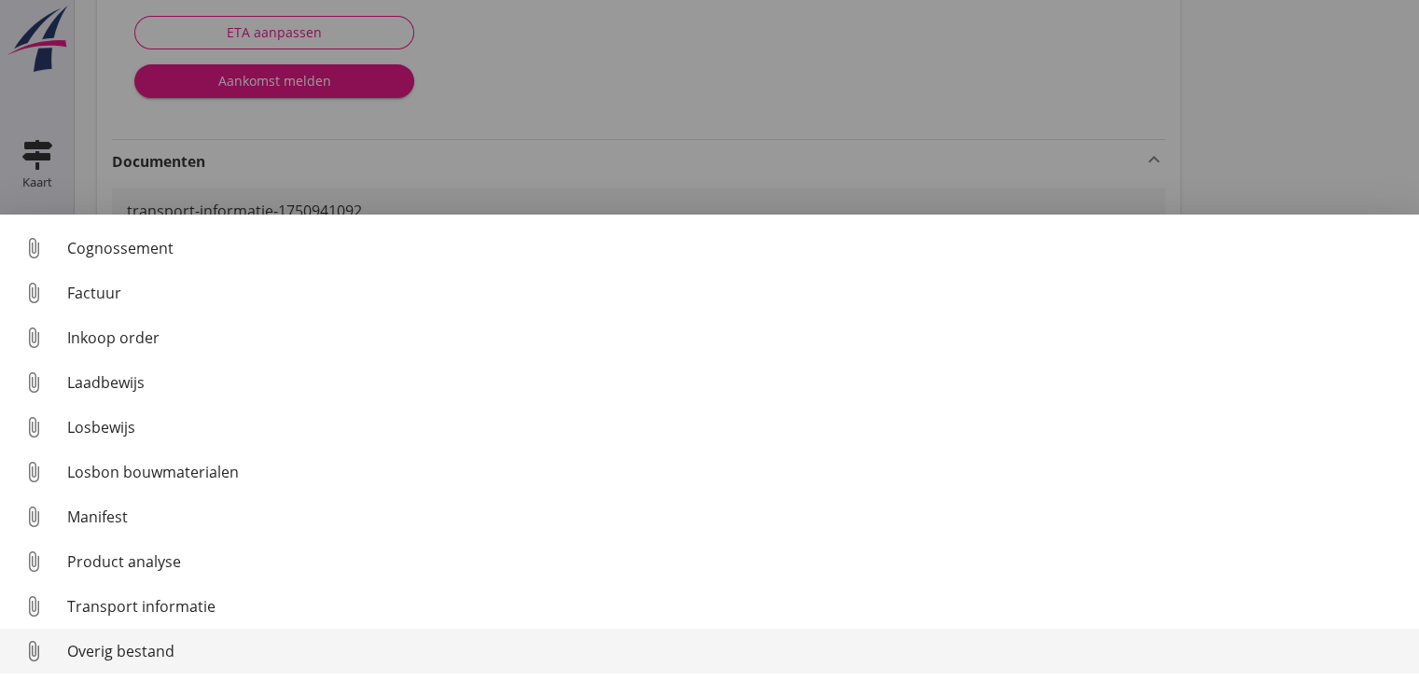
click at [492, 657] on div "Overig bestand" at bounding box center [735, 651] width 1337 height 22
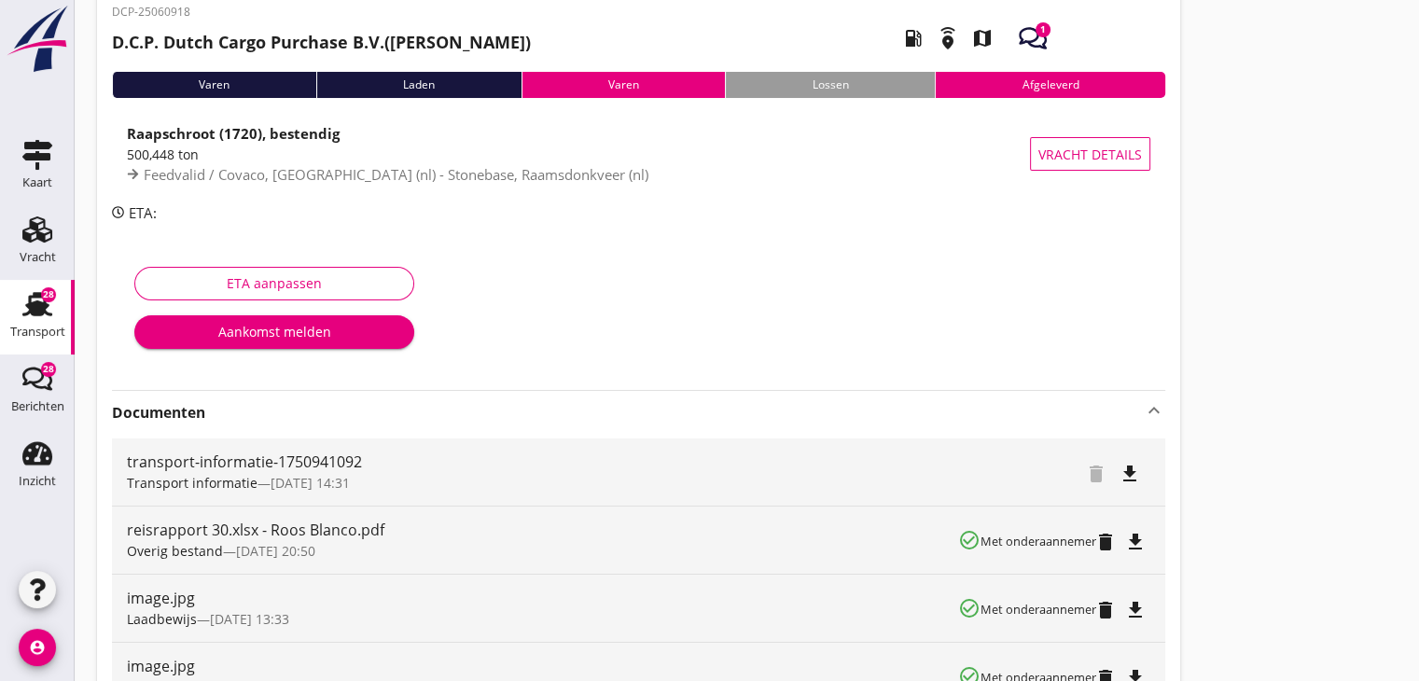
scroll to position [0, 0]
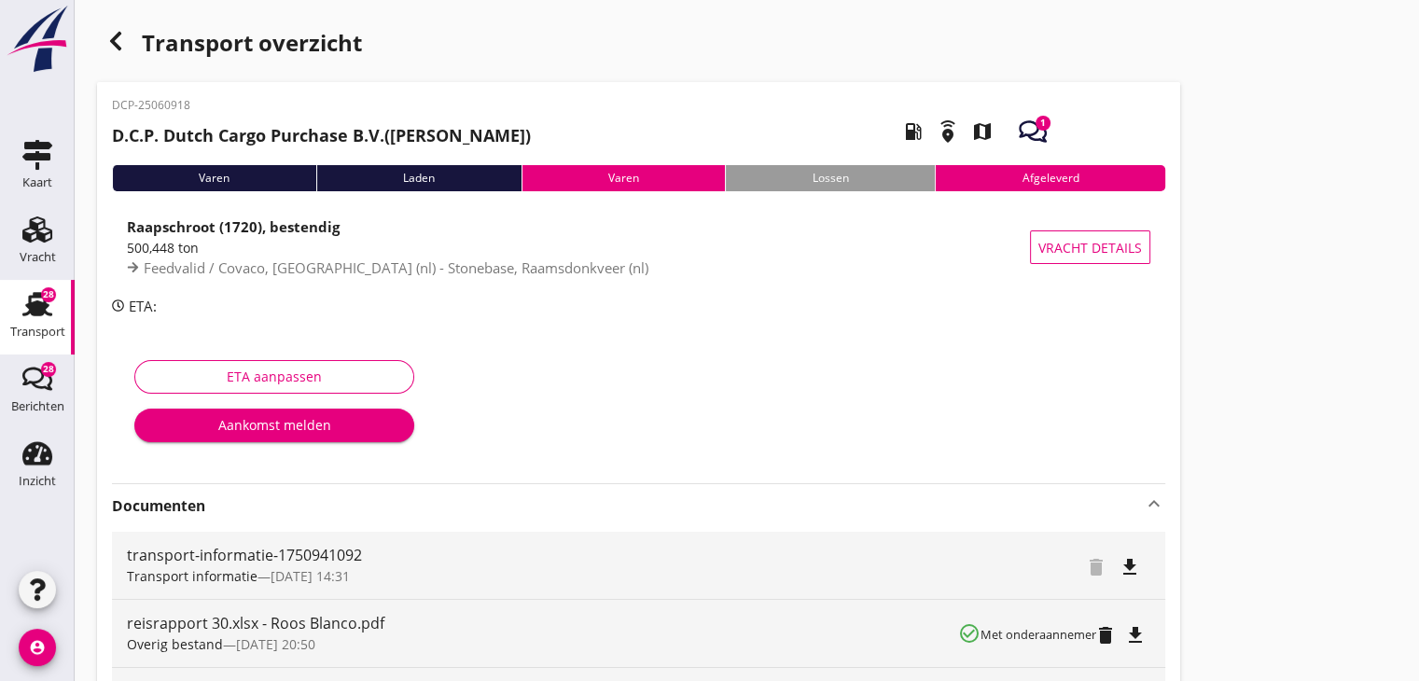
click at [119, 35] on use "button" at bounding box center [115, 41] width 11 height 19
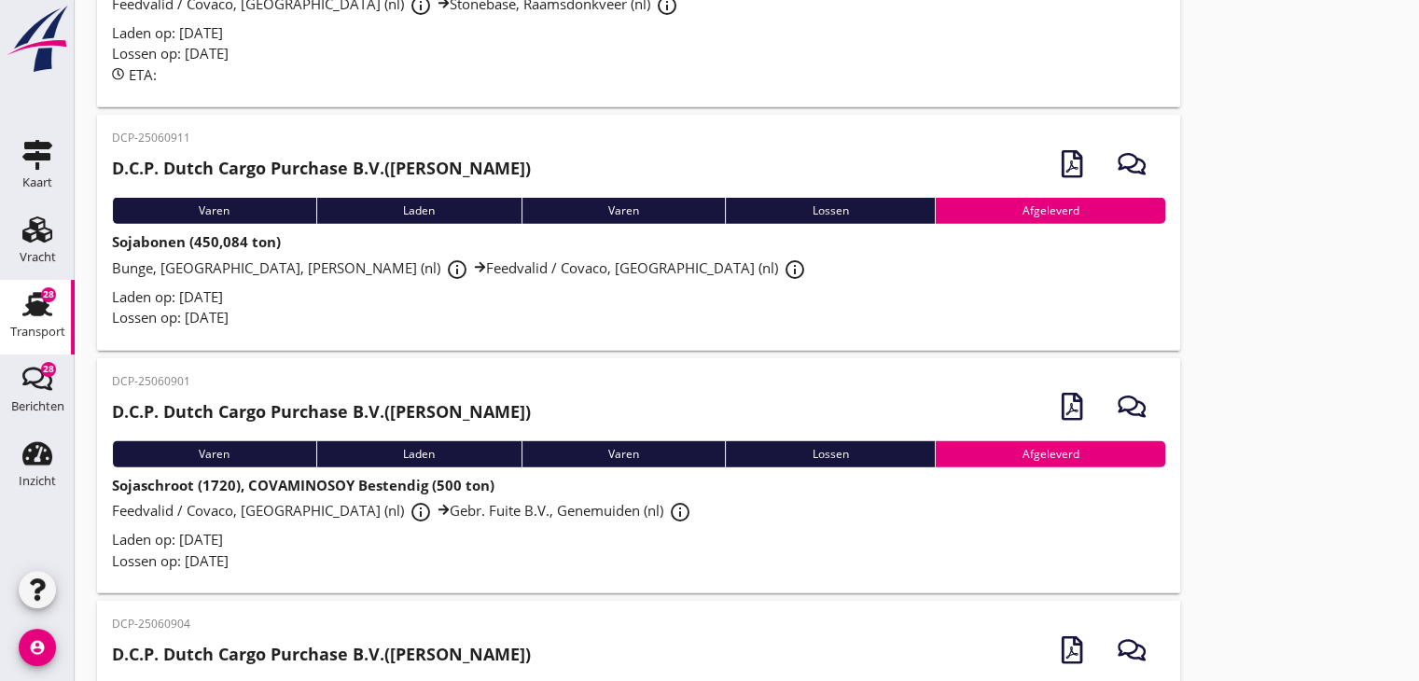
scroll to position [5082, 0]
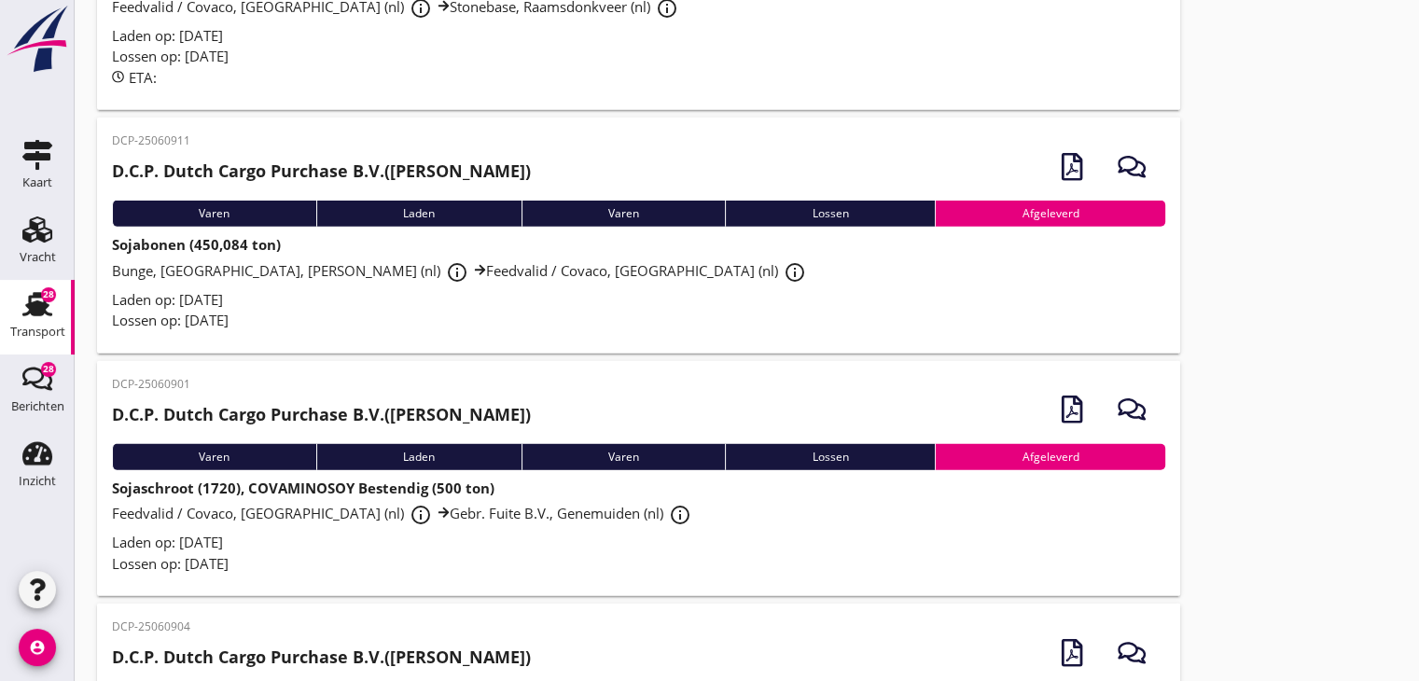
click at [578, 322] on div "Lossen op: [DATE]" at bounding box center [638, 320] width 1053 height 21
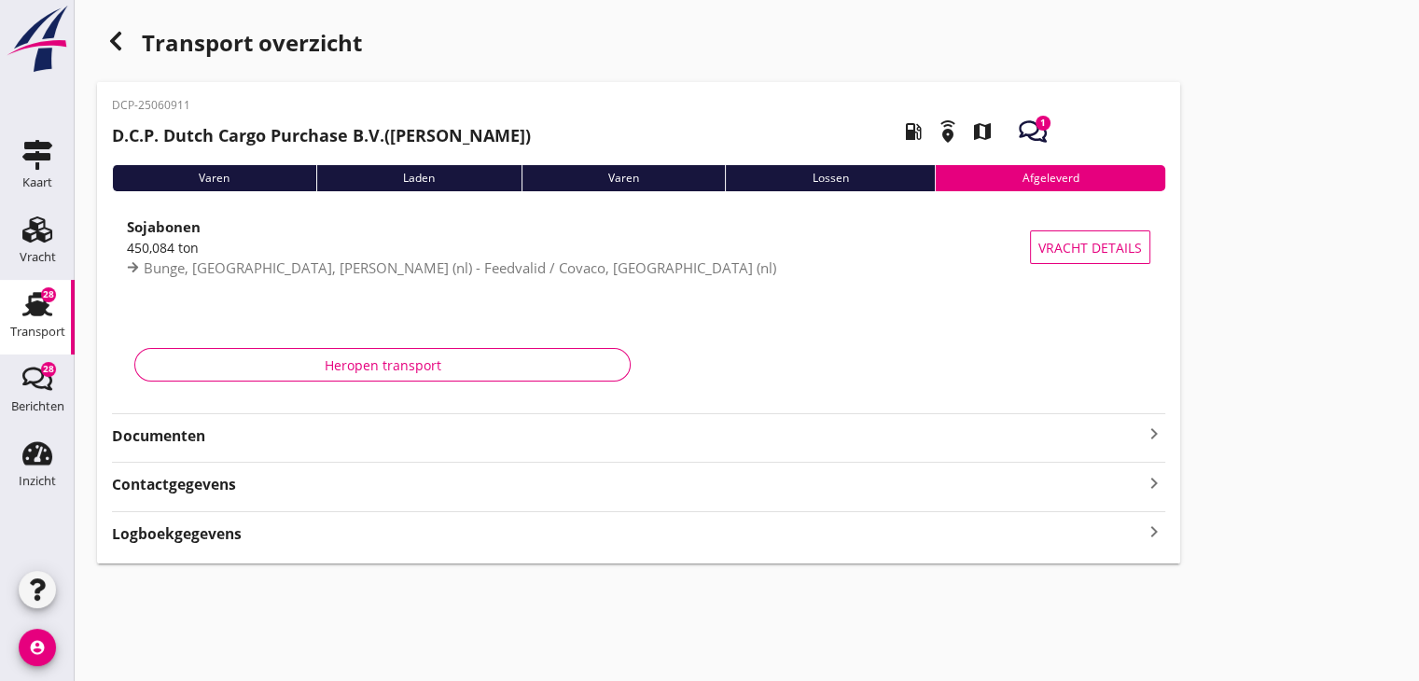
click at [347, 441] on strong "Documenten" at bounding box center [627, 435] width 1031 height 21
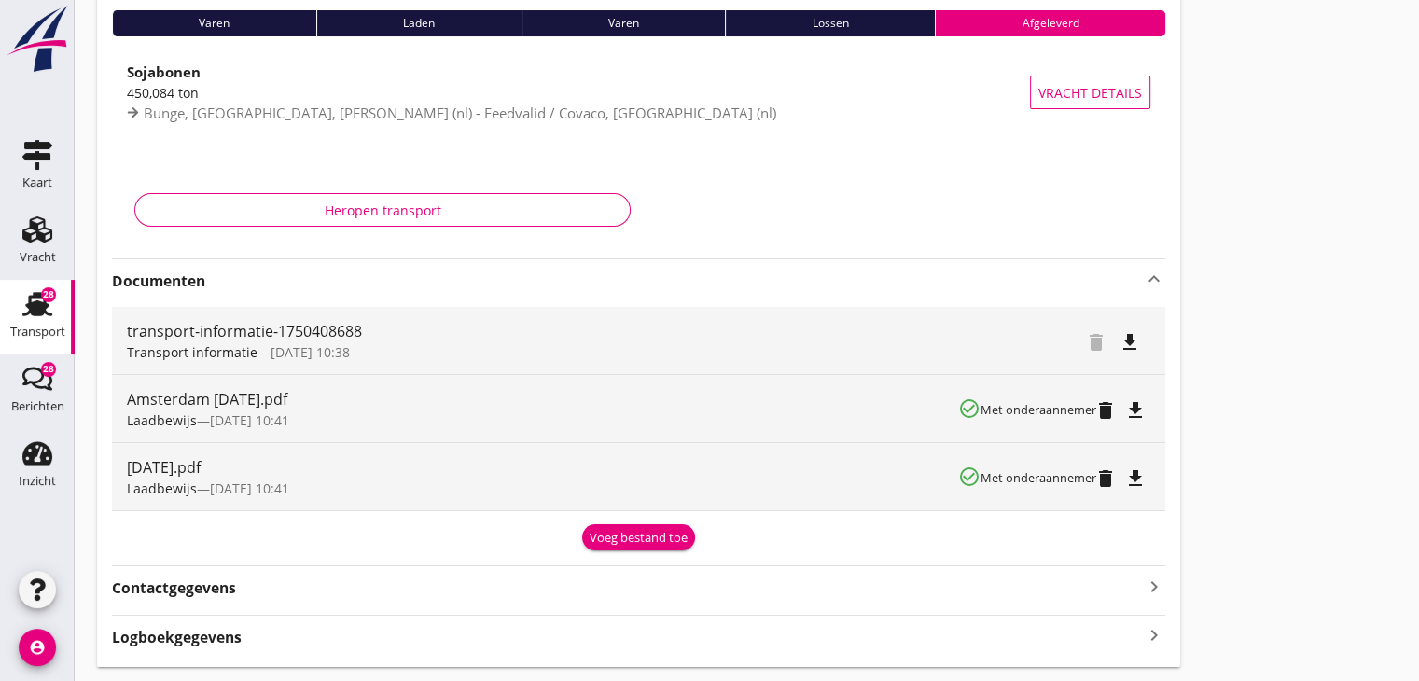
scroll to position [187, 0]
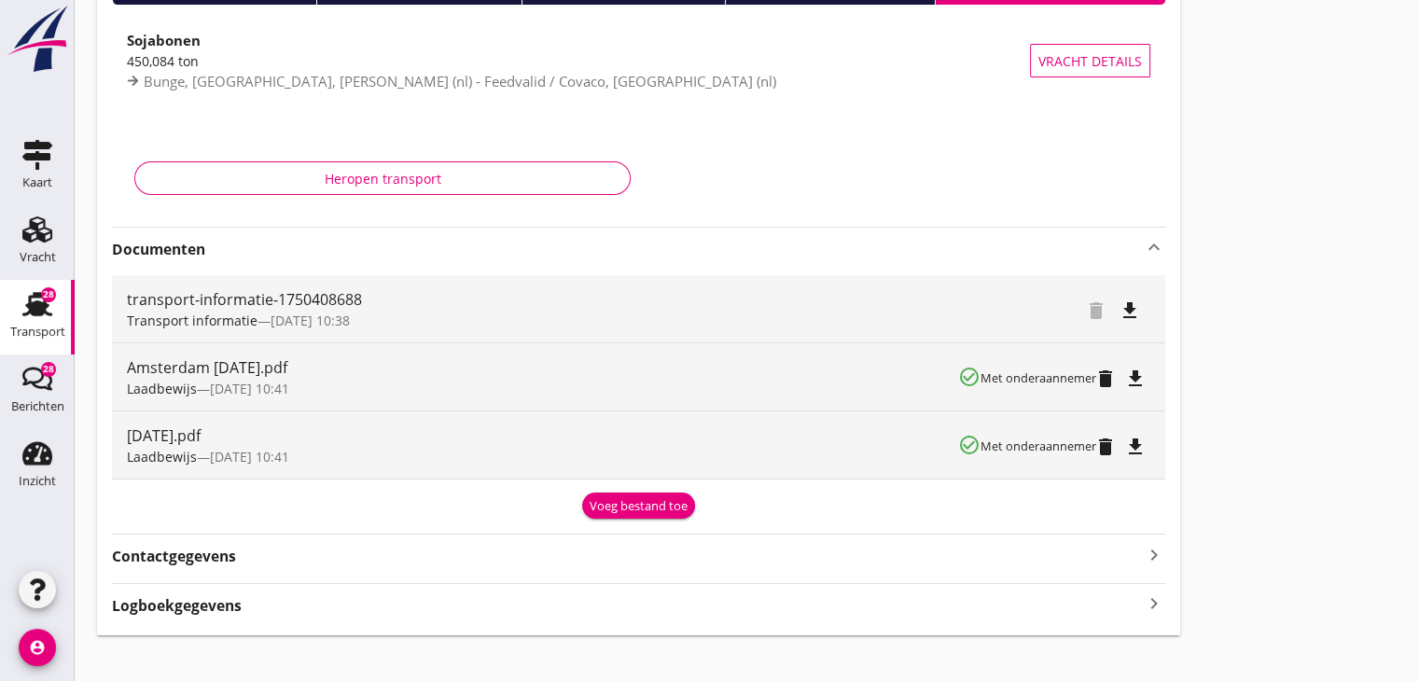
click at [623, 512] on div "Voeg bestand toe" at bounding box center [638, 506] width 98 height 19
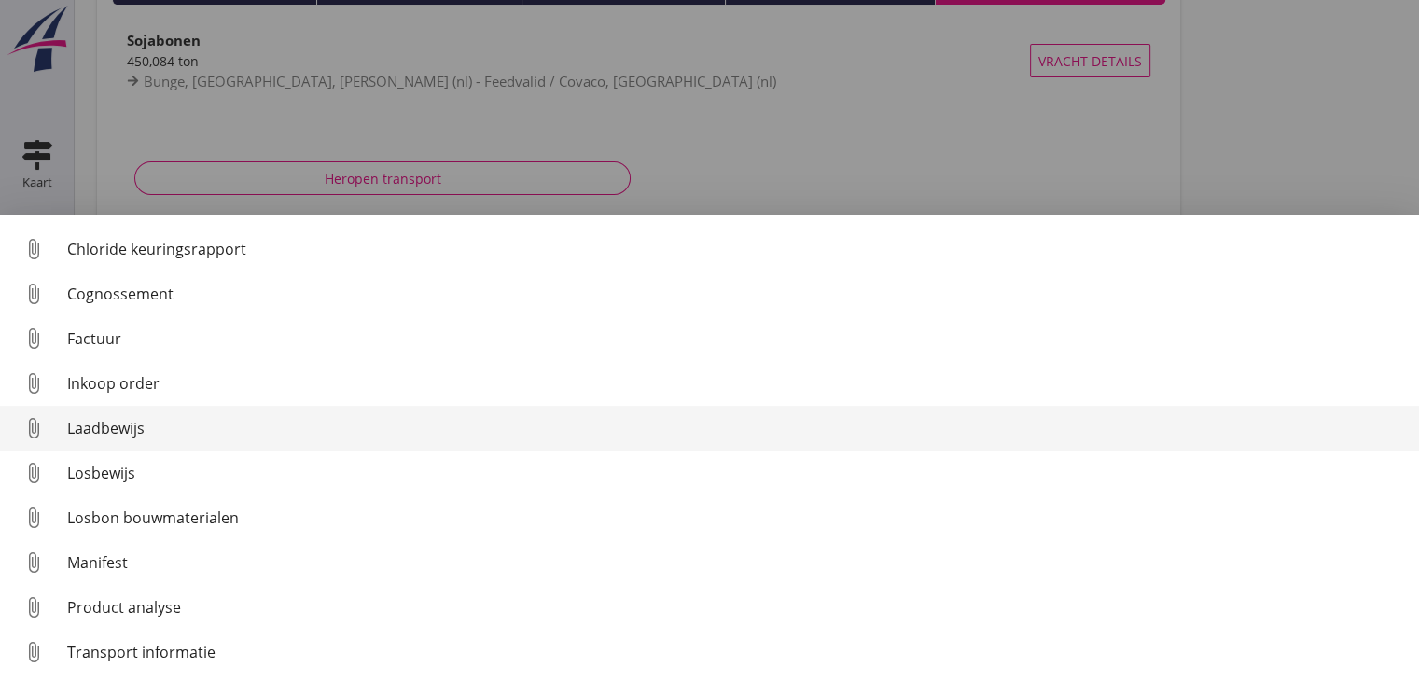
scroll to position [86, 0]
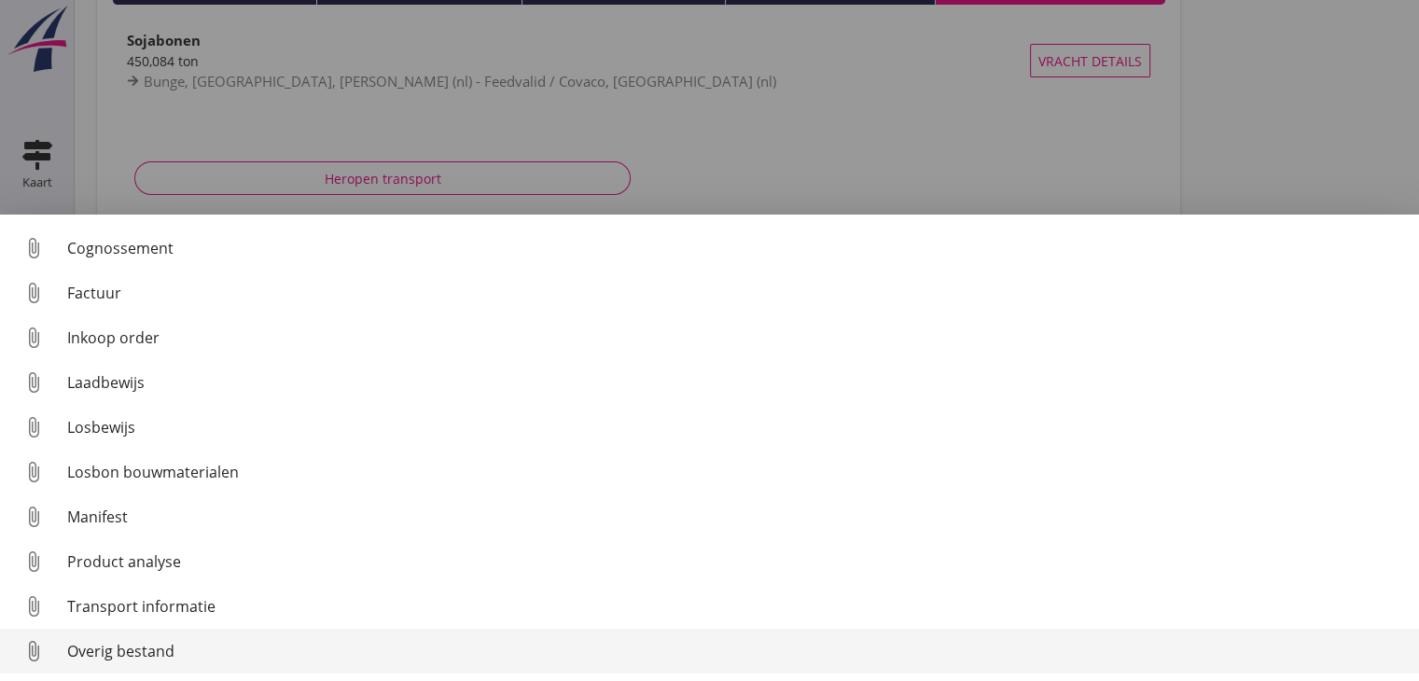
click at [354, 640] on div "Overig bestand" at bounding box center [735, 651] width 1337 height 22
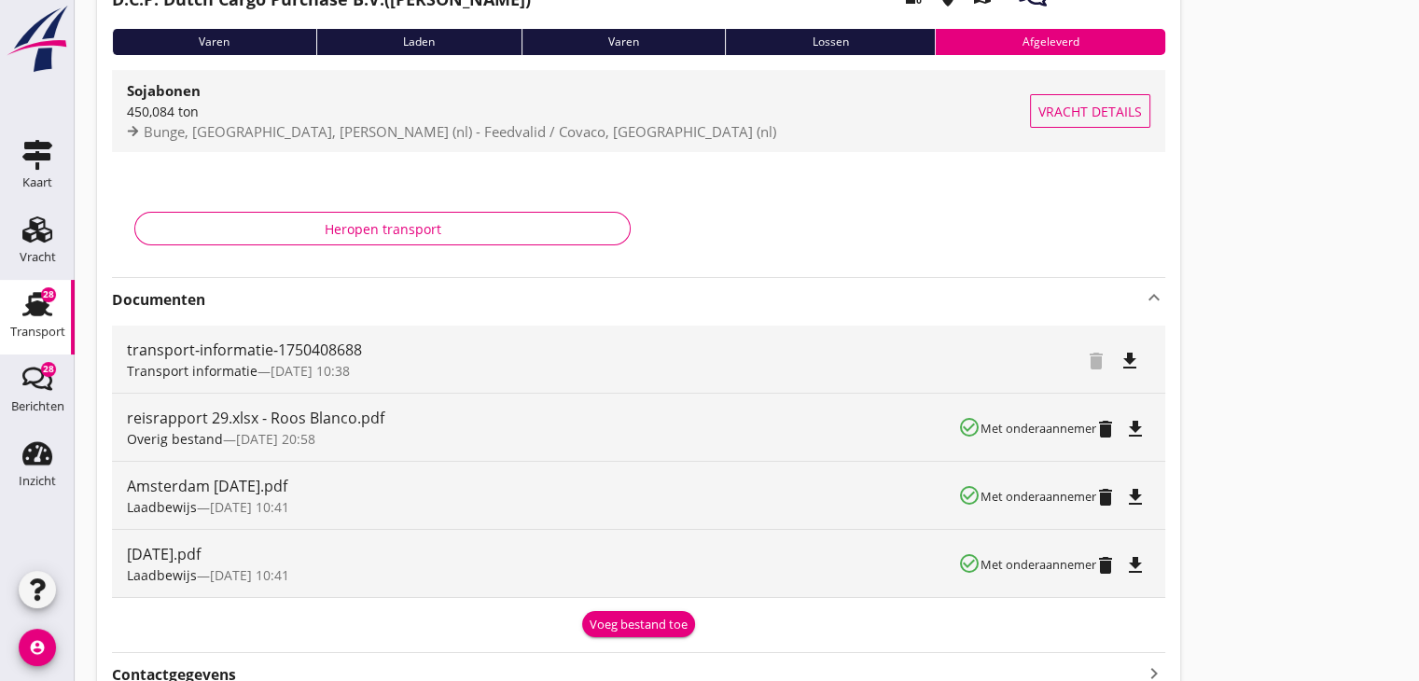
scroll to position [0, 0]
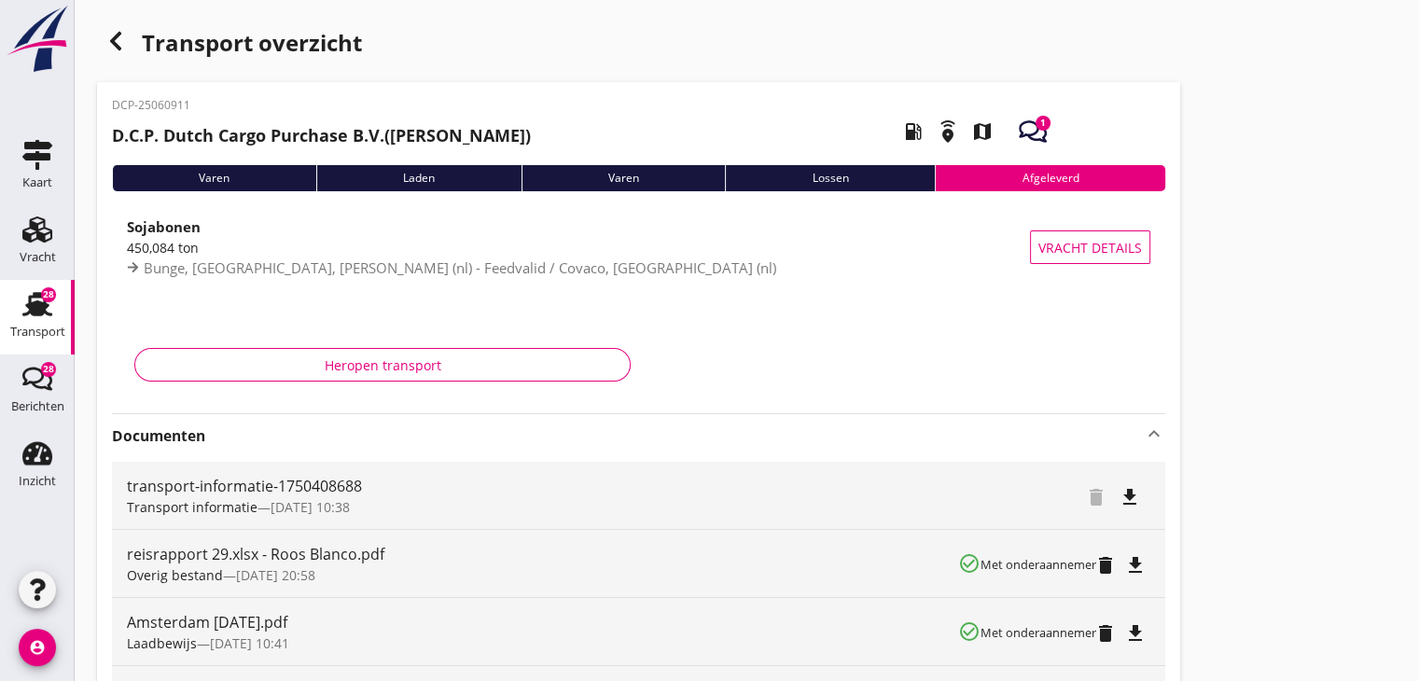
click at [123, 39] on icon "button" at bounding box center [115, 41] width 22 height 22
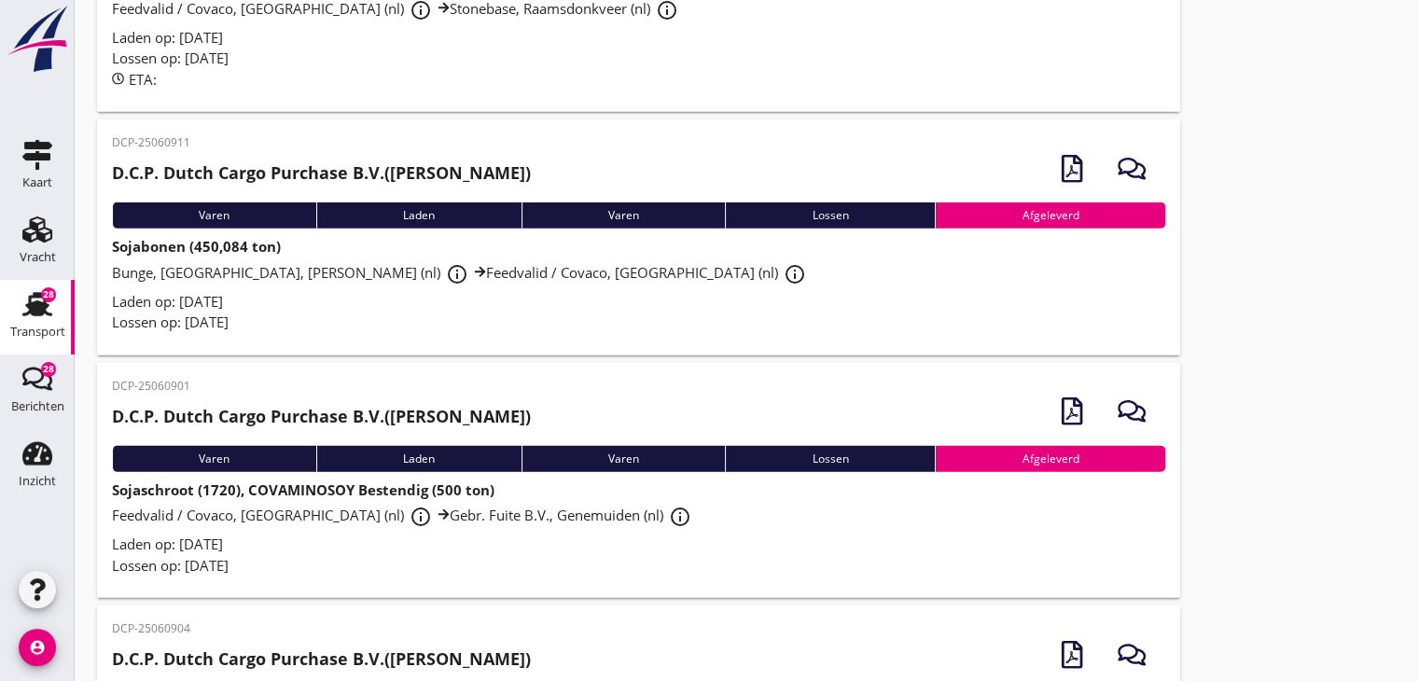
scroll to position [5082, 0]
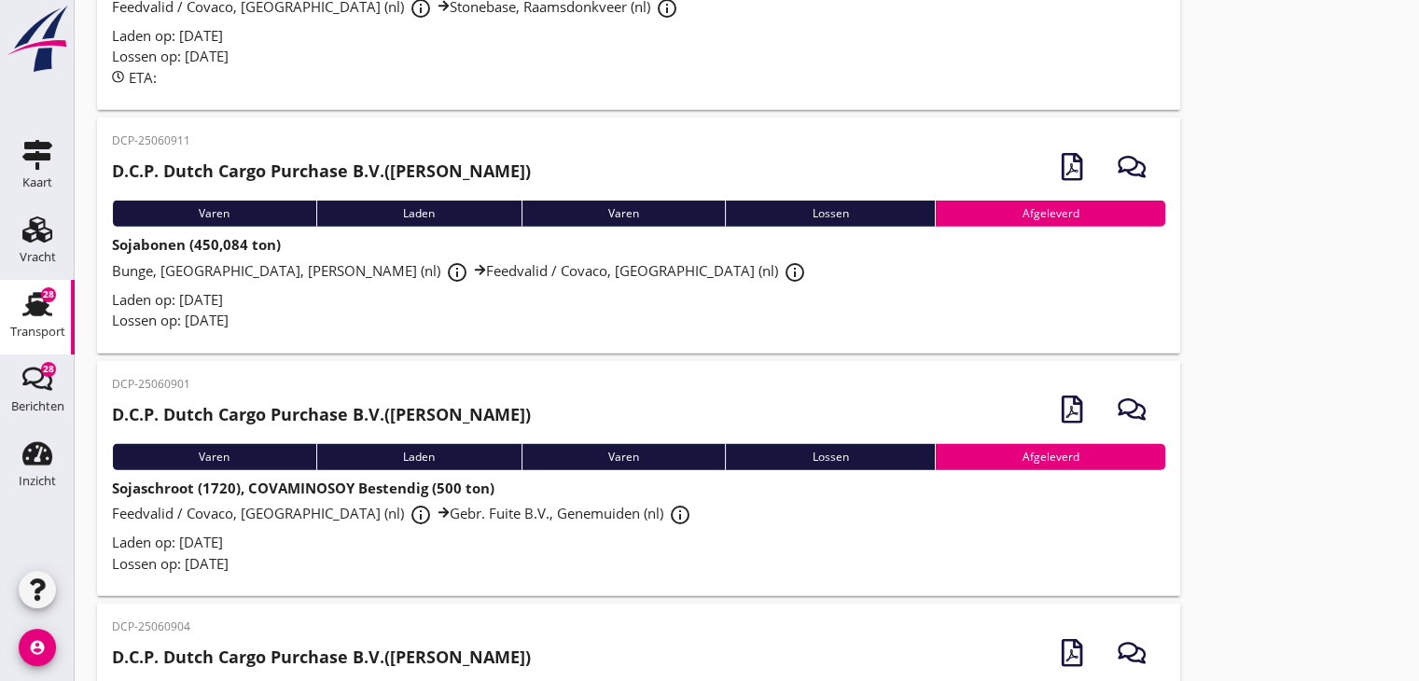
click at [331, 534] on div "Laden op: [DATE]" at bounding box center [638, 542] width 1053 height 21
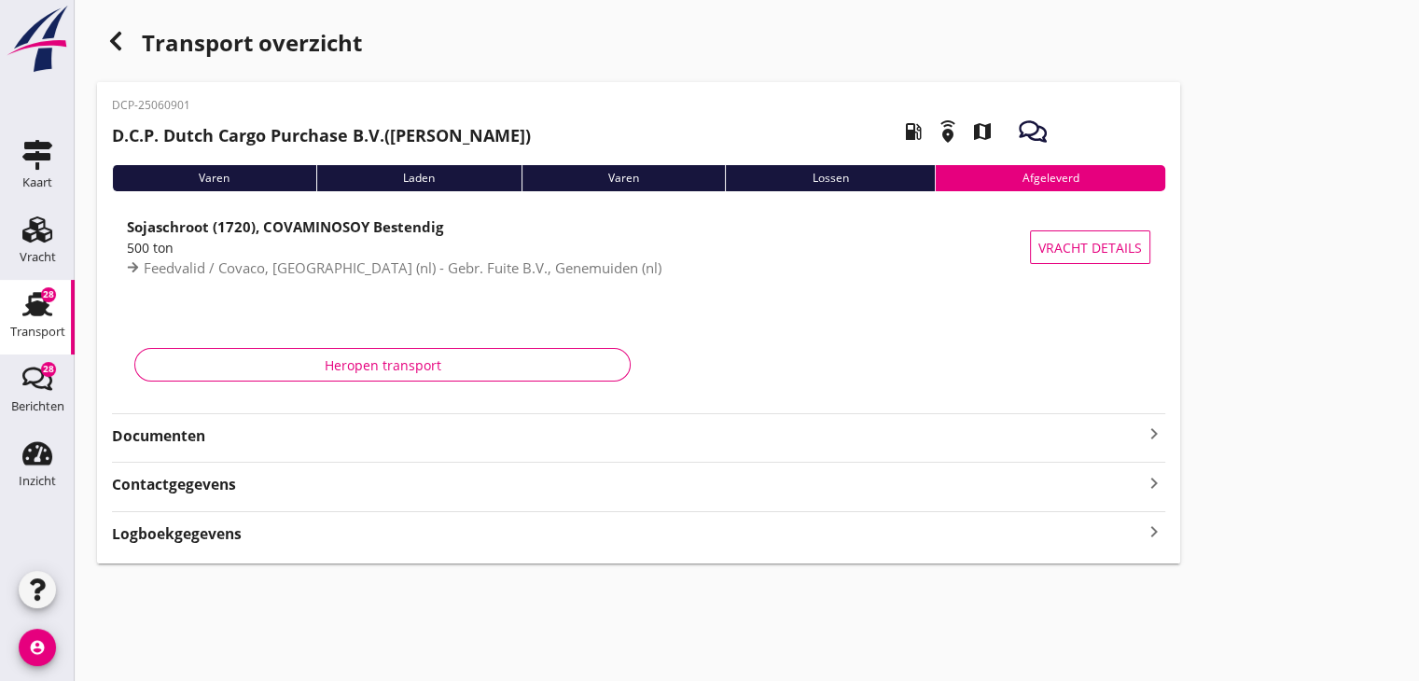
click at [573, 434] on strong "Documenten" at bounding box center [627, 435] width 1031 height 21
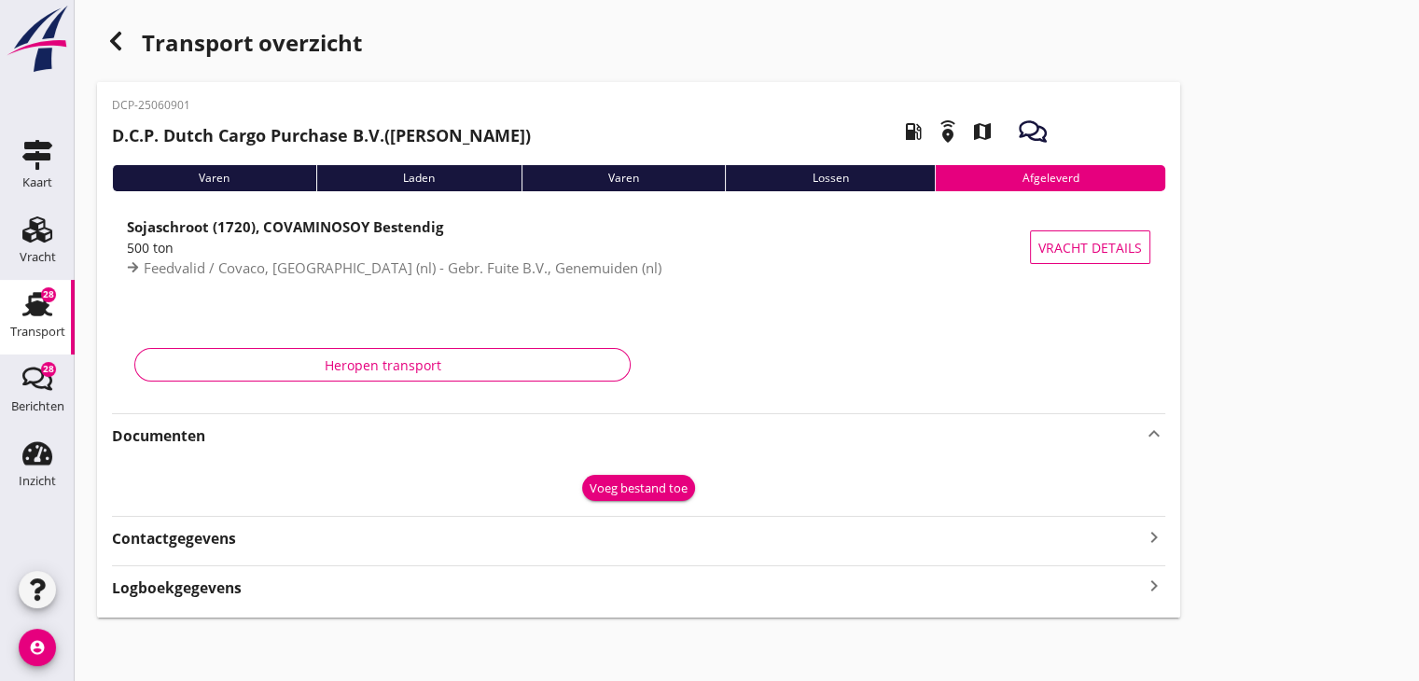
click at [669, 486] on div "Voeg bestand toe" at bounding box center [638, 488] width 98 height 19
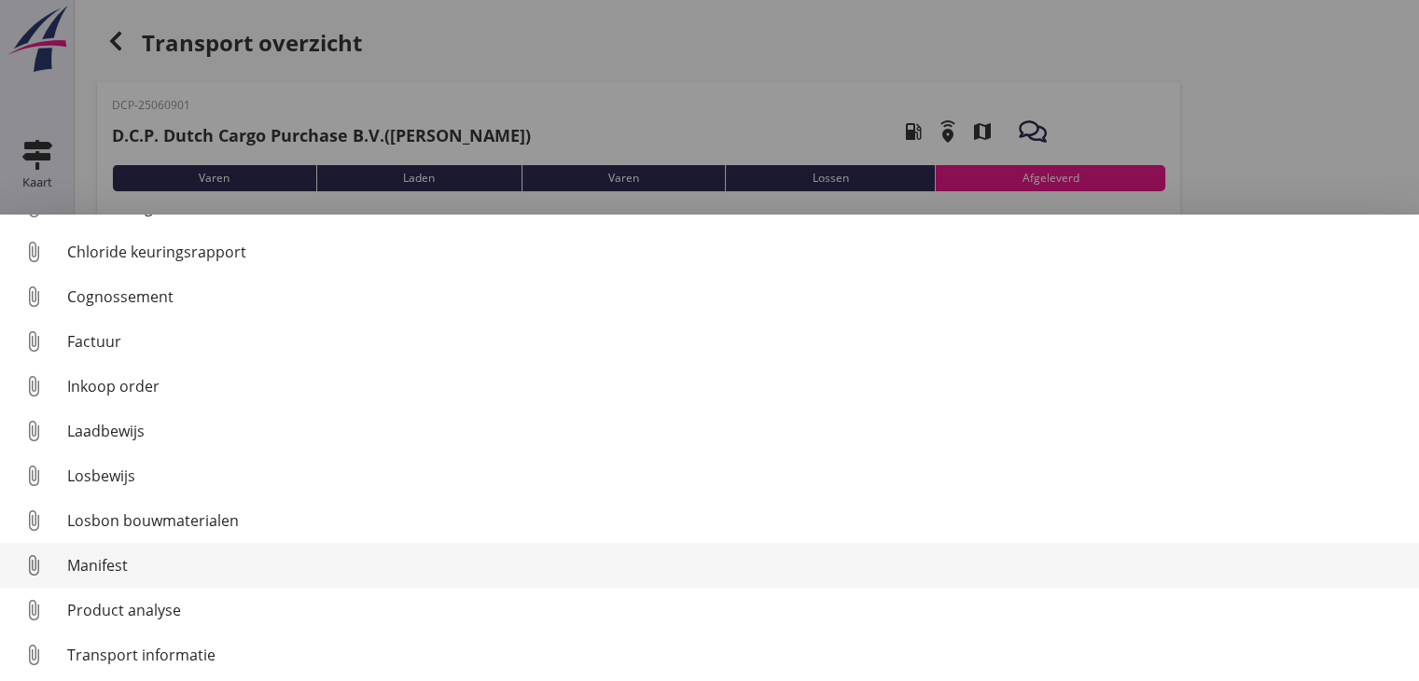
scroll to position [86, 0]
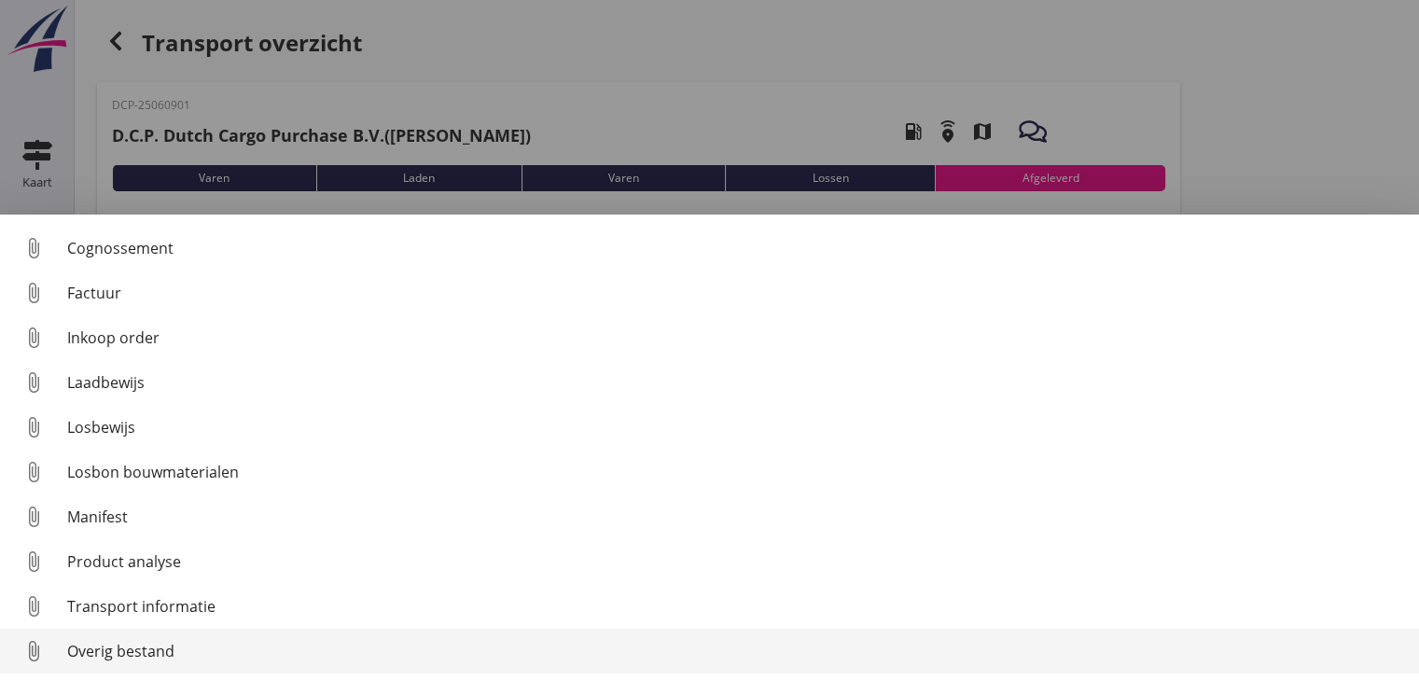
click at [258, 638] on link "attach_file Overig bestand" at bounding box center [709, 651] width 1419 height 45
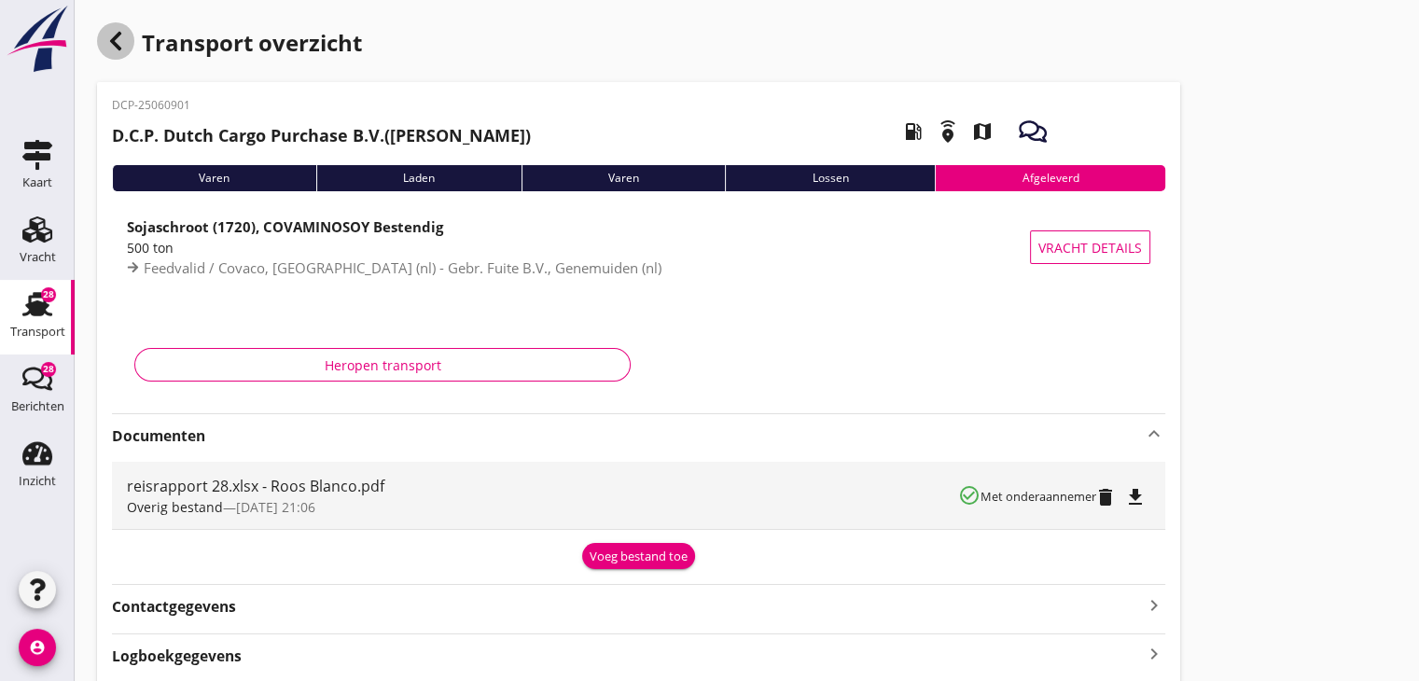
click at [126, 41] on icon "button" at bounding box center [115, 41] width 22 height 22
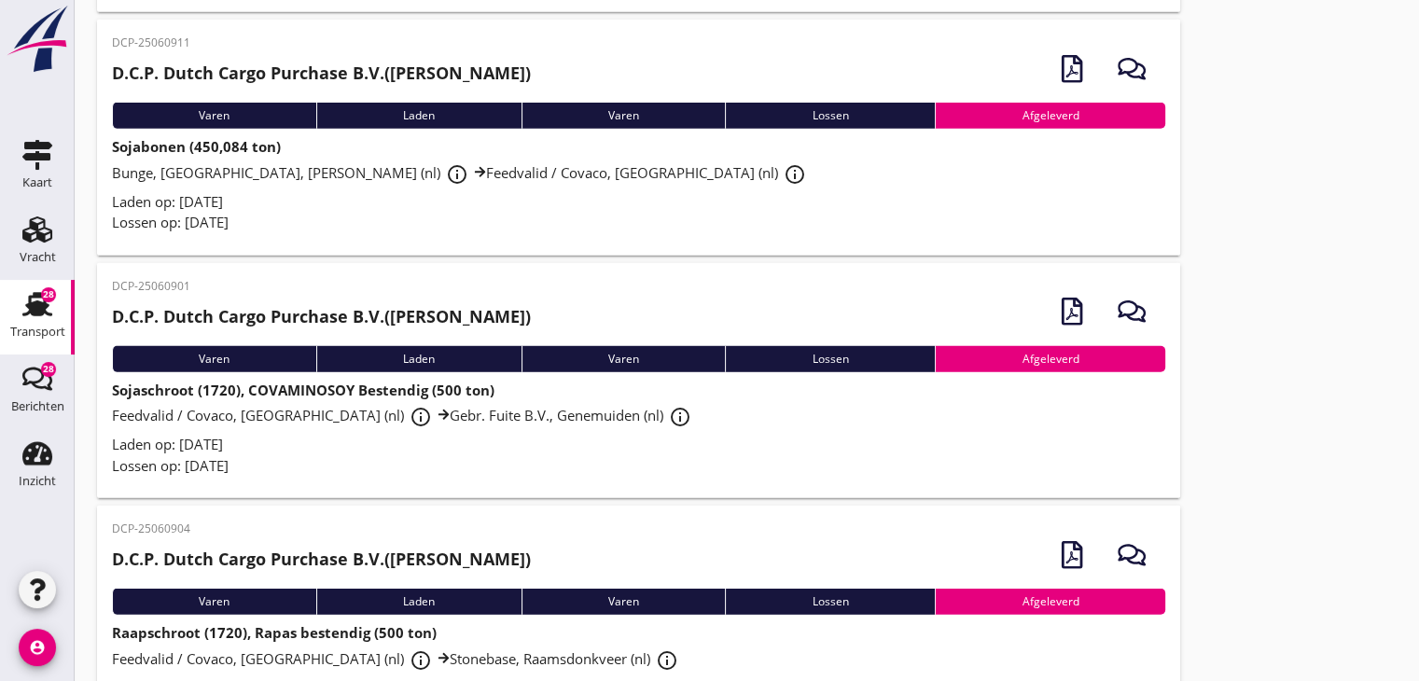
scroll to position [5269, 0]
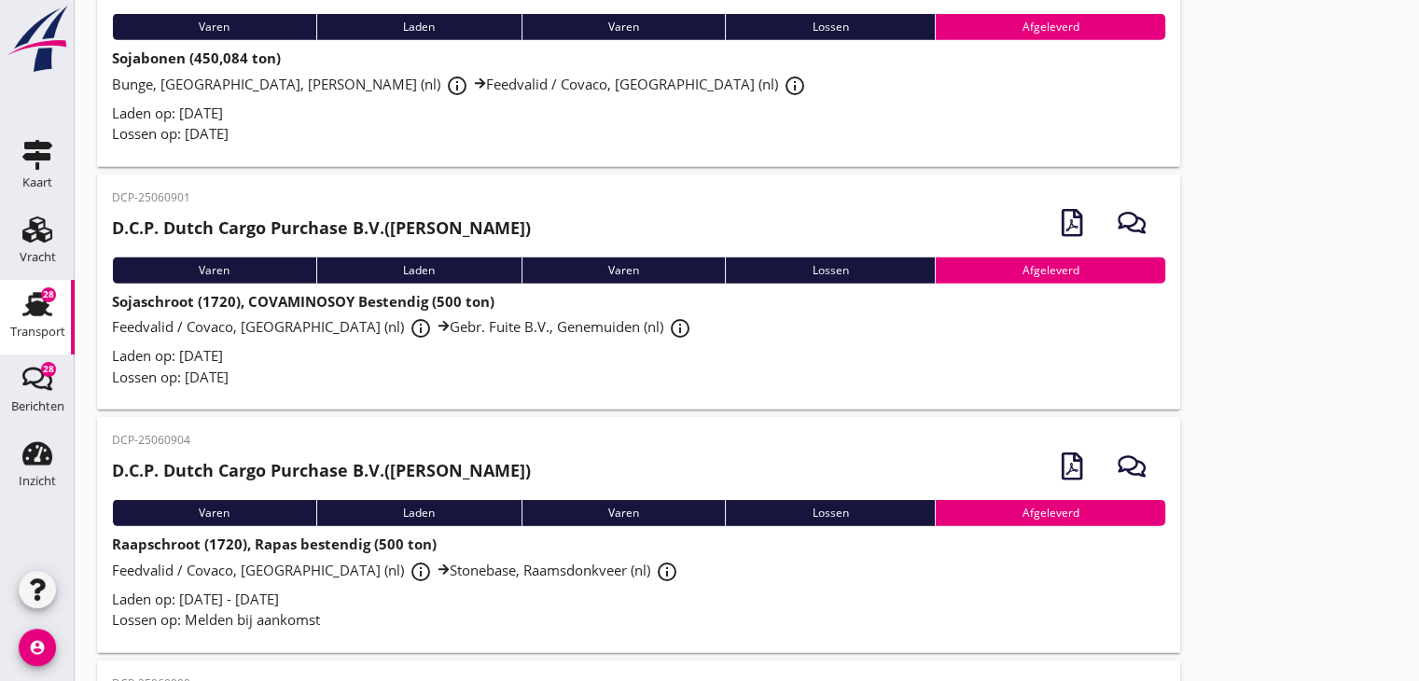
click at [481, 593] on div "Laden op: [DATE] - [DATE]" at bounding box center [638, 599] width 1053 height 21
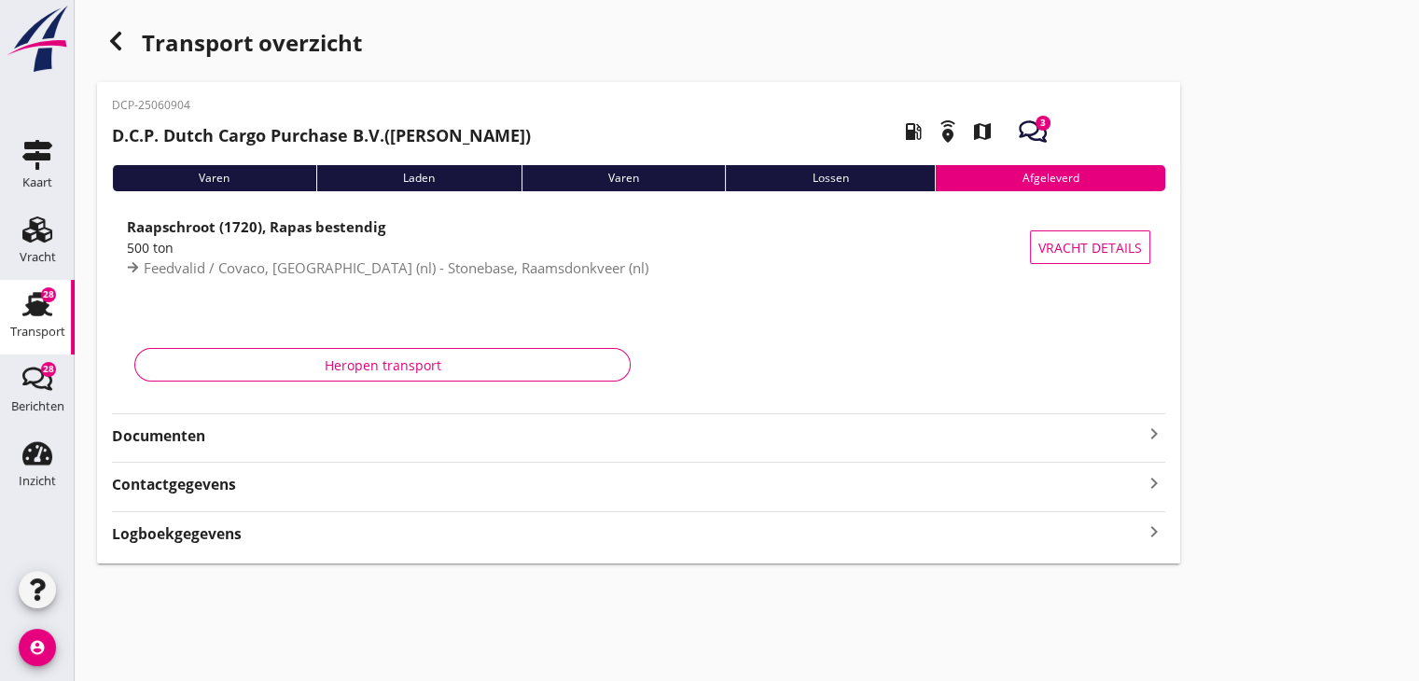
click at [476, 433] on strong "Documenten" at bounding box center [627, 435] width 1031 height 21
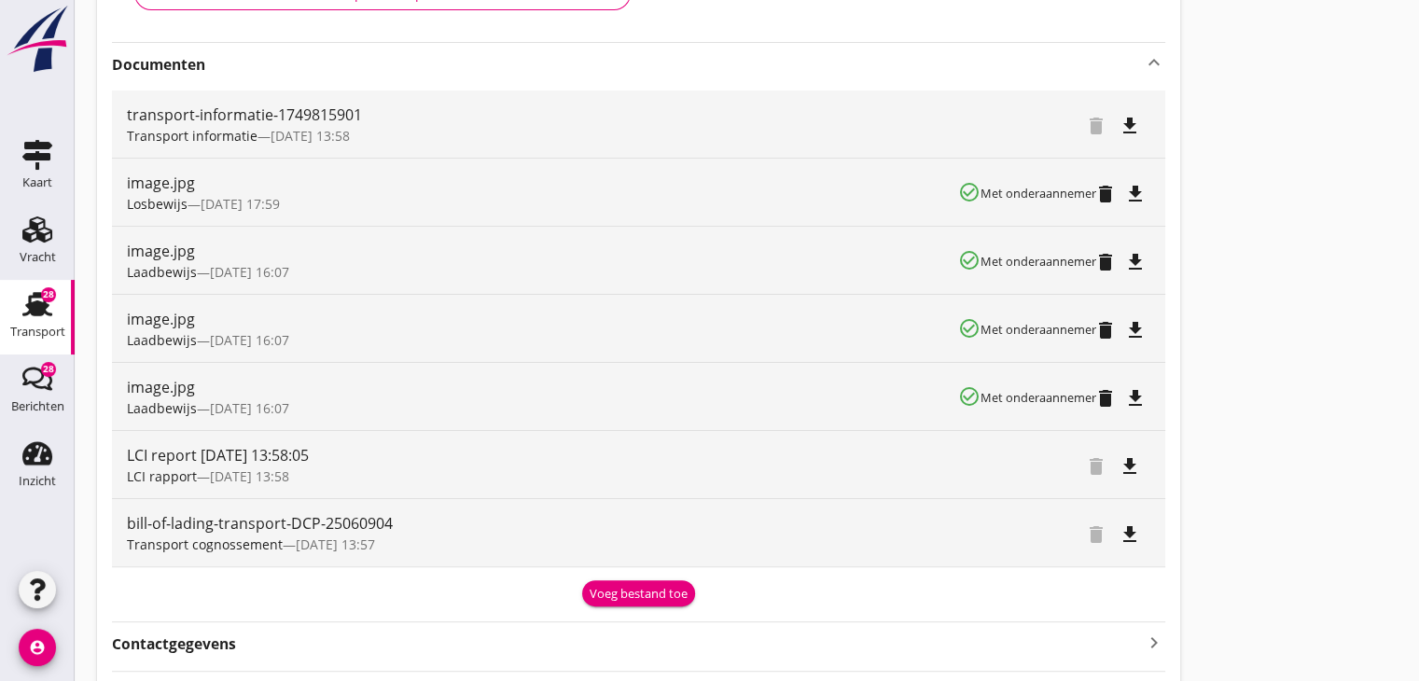
scroll to position [373, 0]
click at [620, 587] on div "Voeg bestand toe" at bounding box center [638, 592] width 98 height 19
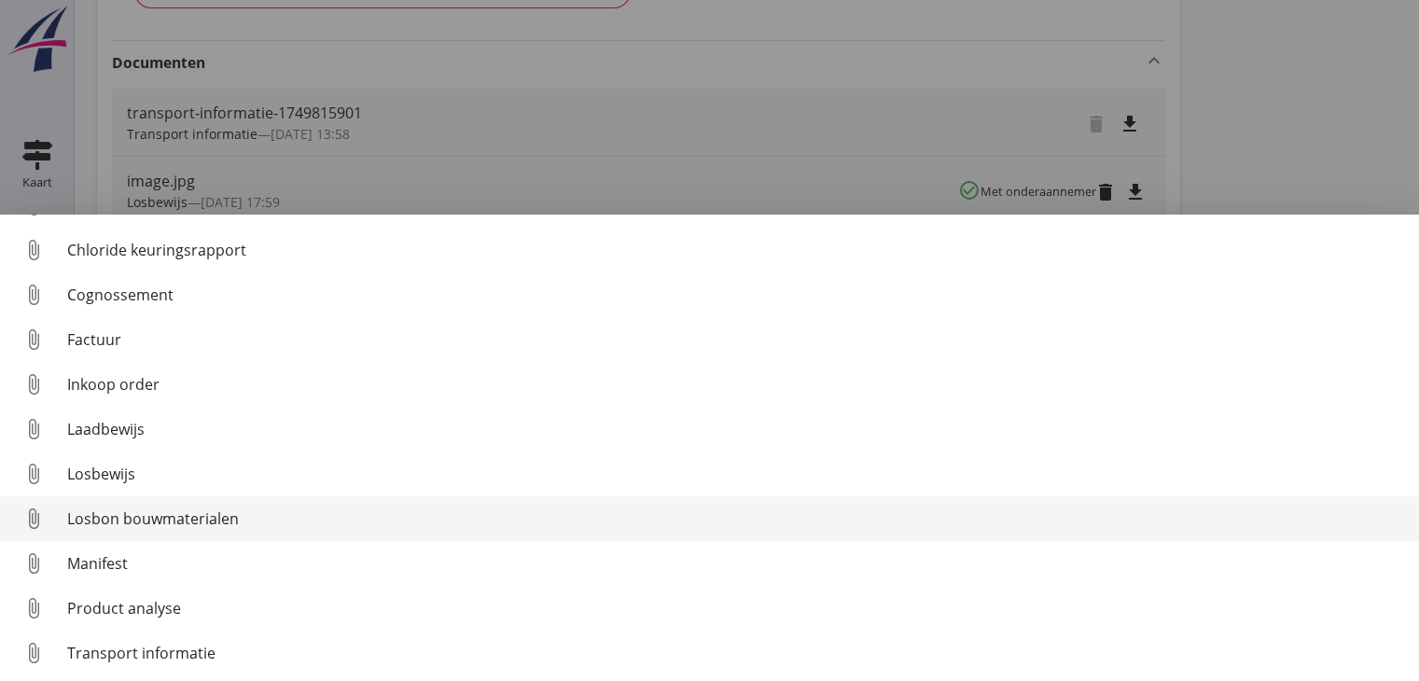
scroll to position [86, 0]
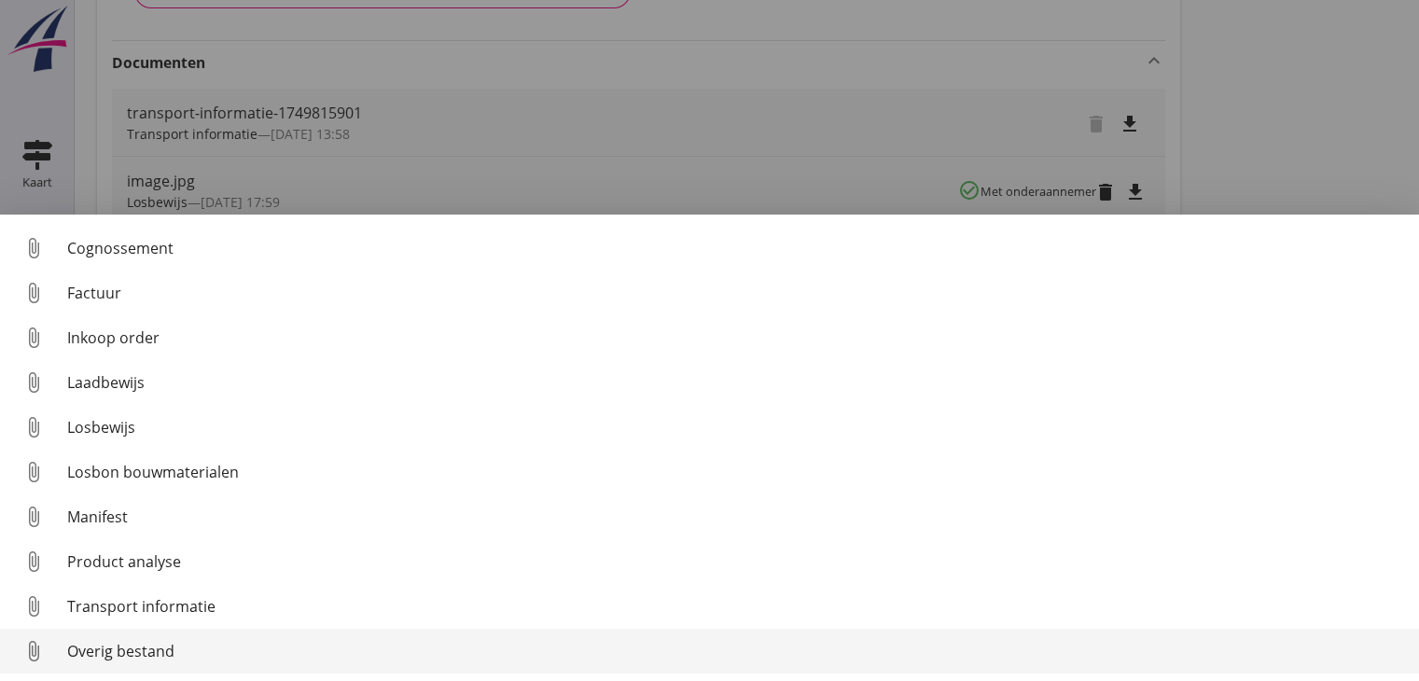
click at [474, 654] on div "Overig bestand" at bounding box center [735, 651] width 1337 height 22
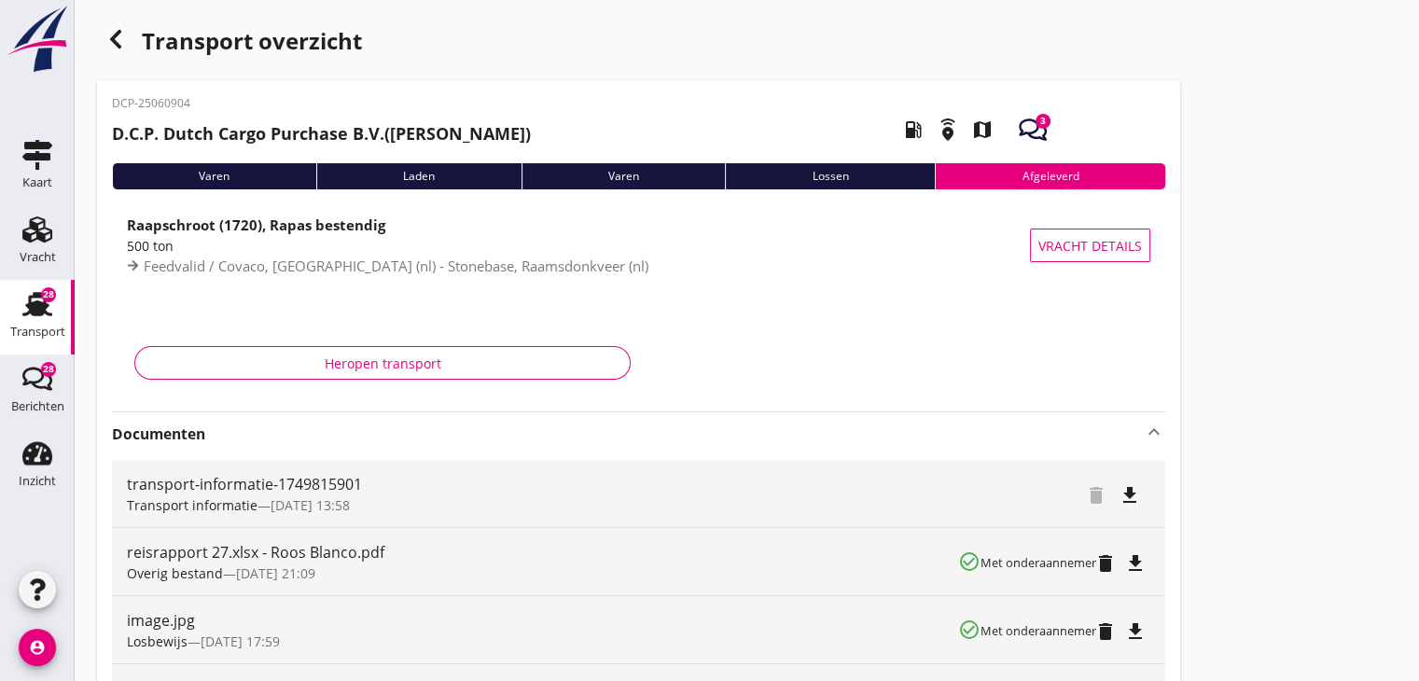
scroll to position [0, 0]
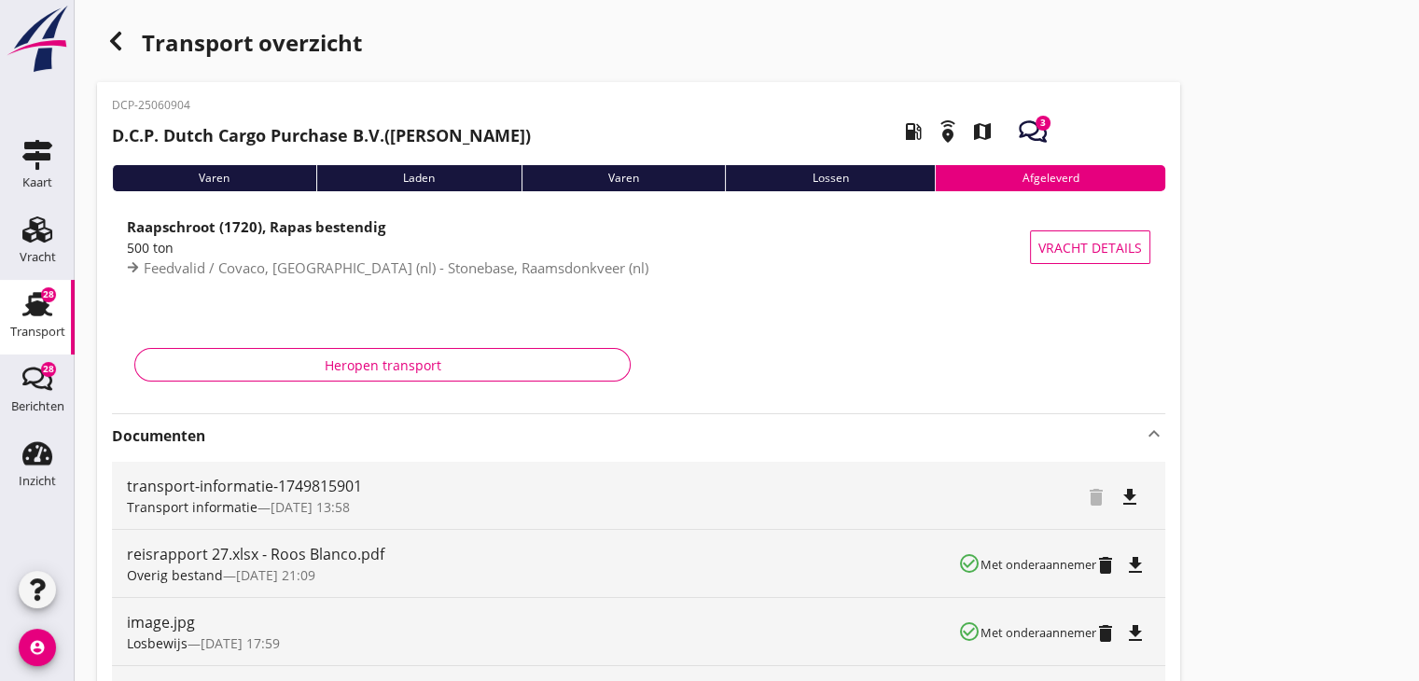
click at [121, 33] on icon "button" at bounding box center [115, 41] width 22 height 22
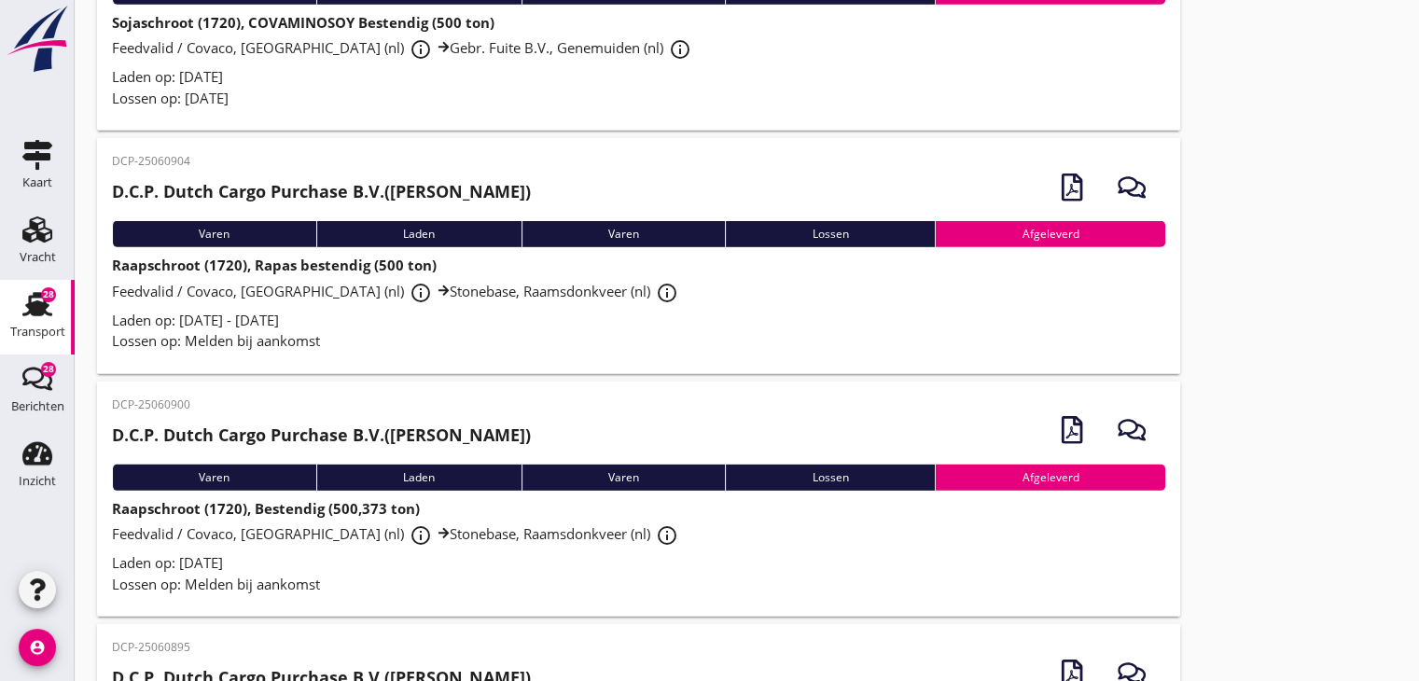
scroll to position [5548, 0]
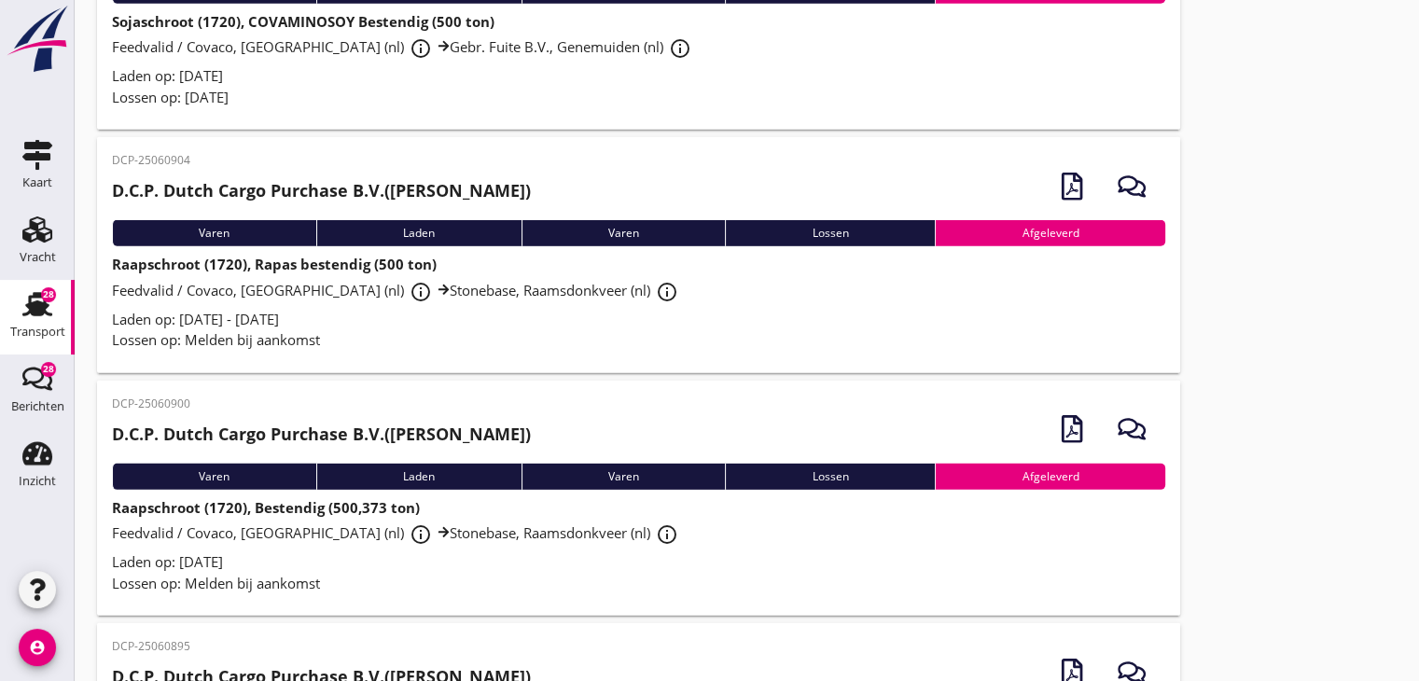
click at [394, 575] on div "Lossen op: Melden bij aankomst" at bounding box center [638, 583] width 1053 height 21
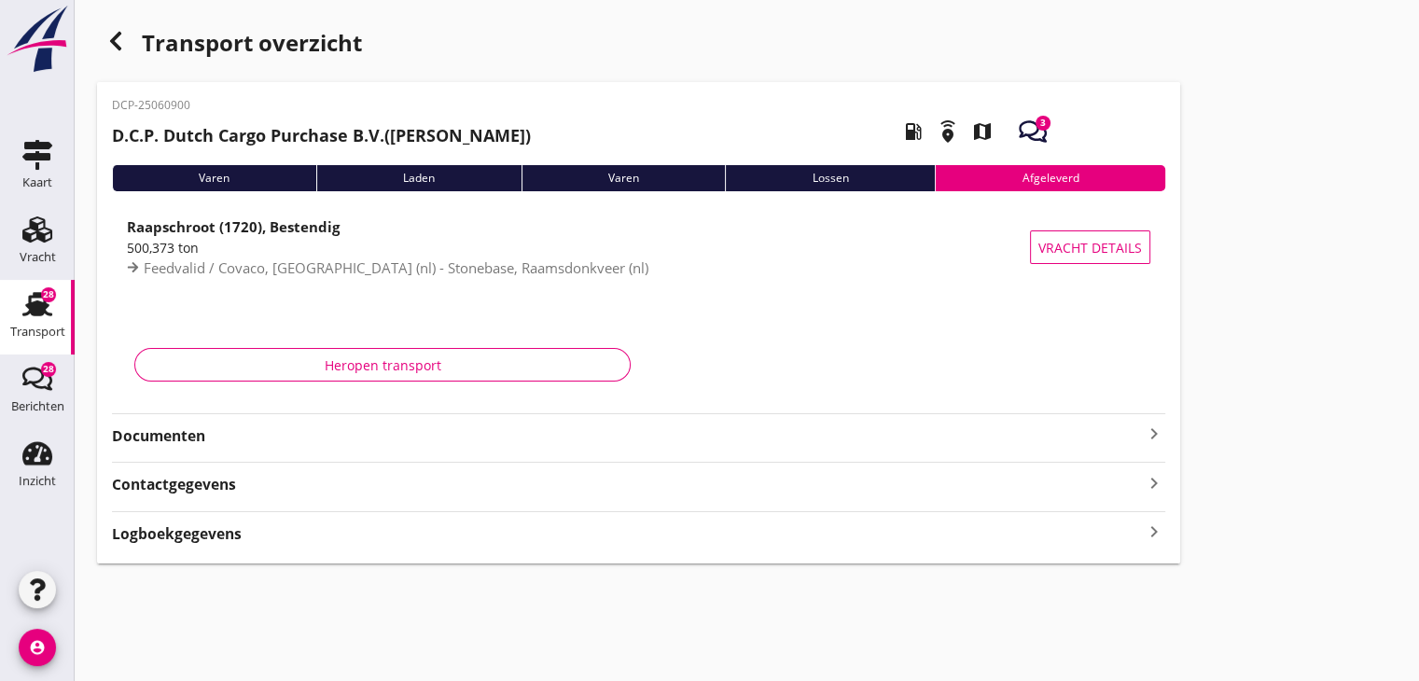
click at [293, 450] on div "DCP-25060900 D.C.P. Dutch Cargo Purchase B.V. ([PERSON_NAME]) local_gas_station…" at bounding box center [638, 322] width 1083 height 481
click at [1134, 431] on strong "Documenten" at bounding box center [627, 435] width 1031 height 21
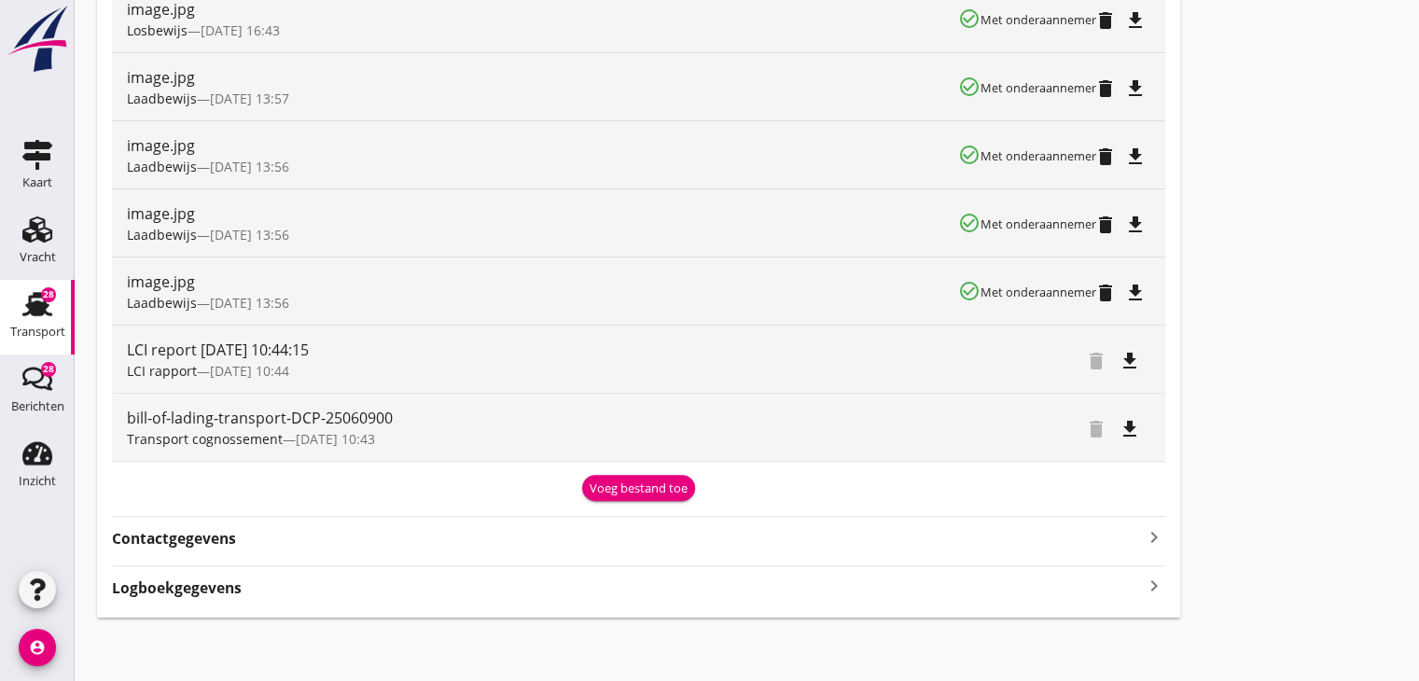
scroll to position [547, 0]
click at [658, 480] on div "Voeg bestand toe" at bounding box center [638, 487] width 98 height 19
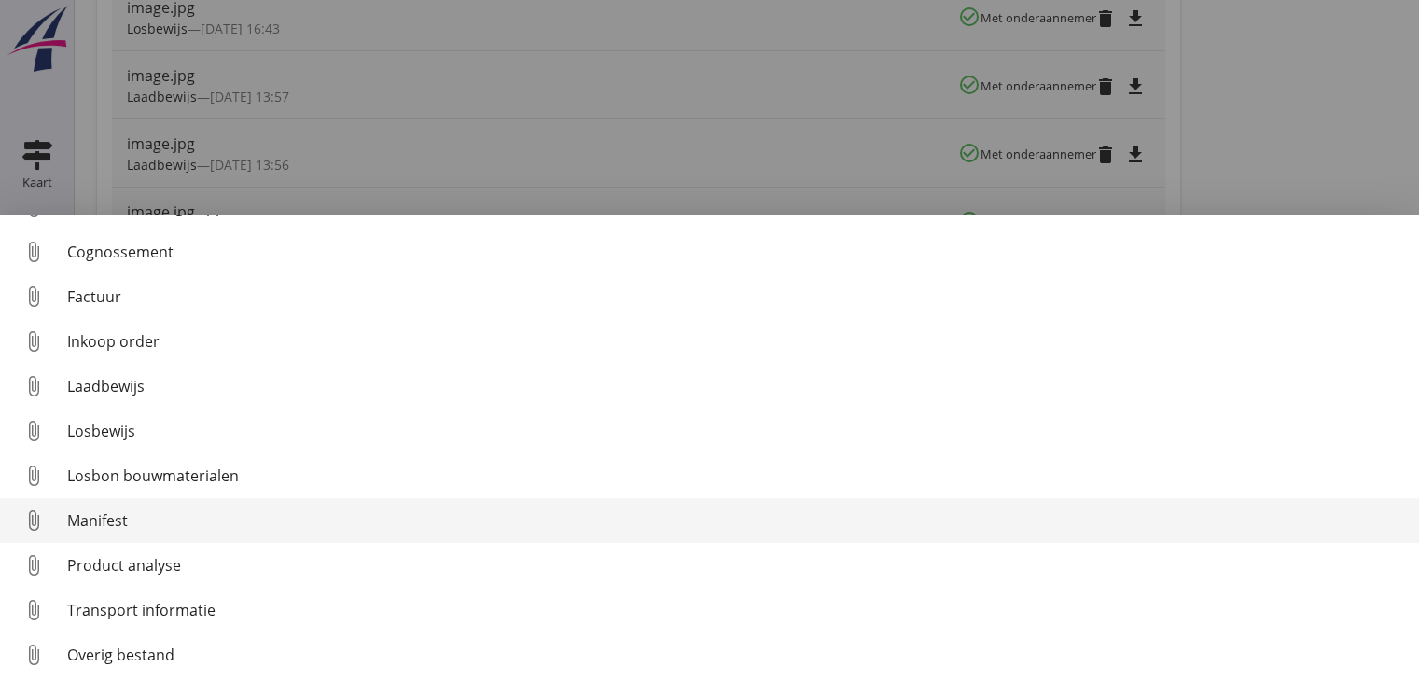
scroll to position [86, 0]
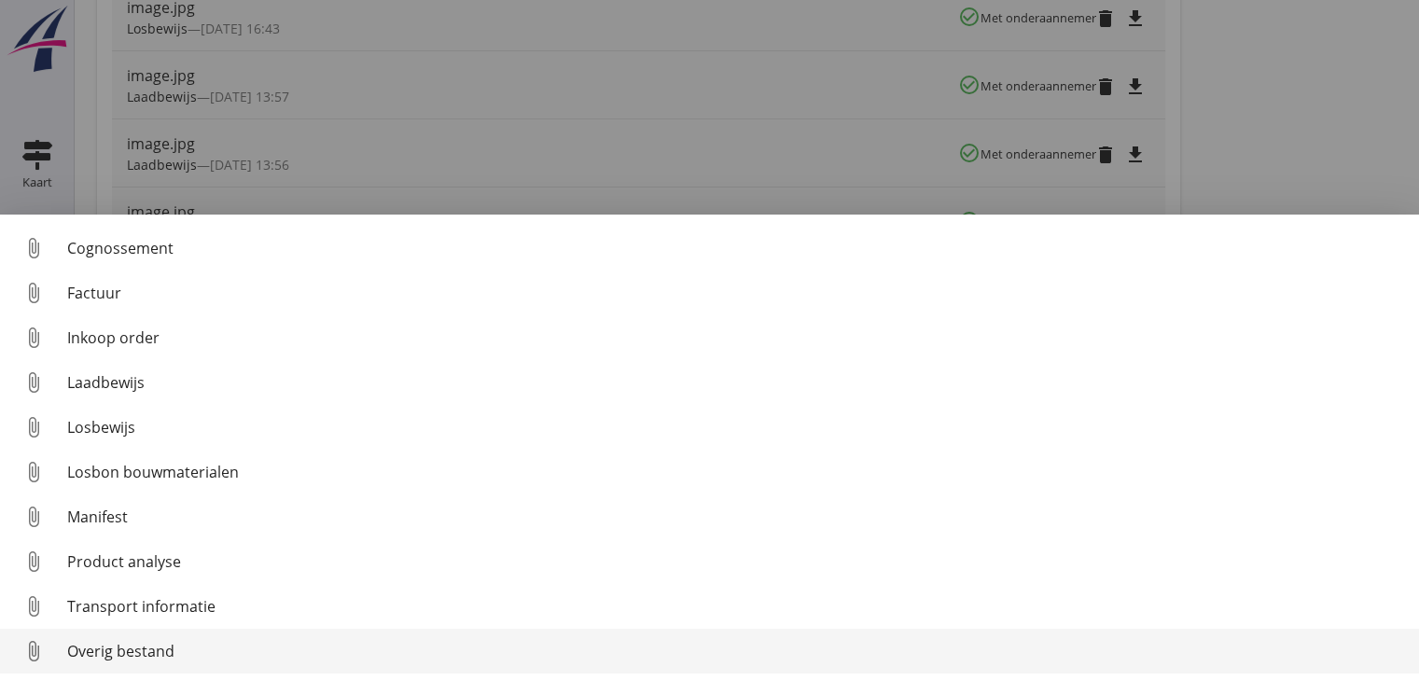
click at [187, 650] on div "Overig bestand" at bounding box center [735, 651] width 1337 height 22
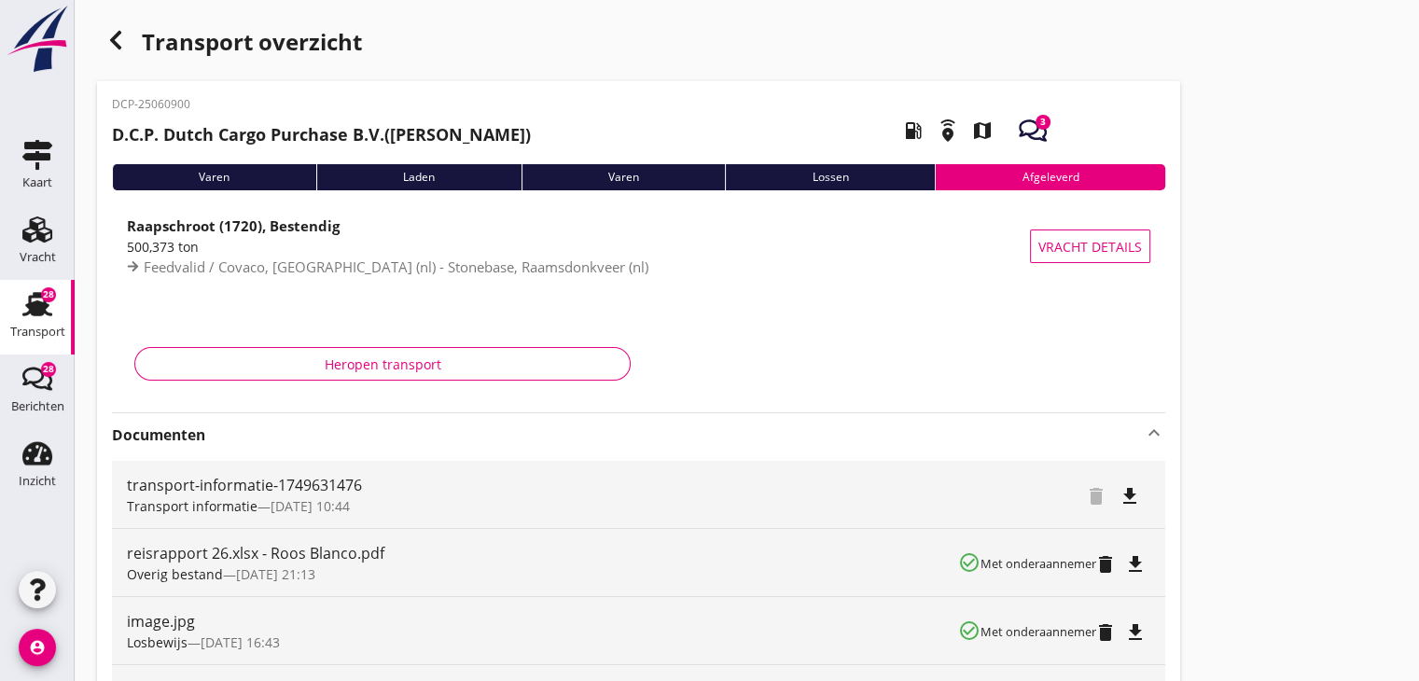
scroll to position [0, 0]
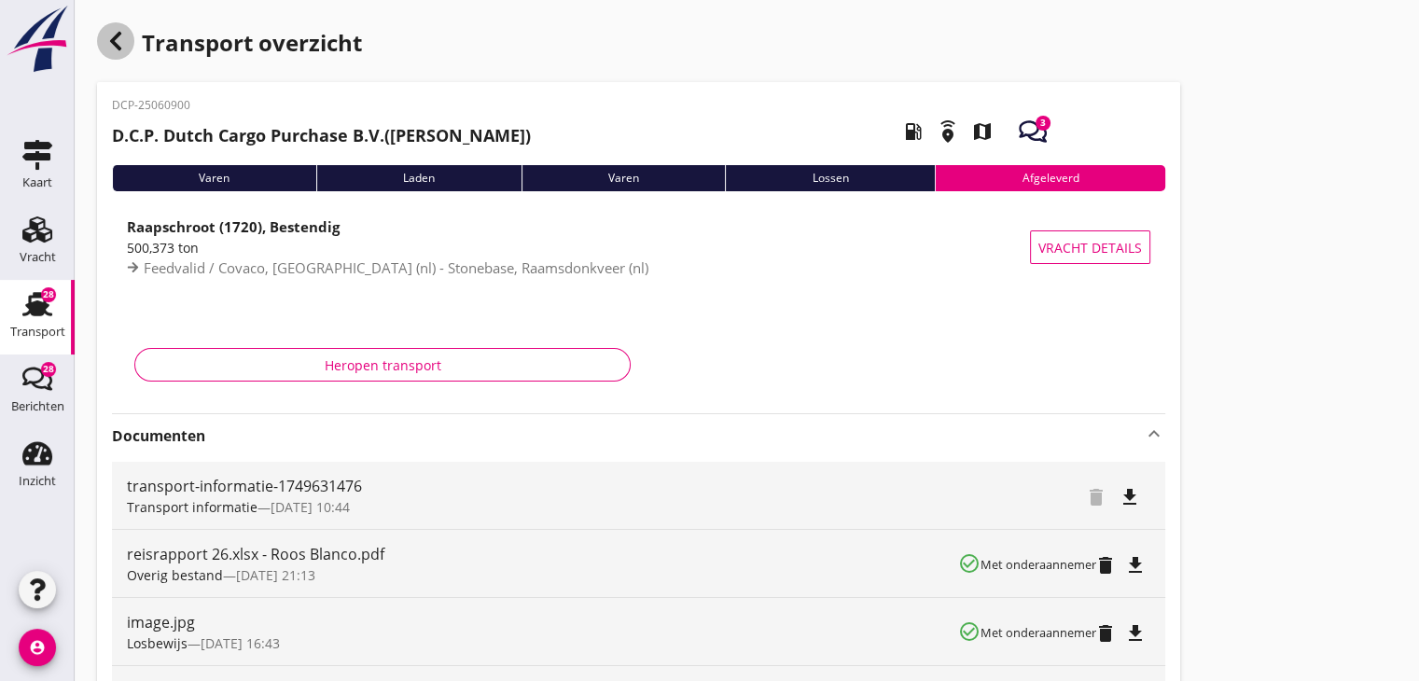
click at [125, 38] on icon "button" at bounding box center [115, 41] width 22 height 22
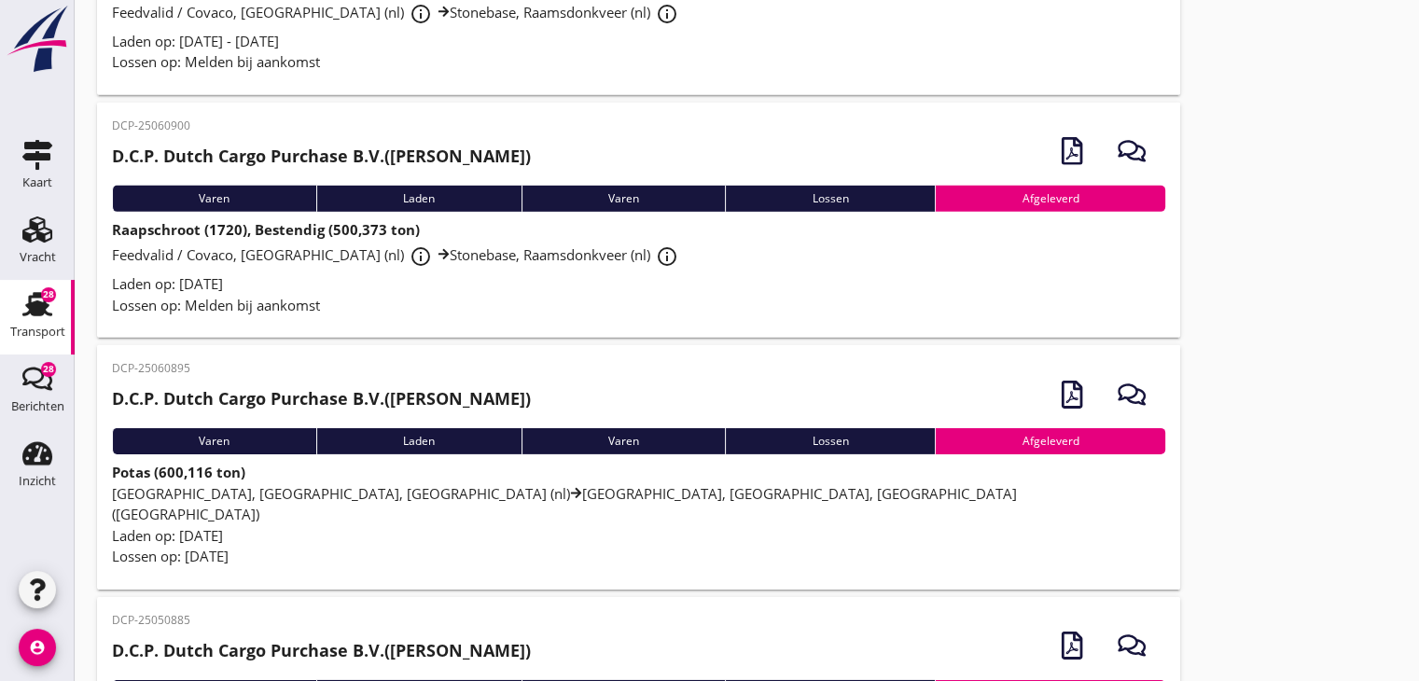
scroll to position [5828, 0]
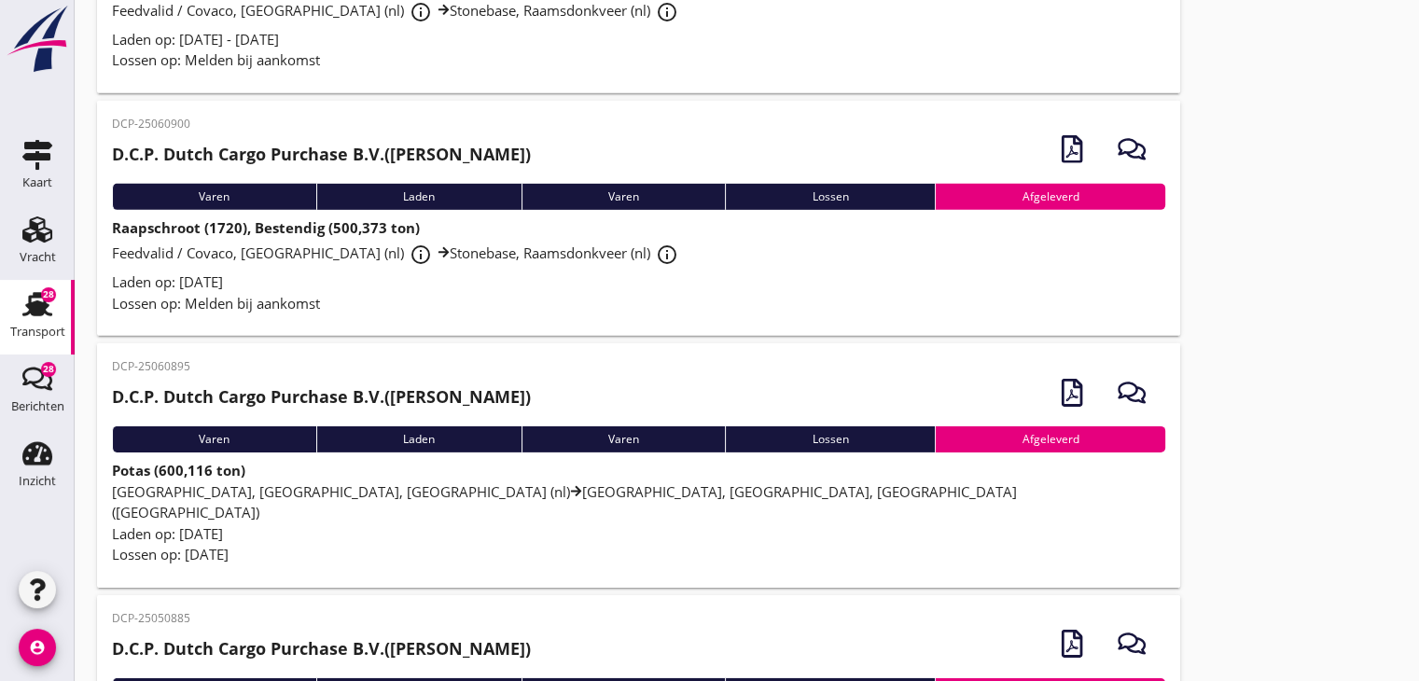
click at [366, 492] on span "[GEOGRAPHIC_DATA], [GEOGRAPHIC_DATA], [GEOGRAPHIC_DATA] ([GEOGRAPHIC_DATA]) [GE…" at bounding box center [564, 502] width 905 height 40
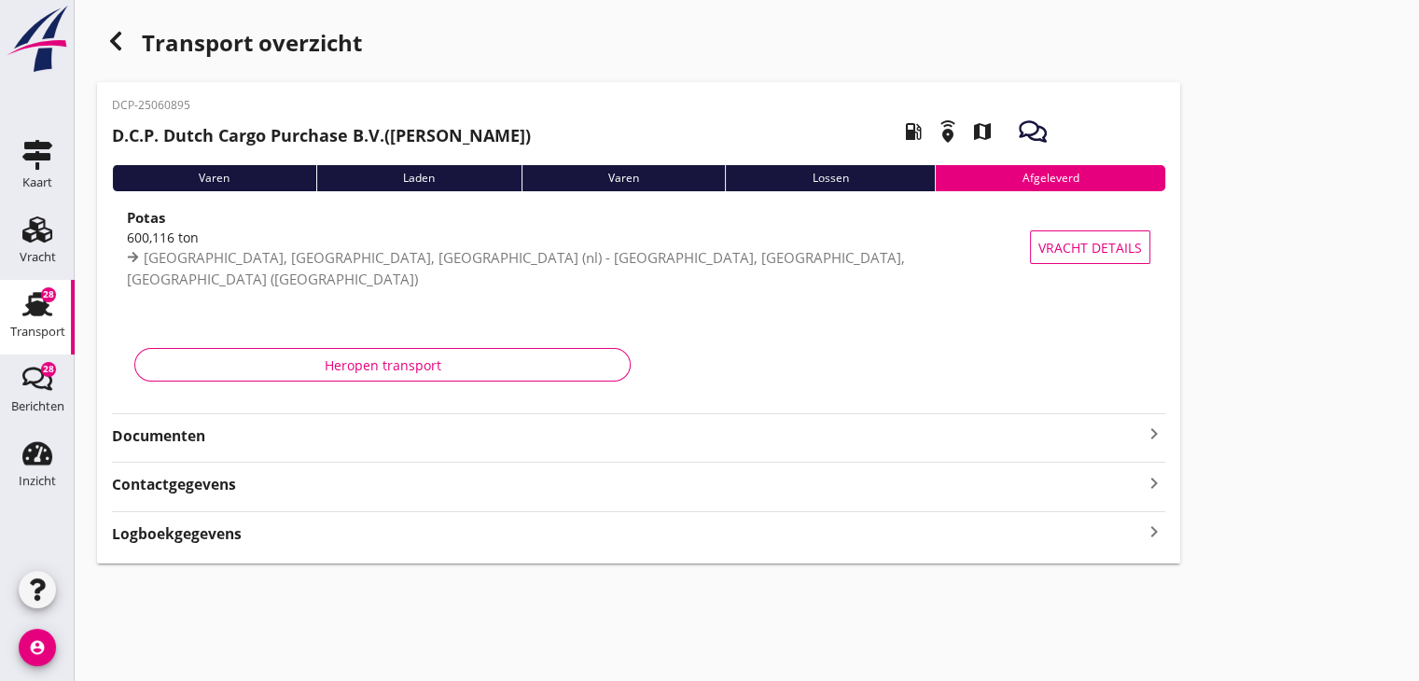
click at [284, 445] on strong "Documenten" at bounding box center [627, 435] width 1031 height 21
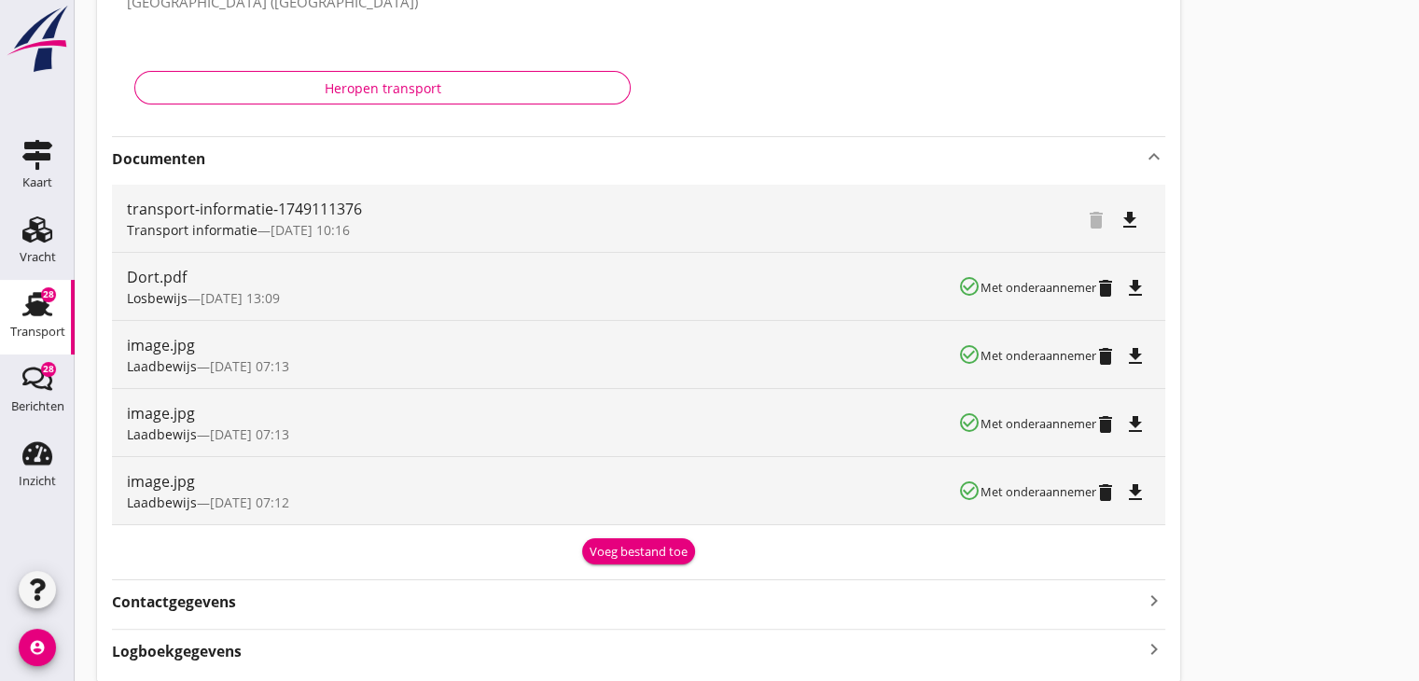
scroll to position [280, 0]
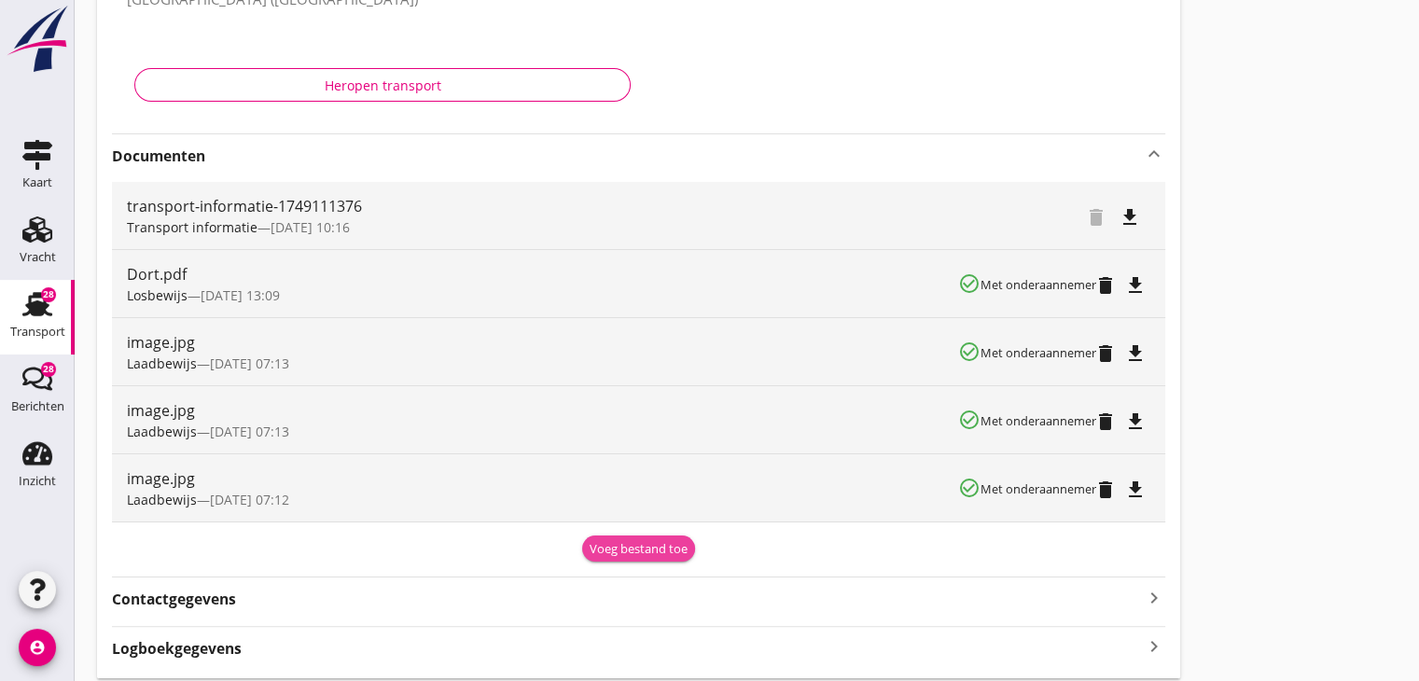
click at [614, 543] on div "Voeg bestand toe" at bounding box center [638, 549] width 98 height 19
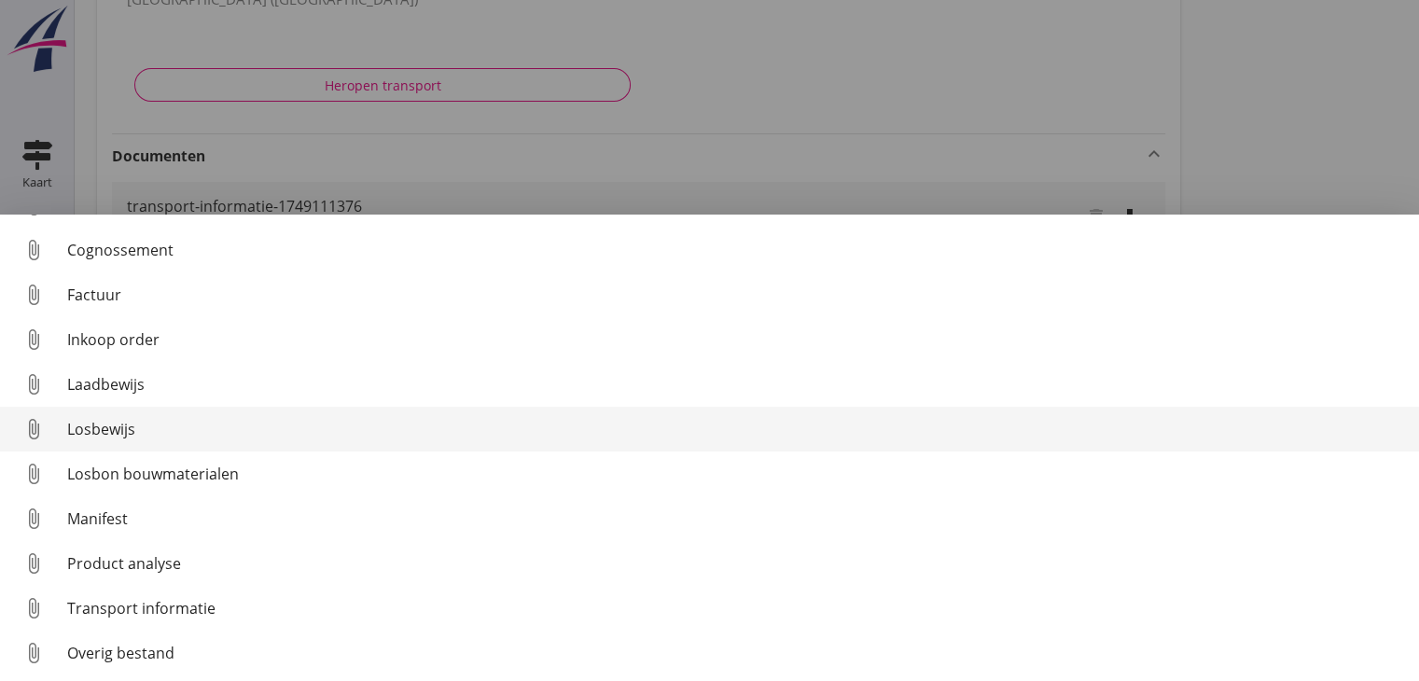
scroll to position [86, 0]
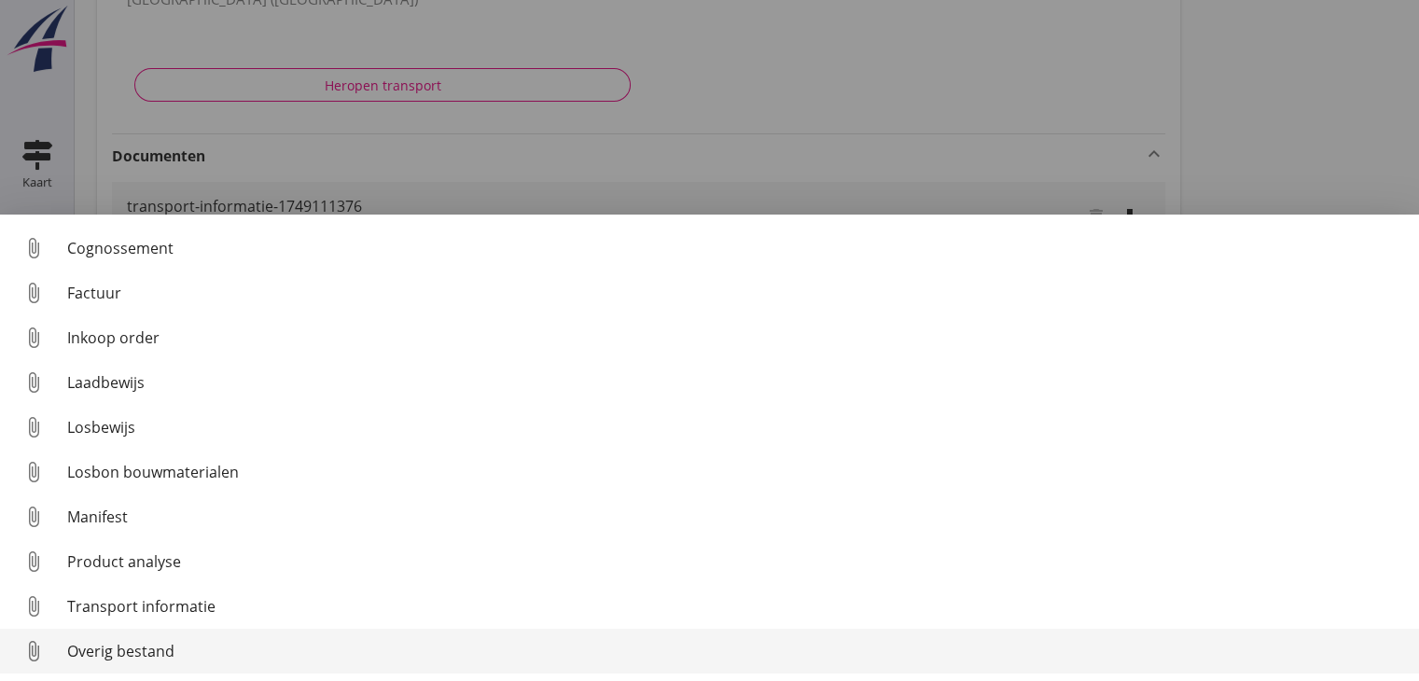
click at [372, 645] on div "Overig bestand" at bounding box center [735, 651] width 1337 height 22
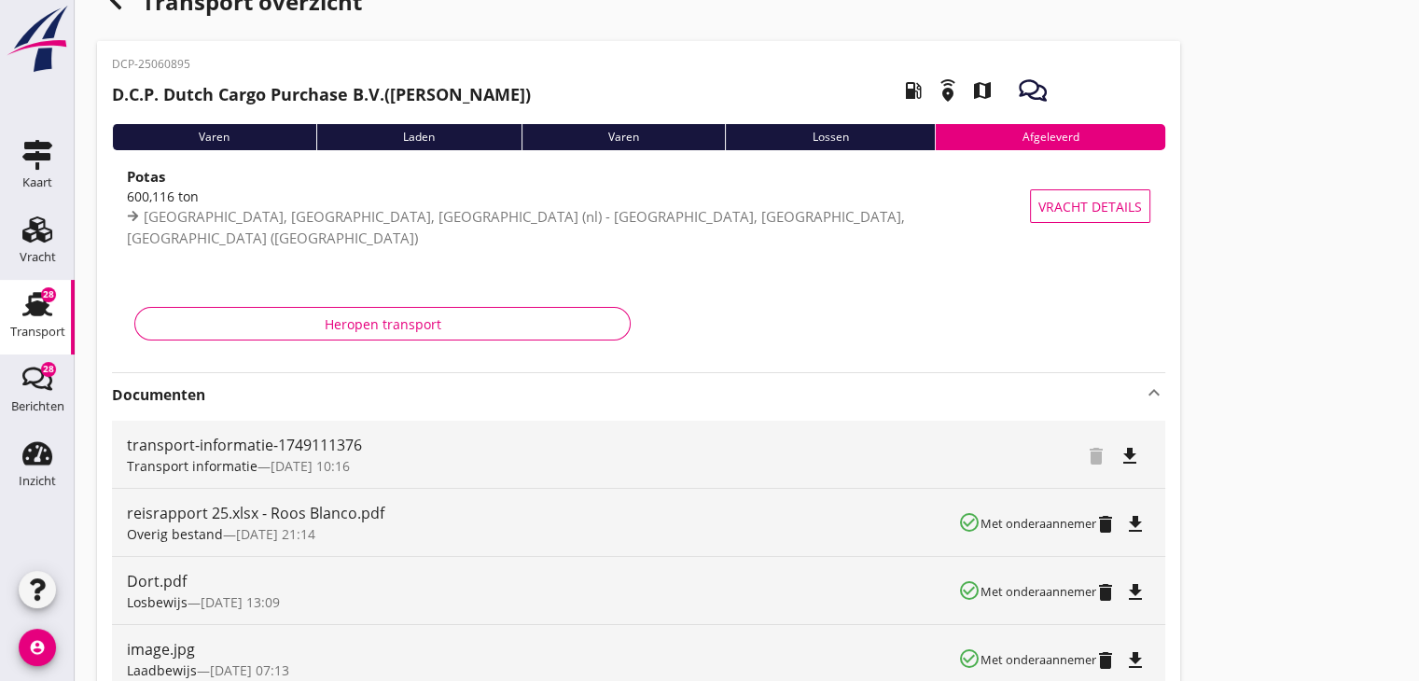
scroll to position [0, 0]
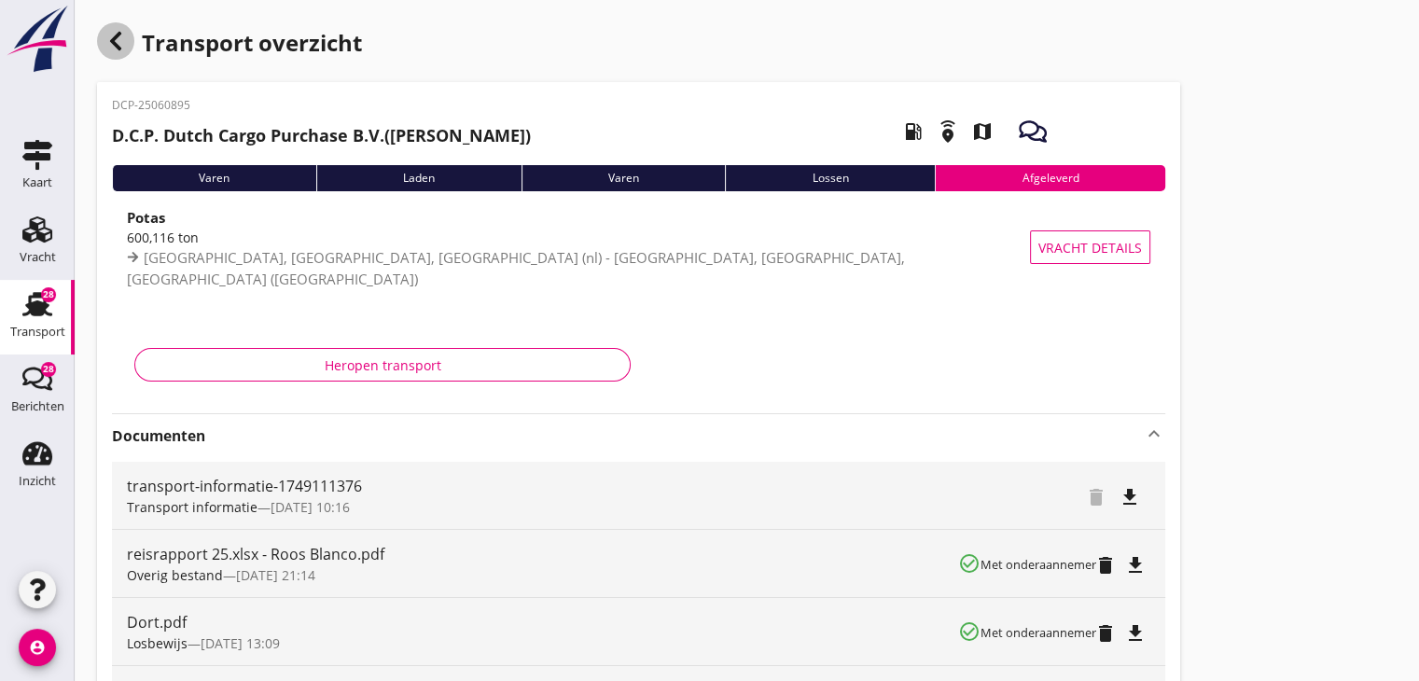
click at [125, 53] on div "button" at bounding box center [115, 40] width 37 height 37
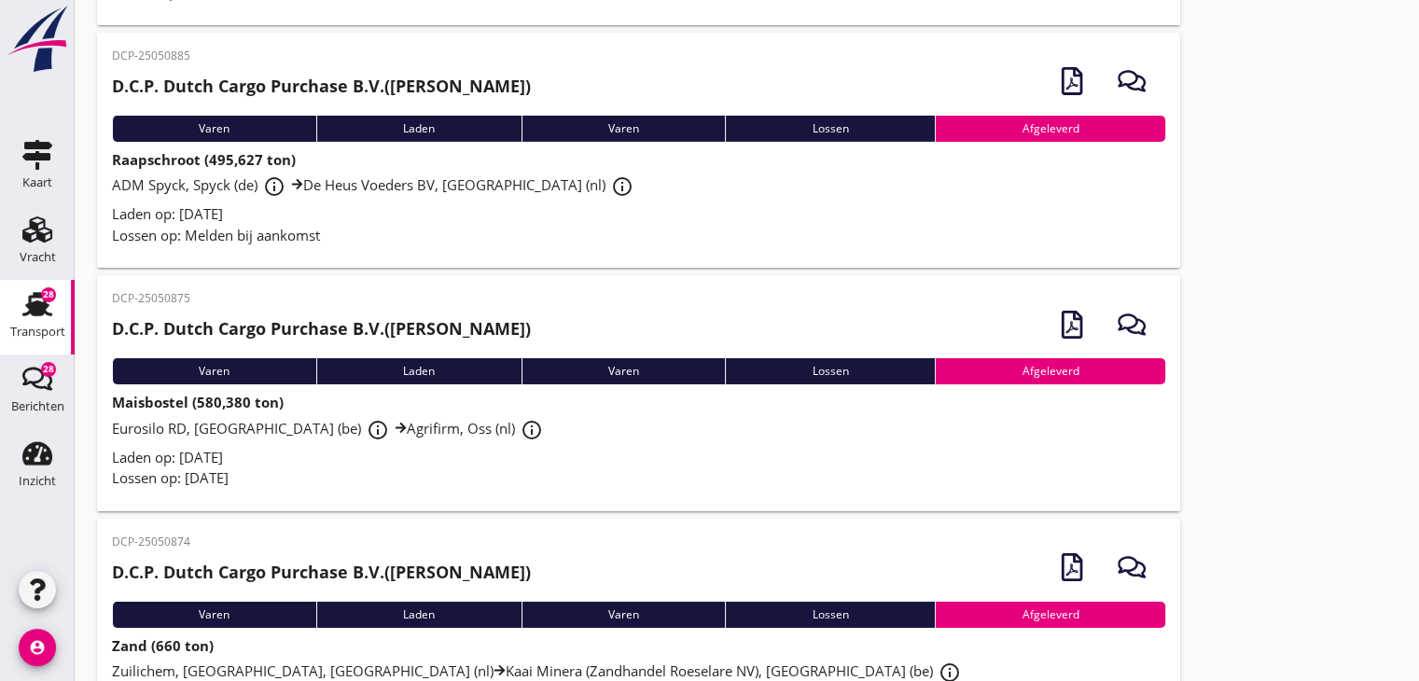
scroll to position [6388, 0]
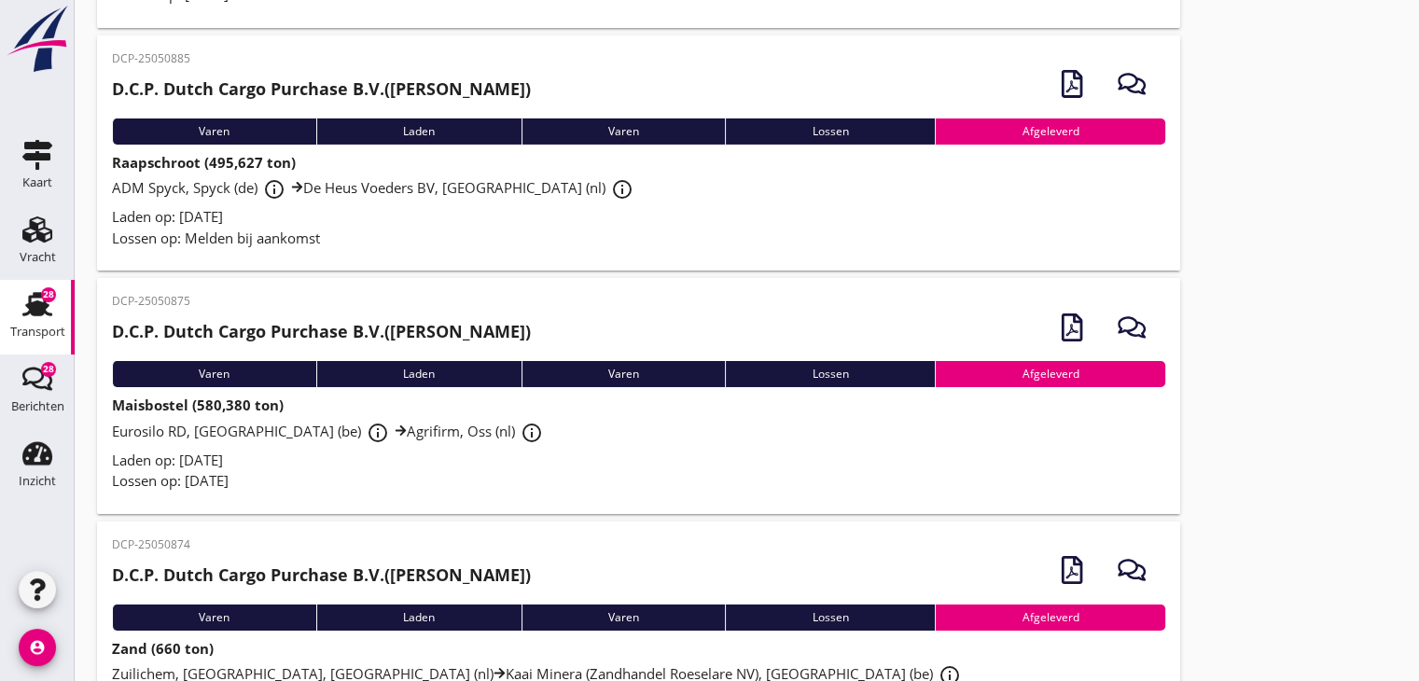
click at [449, 206] on div "Laden op: [DATE]" at bounding box center [638, 216] width 1053 height 21
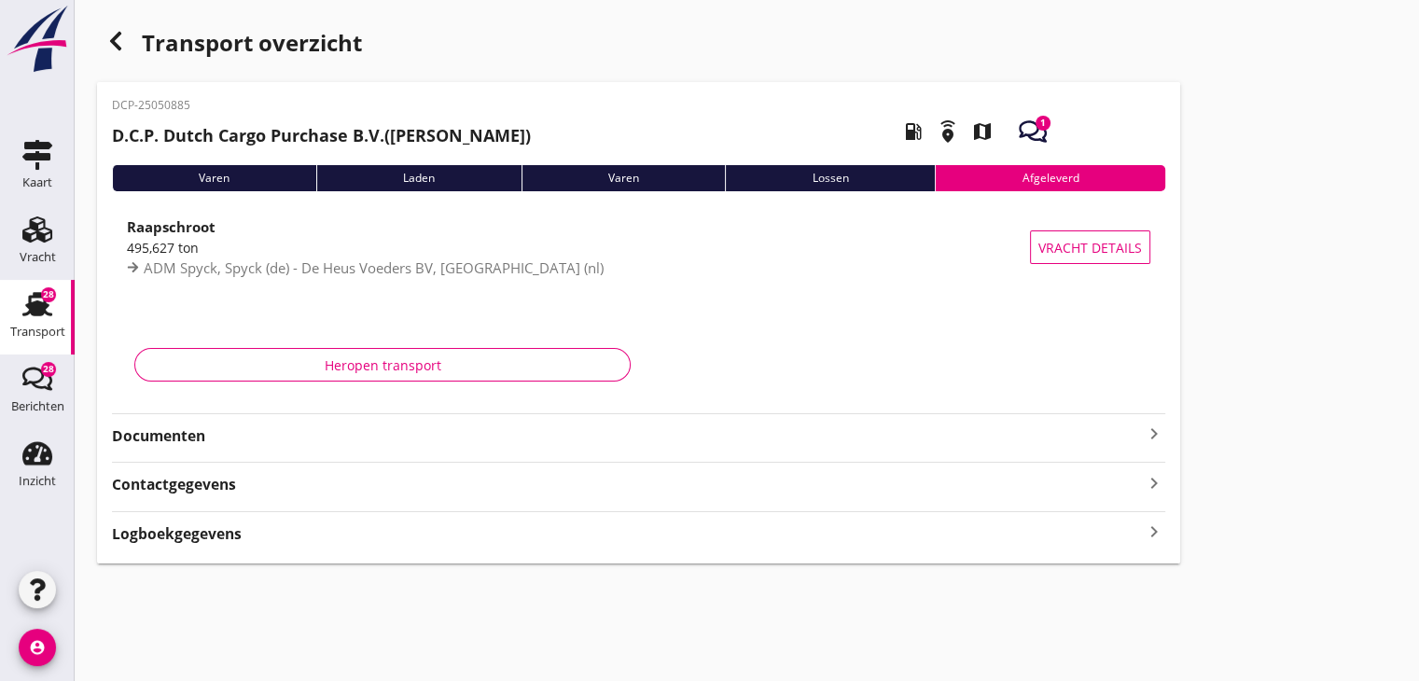
click at [313, 449] on div "DCP-25050885 D.C.P. Dutch Cargo Purchase B.V. ([PERSON_NAME]) local_gas_station…" at bounding box center [638, 322] width 1083 height 481
click at [1160, 436] on icon "keyboard_arrow_right" at bounding box center [1154, 433] width 22 height 22
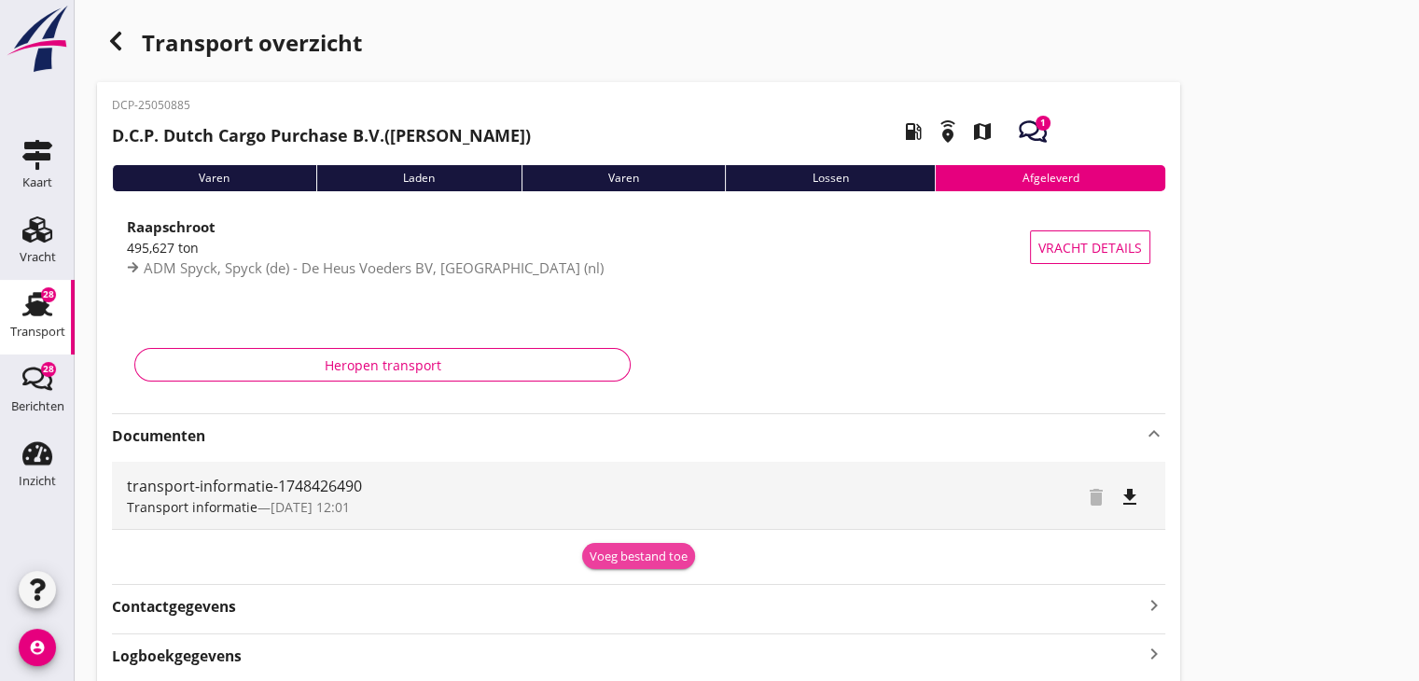
click at [603, 554] on div "Voeg bestand toe" at bounding box center [638, 556] width 98 height 19
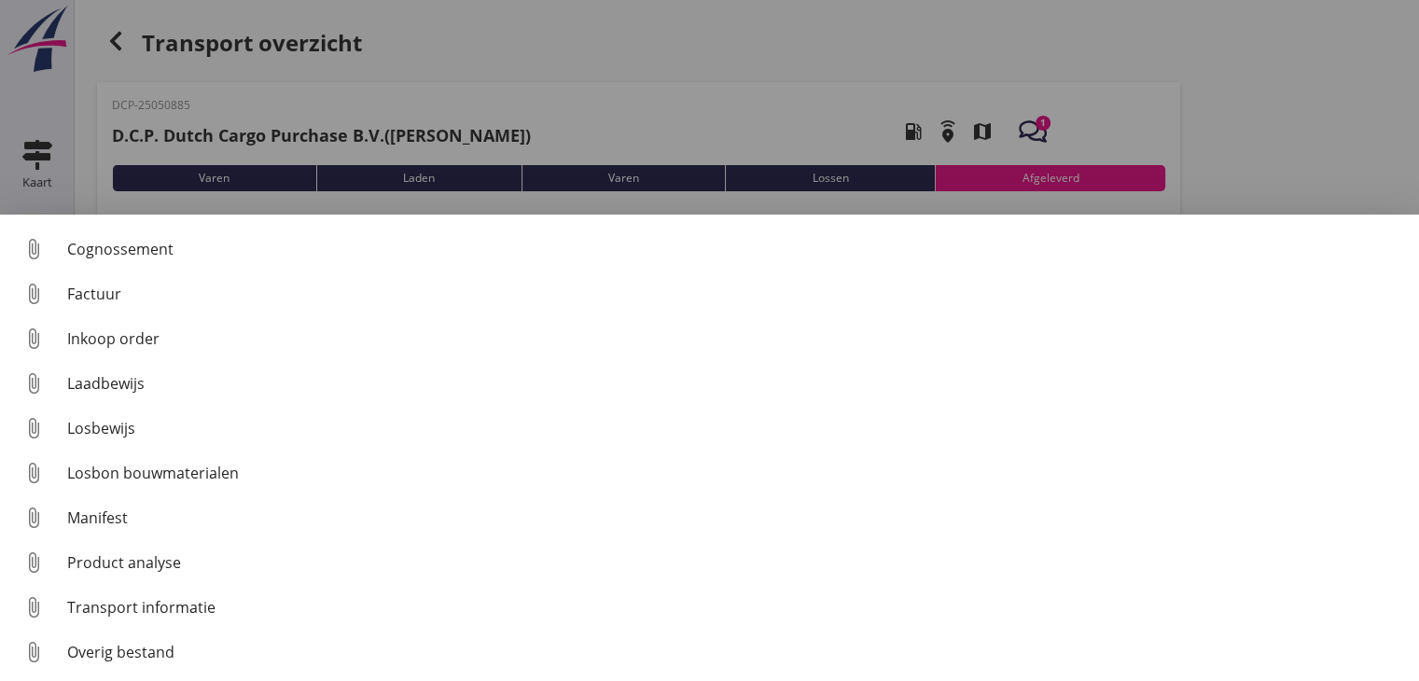
scroll to position [86, 0]
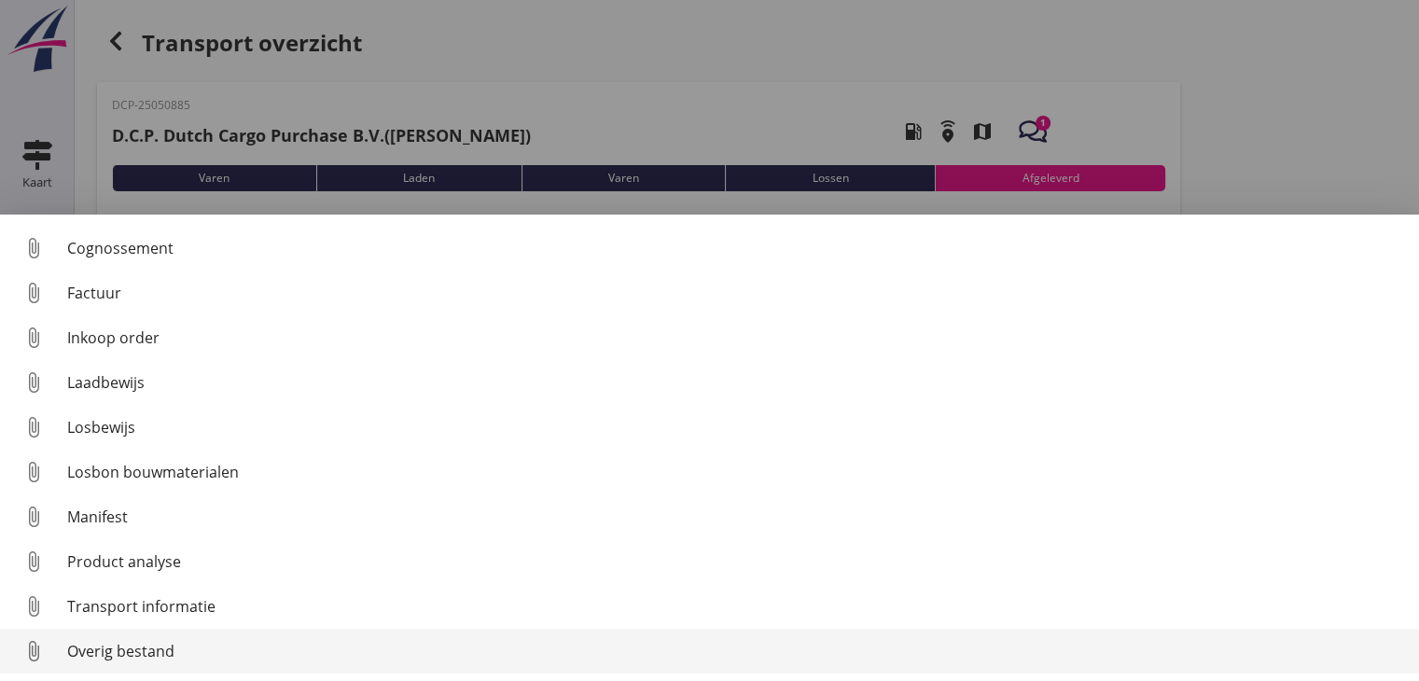
click at [451, 633] on link "attach_file Overig bestand" at bounding box center [709, 651] width 1419 height 45
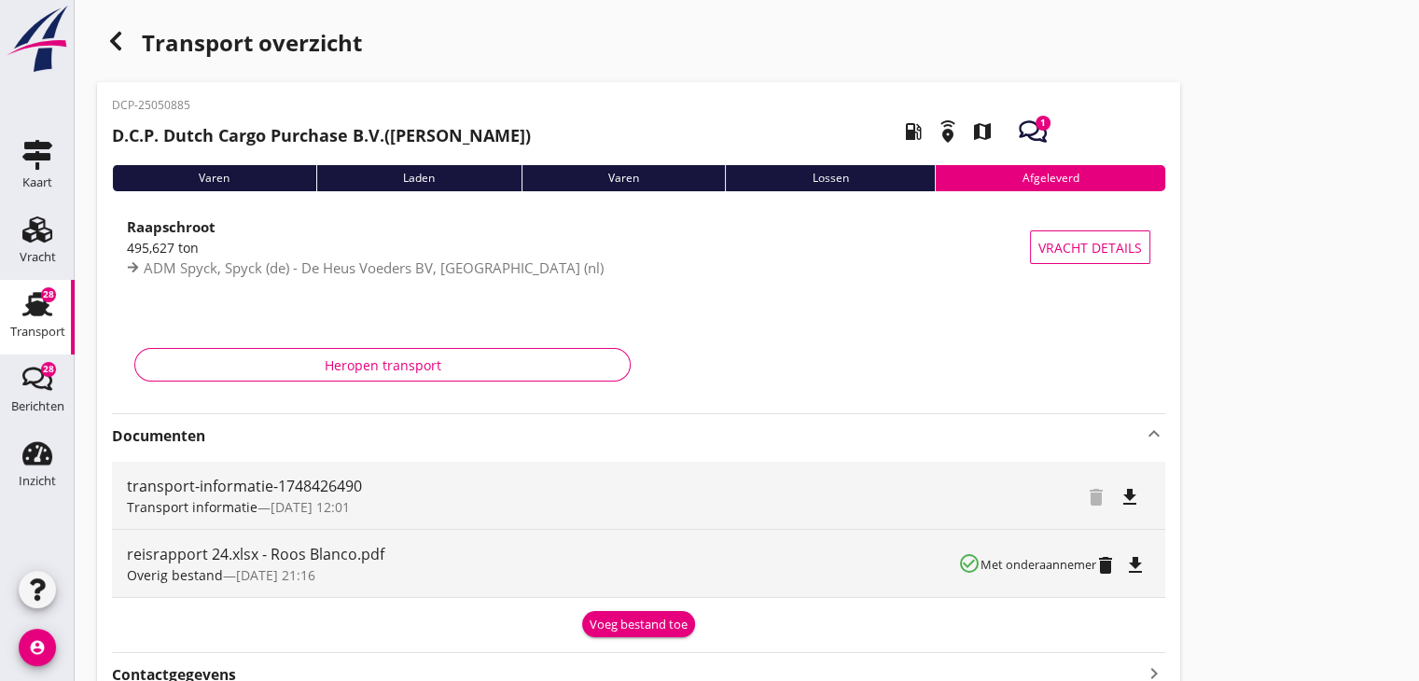
click at [117, 41] on icon "button" at bounding box center [115, 41] width 22 height 22
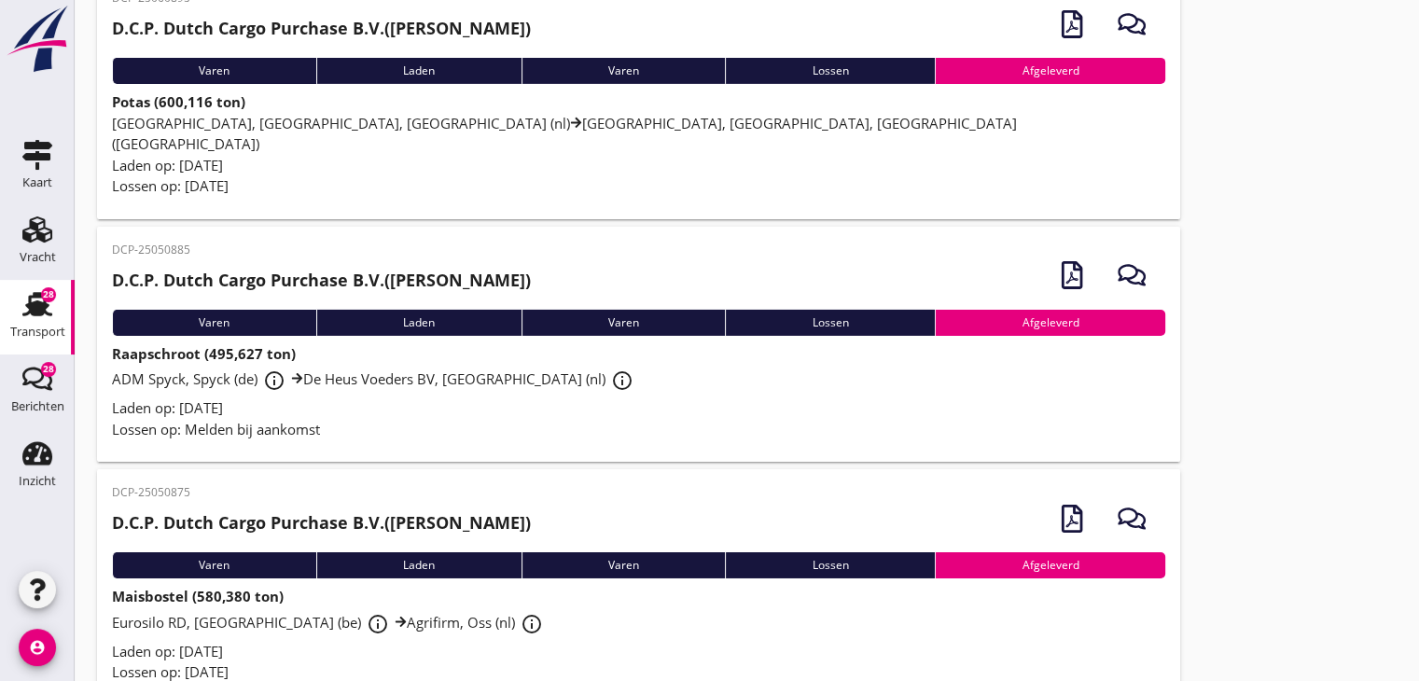
scroll to position [6201, 0]
